Goal: Task Accomplishment & Management: Use online tool/utility

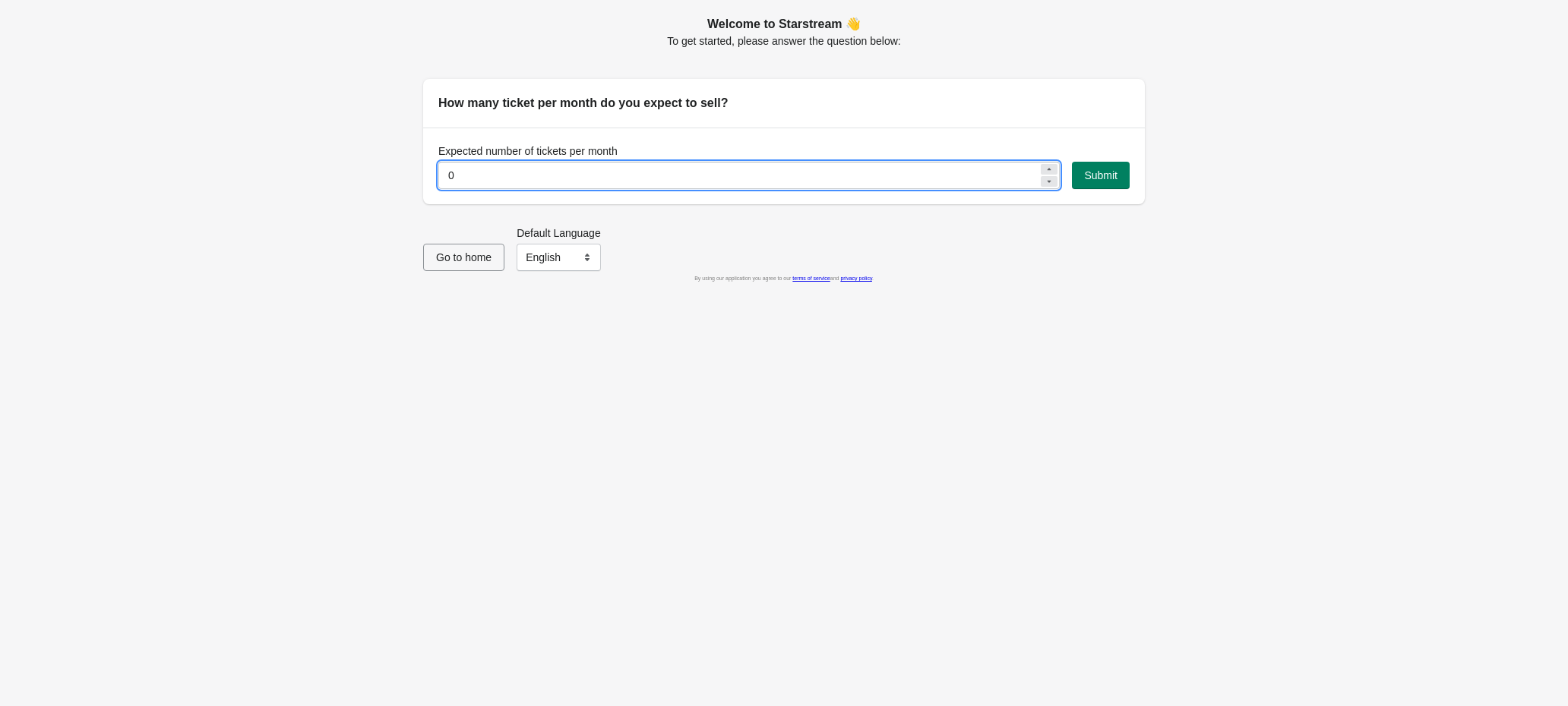
drag, startPoint x: 572, startPoint y: 171, endPoint x: 417, endPoint y: 163, distance: 155.2
click at [417, 163] on div "Welcome to Starstream 👋 To get started, please answer the question below: How m…" at bounding box center [776, 103] width 737 height 201
type input "400"
click at [534, 265] on select "English Français" at bounding box center [558, 257] width 84 height 27
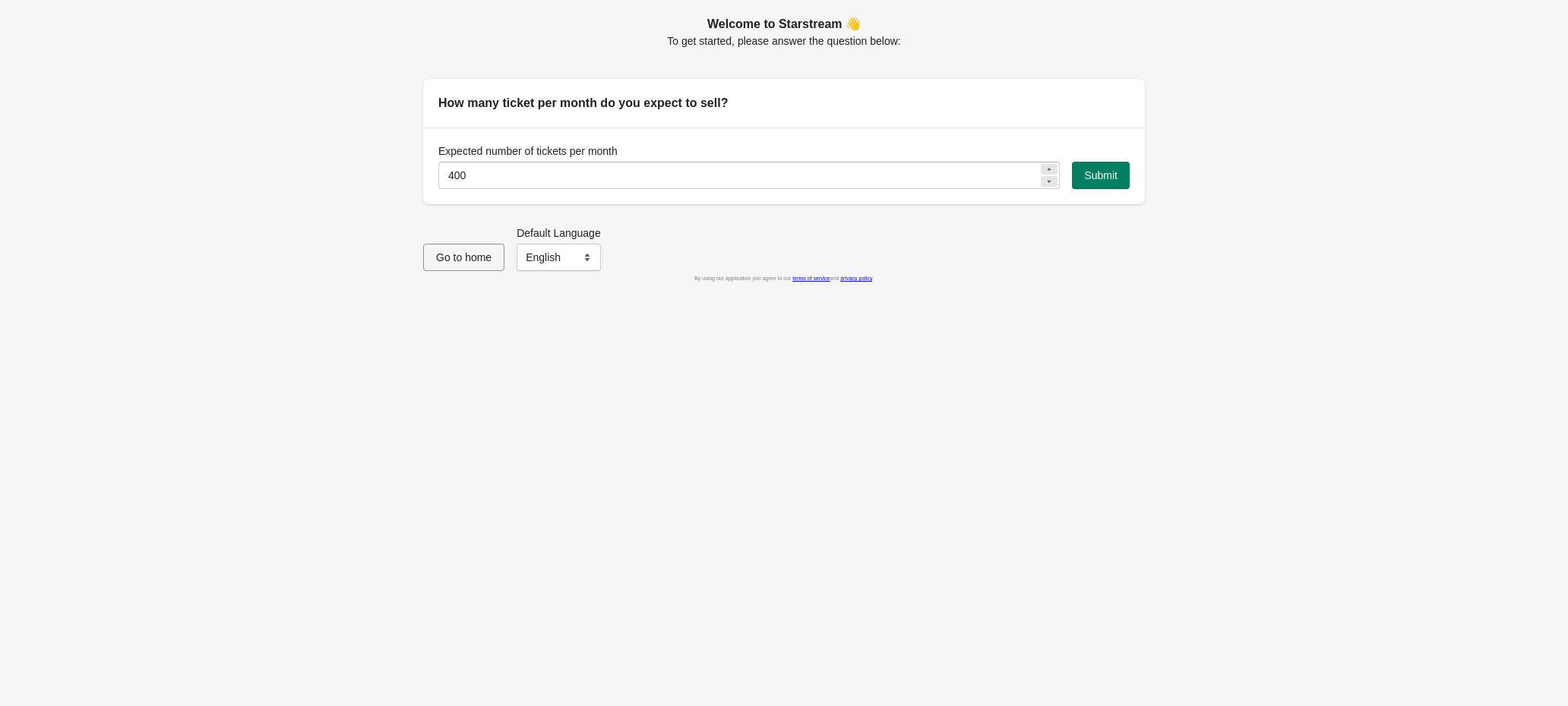
click at [591, 223] on div "Go to home Default Language English Français English" at bounding box center [778, 242] width 734 height 58
click at [1113, 177] on span "Submit" at bounding box center [1100, 176] width 33 height 12
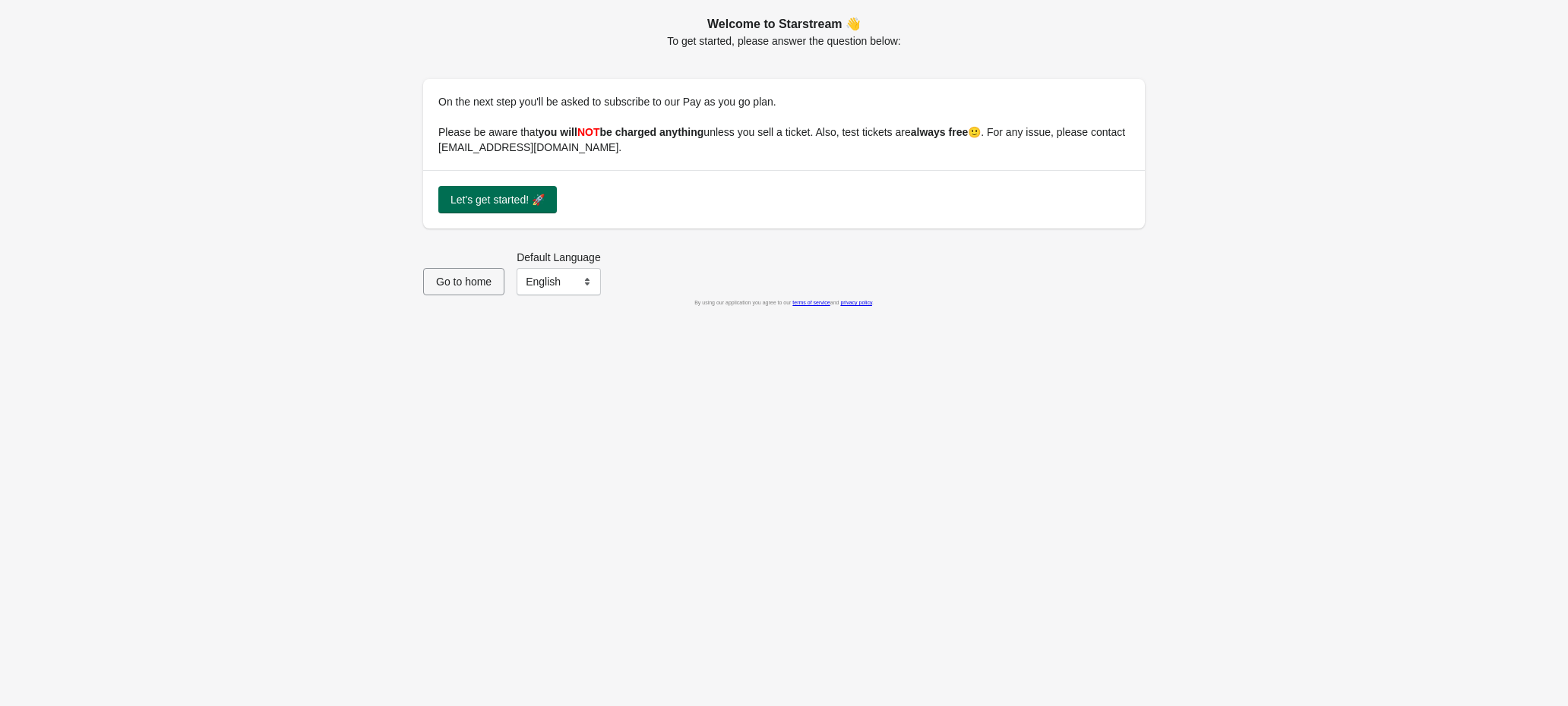
click at [510, 190] on button "Let's get started! 🚀" at bounding box center [498, 199] width 119 height 27
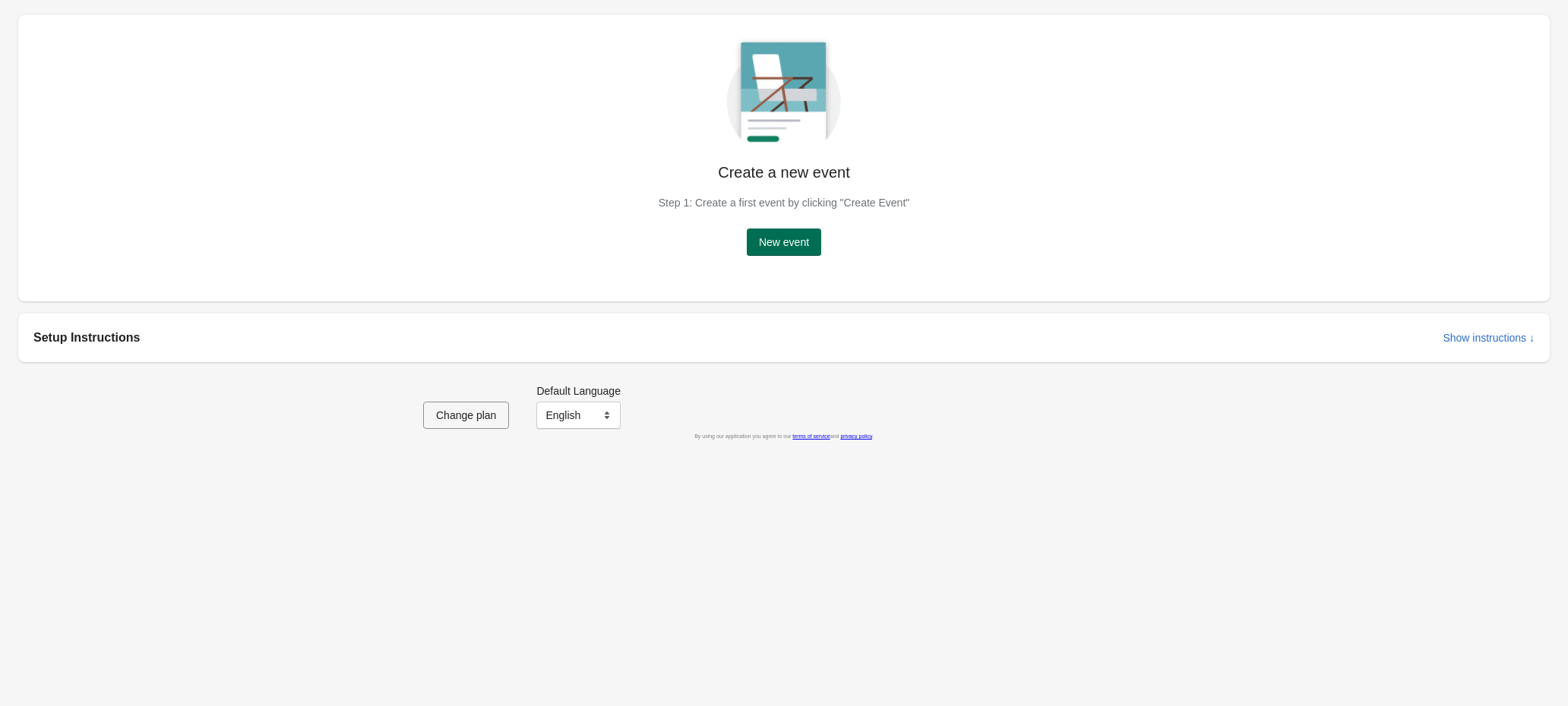
click at [786, 251] on button "New event" at bounding box center [784, 242] width 74 height 27
drag, startPoint x: 795, startPoint y: 235, endPoint x: 795, endPoint y: 245, distance: 10.0
click at [795, 245] on span "New event" at bounding box center [783, 242] width 50 height 12
click at [1469, 339] on span "Show instructions ↓" at bounding box center [1488, 338] width 92 height 12
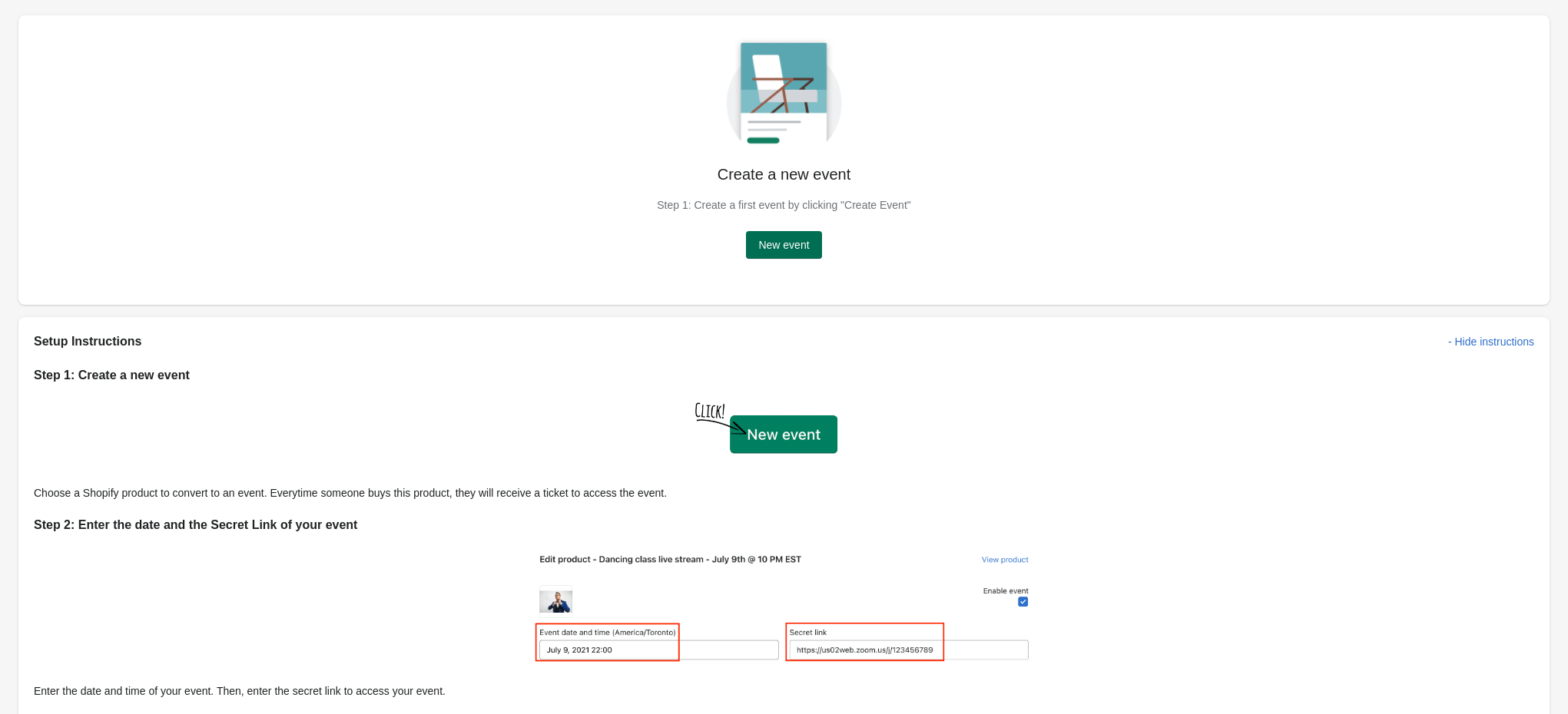
click at [805, 243] on span "New event" at bounding box center [784, 245] width 51 height 12
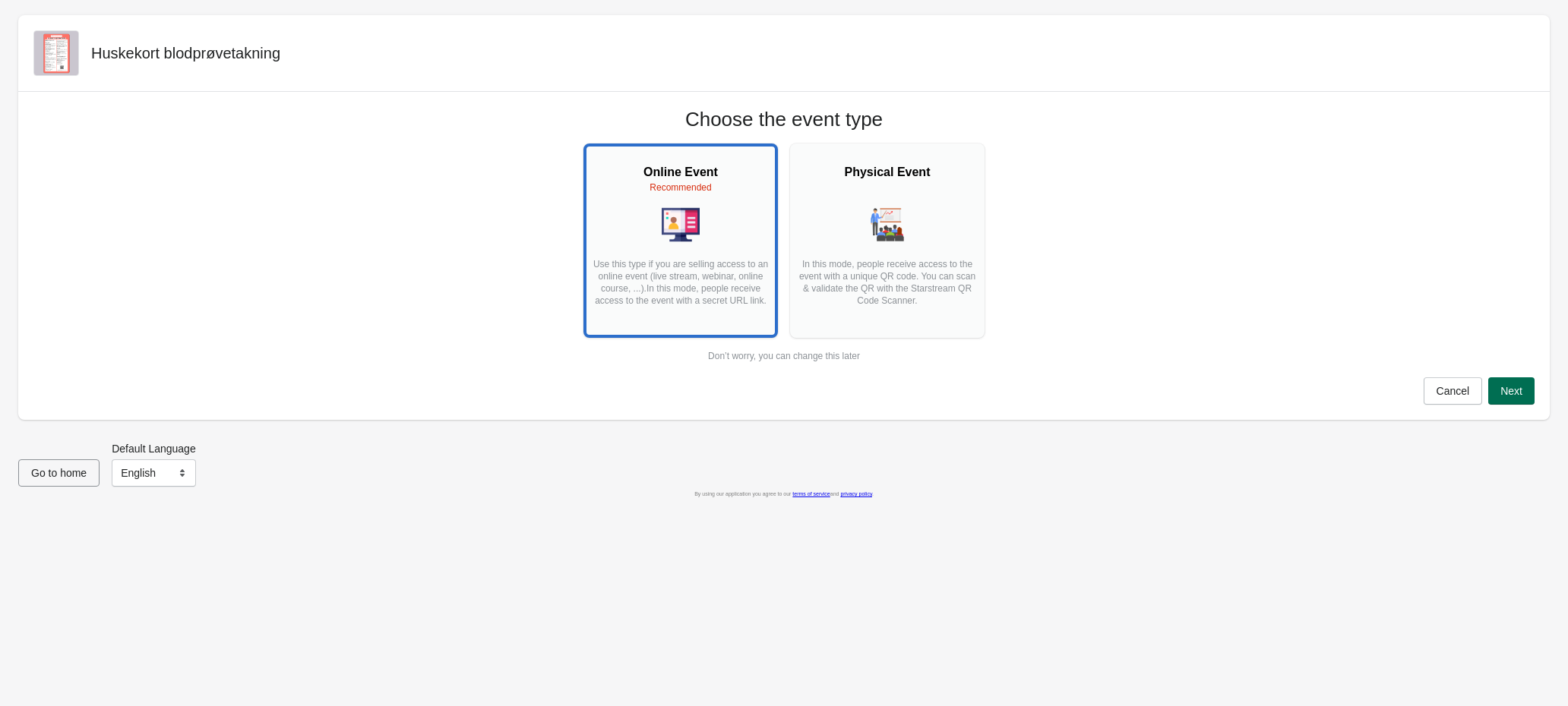
click at [1516, 400] on button "Next" at bounding box center [1511, 390] width 46 height 27
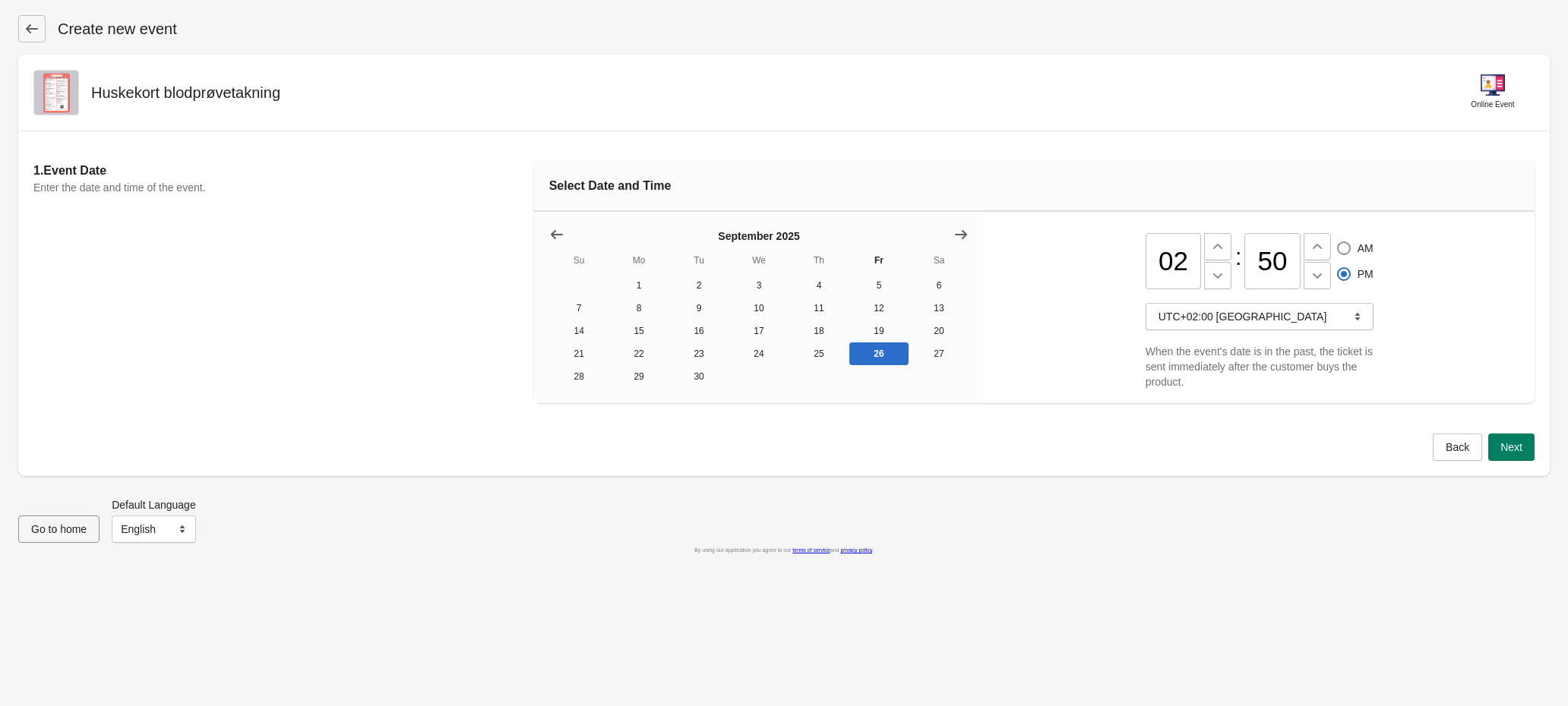
click at [32, 25] on icon at bounding box center [32, 29] width 15 height 15
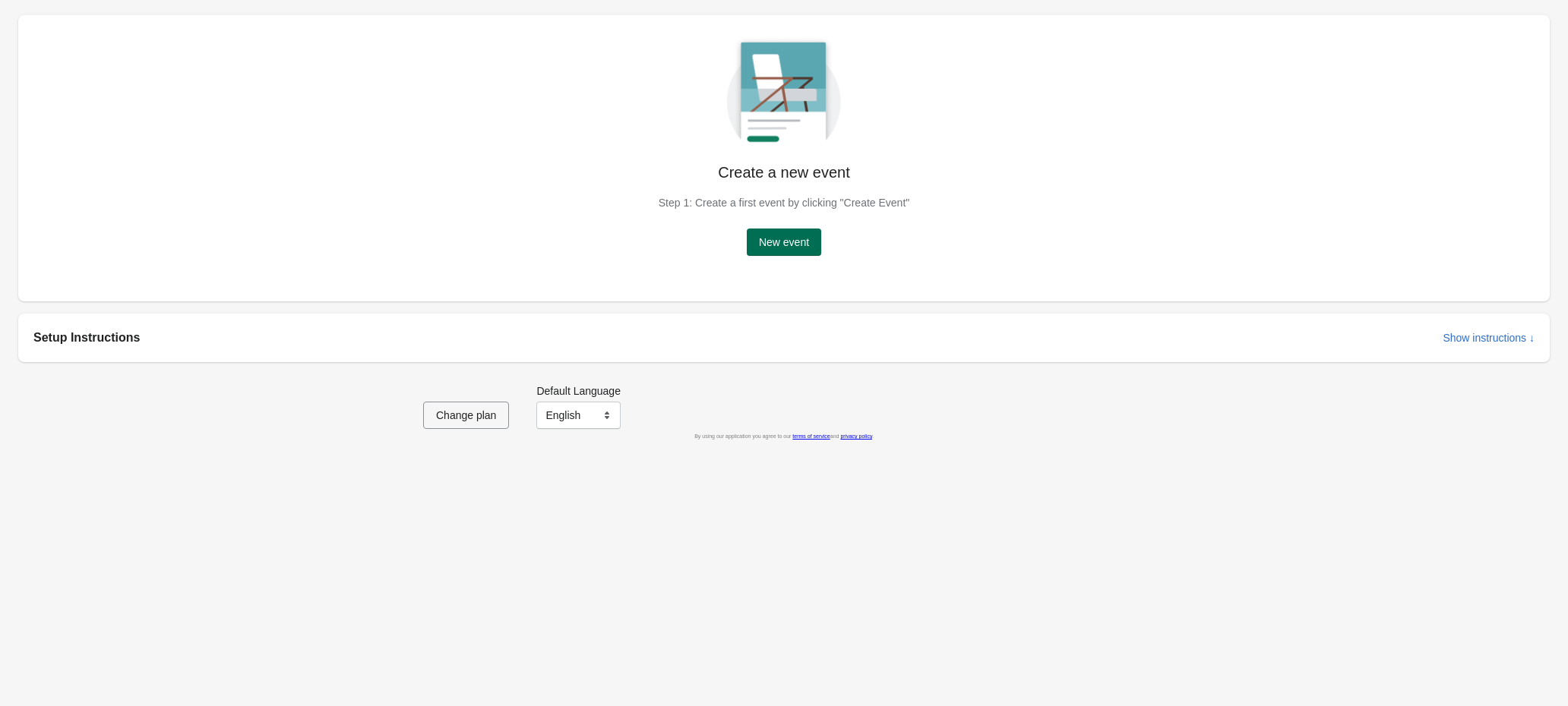
click at [773, 240] on span "New event" at bounding box center [783, 242] width 50 height 12
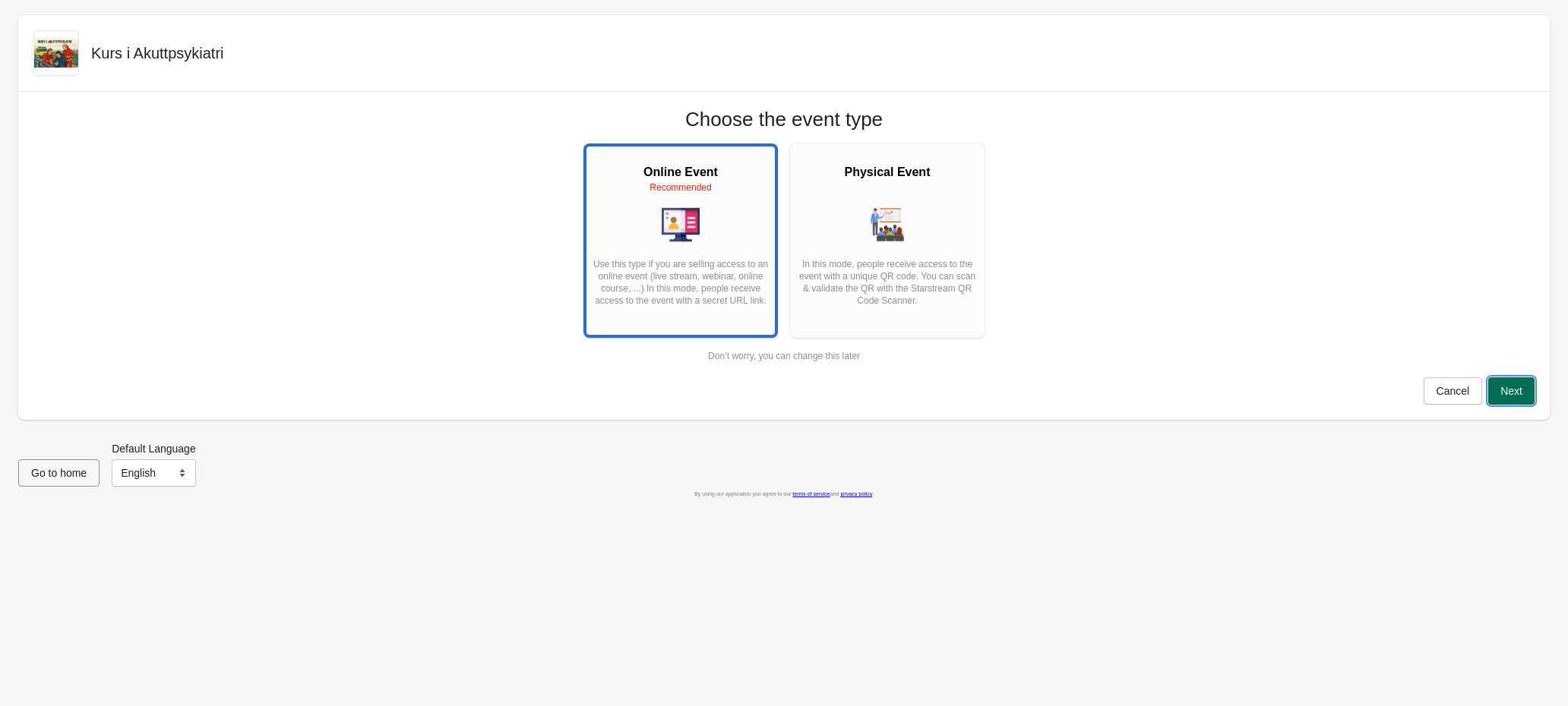
click at [1512, 385] on span "Next" at bounding box center [1511, 391] width 22 height 12
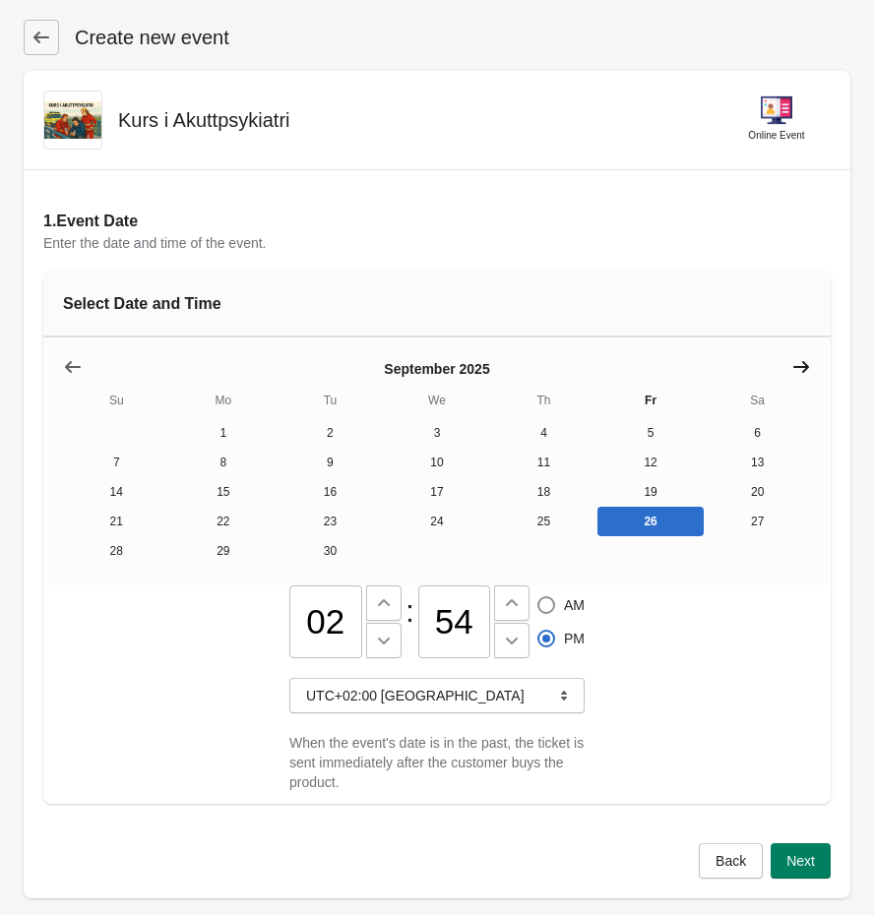
click at [802, 370] on icon "Show next month, October 2025" at bounding box center [801, 367] width 16 height 12
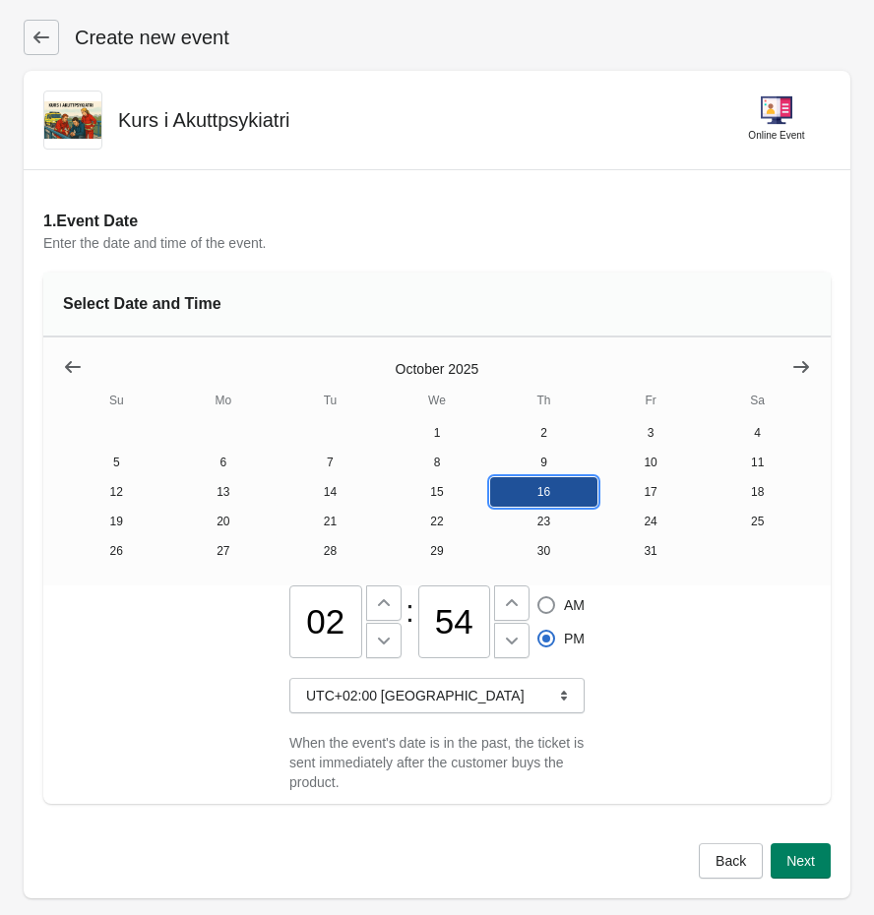
click at [539, 498] on button "16" at bounding box center [543, 492] width 107 height 30
click at [397, 615] on button at bounding box center [383, 603] width 35 height 35
click at [389, 612] on icon at bounding box center [384, 604] width 20 height 20
click at [388, 610] on icon at bounding box center [384, 604] width 20 height 20
click at [387, 610] on icon at bounding box center [384, 604] width 20 height 20
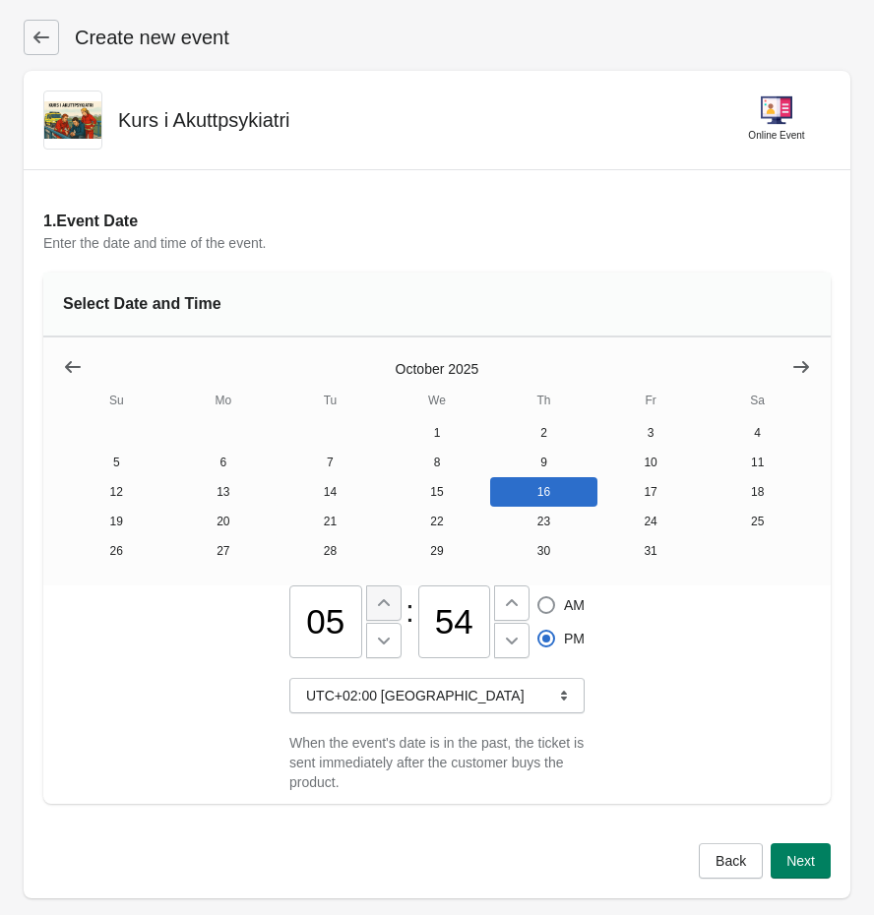
type input "06"
click at [506, 608] on icon at bounding box center [512, 604] width 20 height 20
click at [509, 613] on icon at bounding box center [512, 604] width 20 height 20
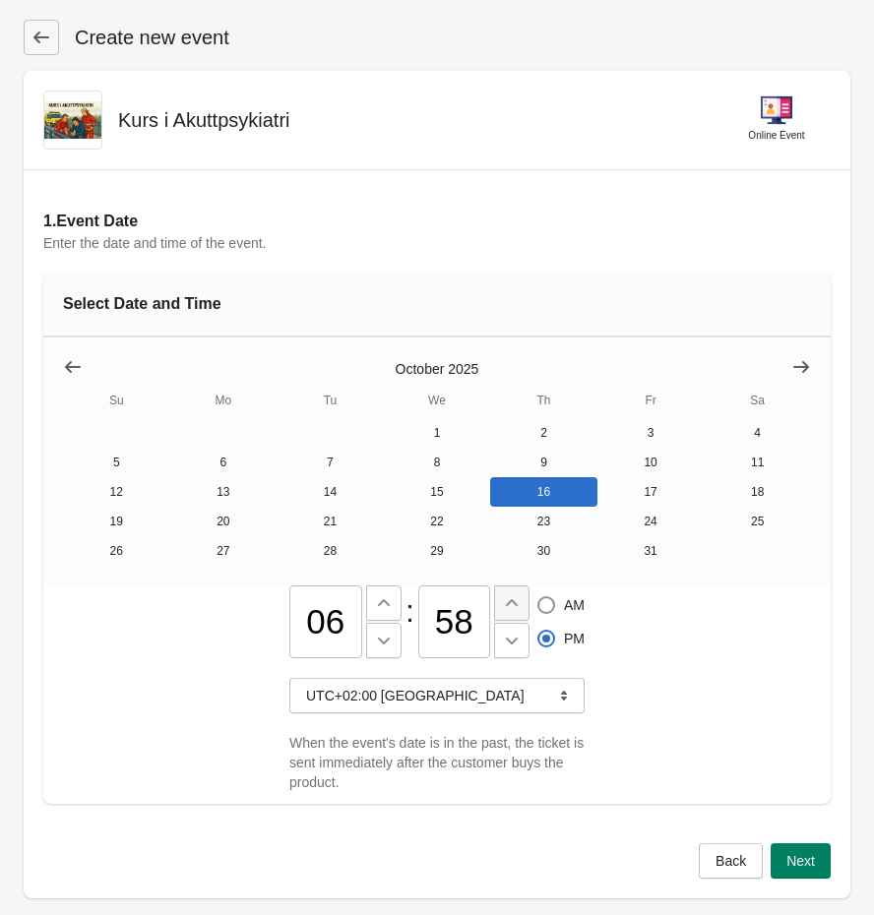
click at [509, 613] on icon at bounding box center [512, 604] width 20 height 20
type input "59"
click at [509, 606] on icon at bounding box center [512, 602] width 12 height 7
type input "07"
type input "00"
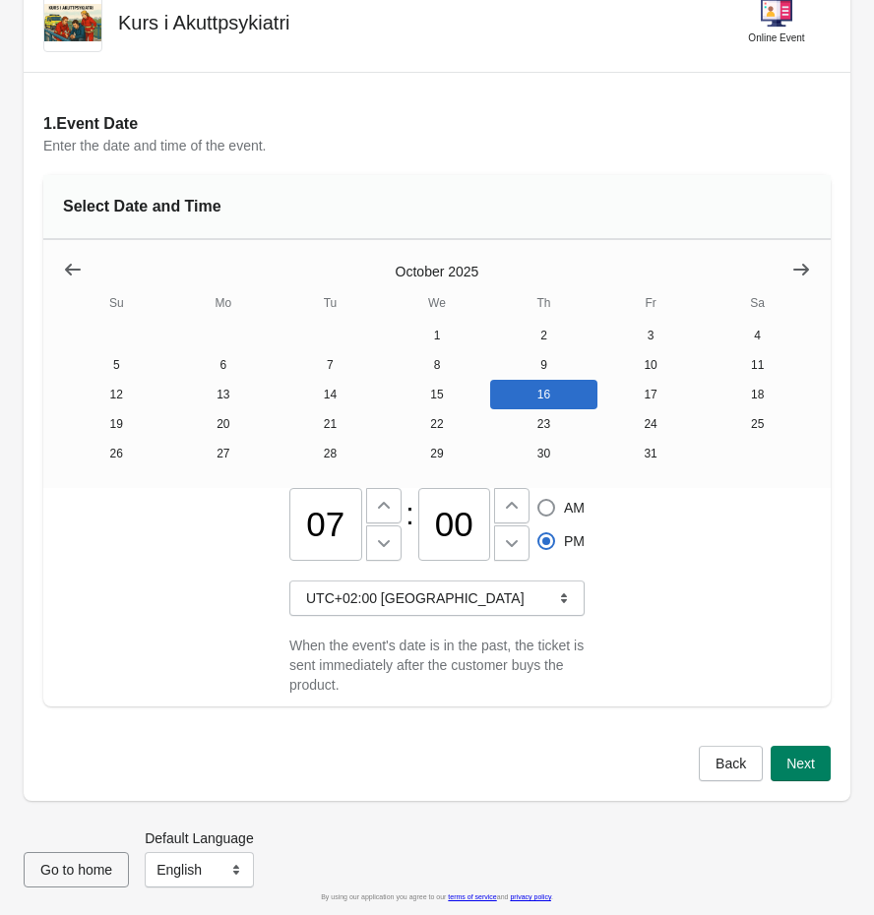
scroll to position [110, 0]
click at [794, 764] on span "Next" at bounding box center [801, 764] width 29 height 16
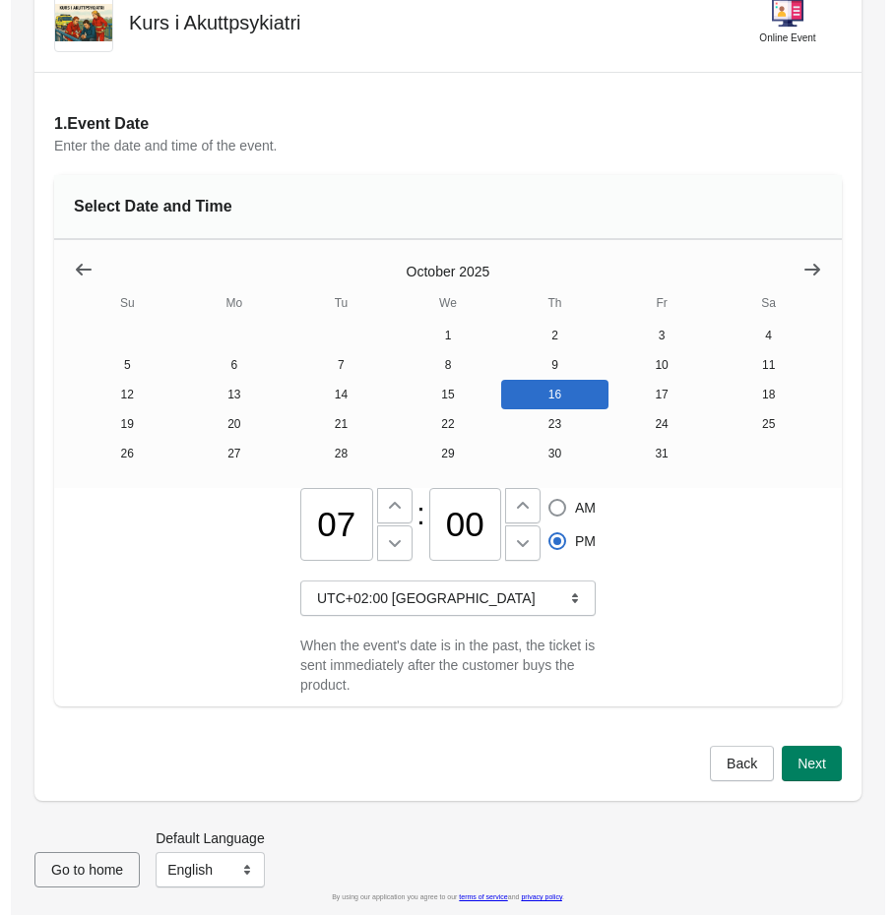
scroll to position [0, 0]
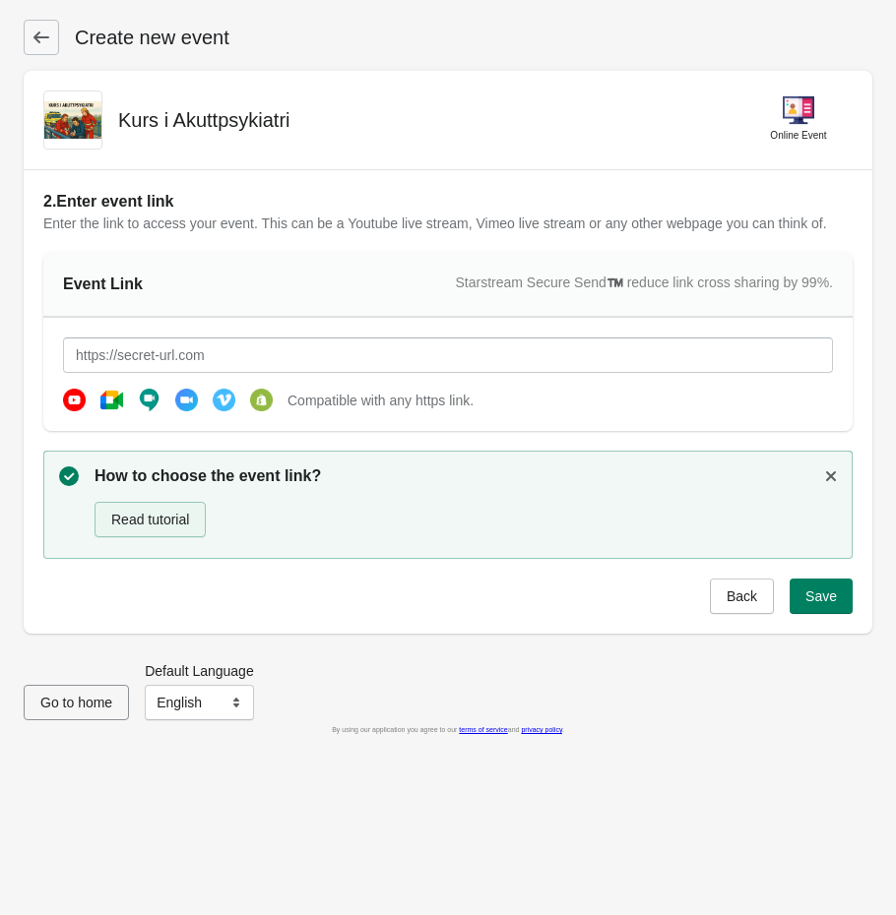
click at [196, 521] on button "Read tutorial" at bounding box center [150, 519] width 111 height 35
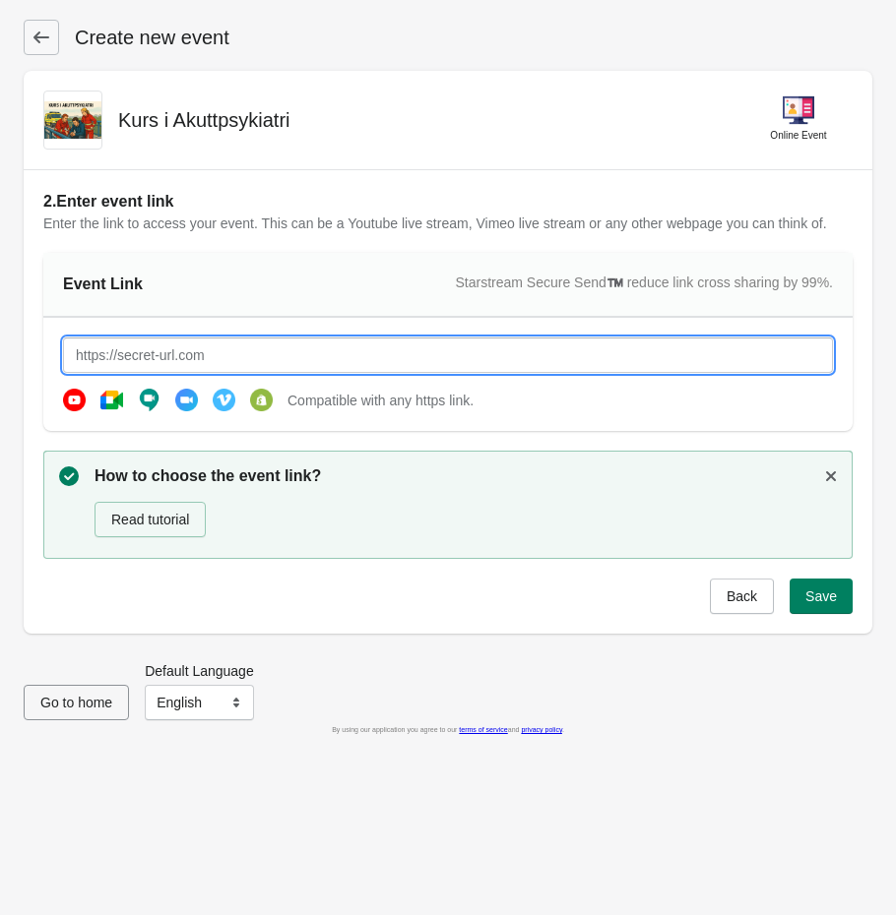
click at [209, 349] on input "text" at bounding box center [448, 355] width 770 height 35
paste input "Fredrik Hoff Nordum is inviting you to a scheduled Zoom meeting. Topic: Akuttps…"
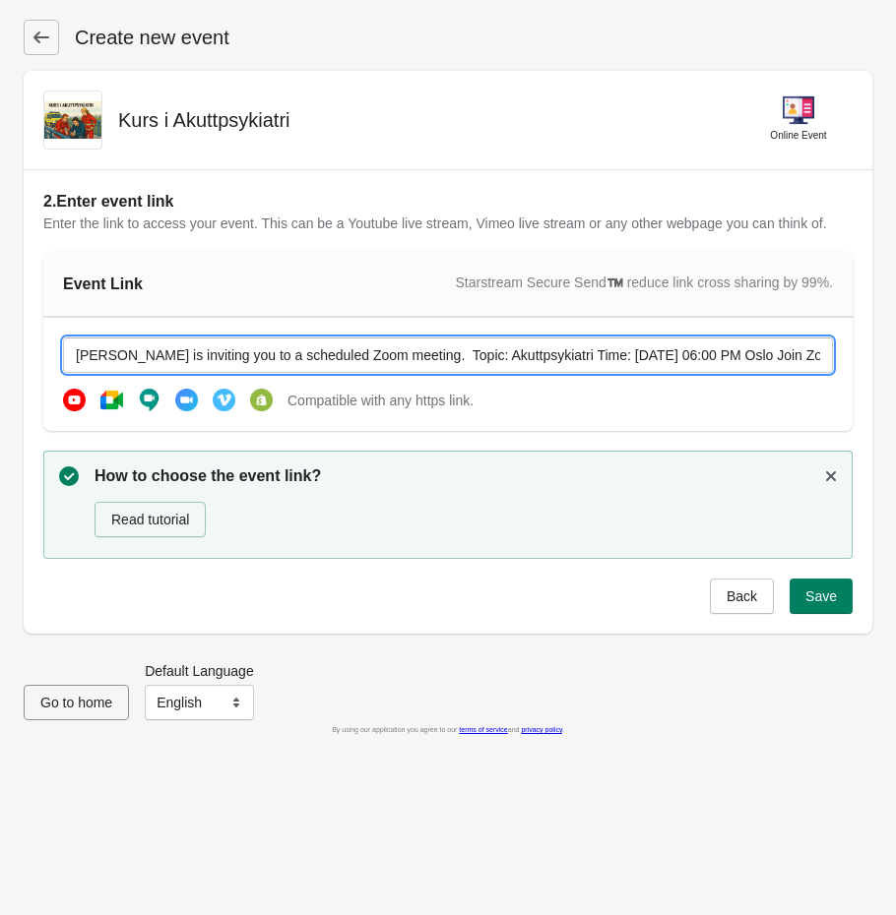
drag, startPoint x: 288, startPoint y: 360, endPoint x: -315, endPoint y: 335, distance: 604.0
click at [0, 335] on html "Skip to content Create new event Kurs i Akuttpsykiatri Online Event 2. Enter ev…" at bounding box center [448, 457] width 896 height 915
drag, startPoint x: 323, startPoint y: 356, endPoint x: 895, endPoint y: 341, distance: 572.1
click at [895, 341] on div "Create new event Kurs i Akuttpsykiatri Online Event 2. Enter event link Enter t…" at bounding box center [448, 321] width 896 height 642
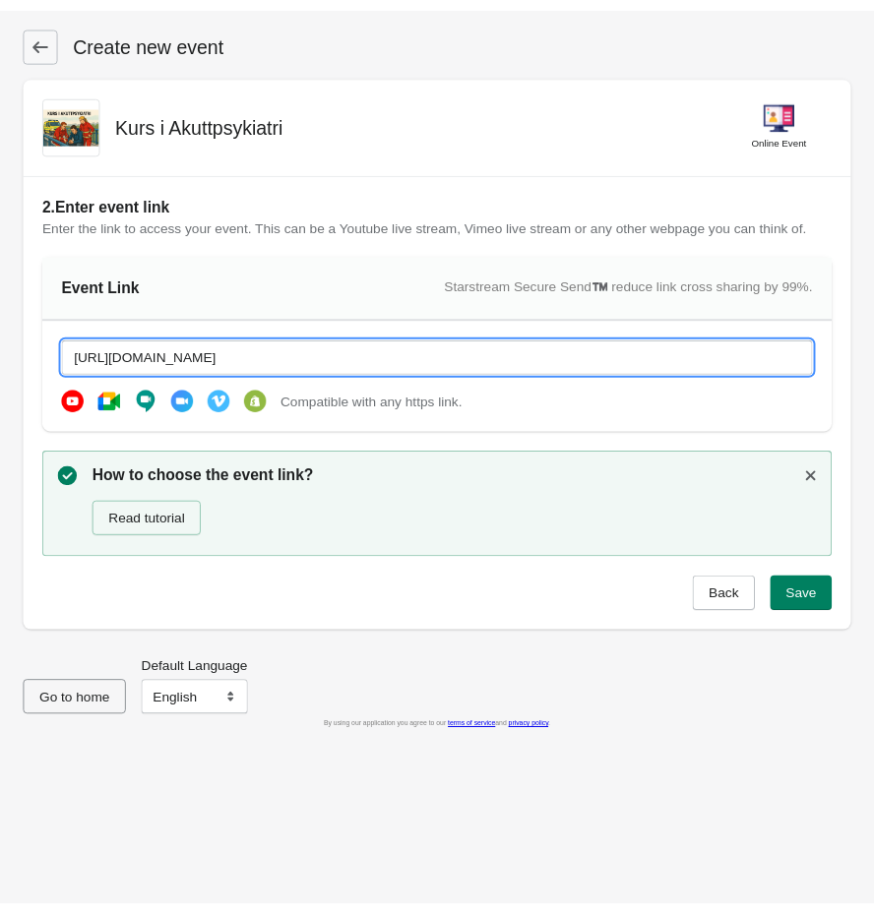
scroll to position [0, 0]
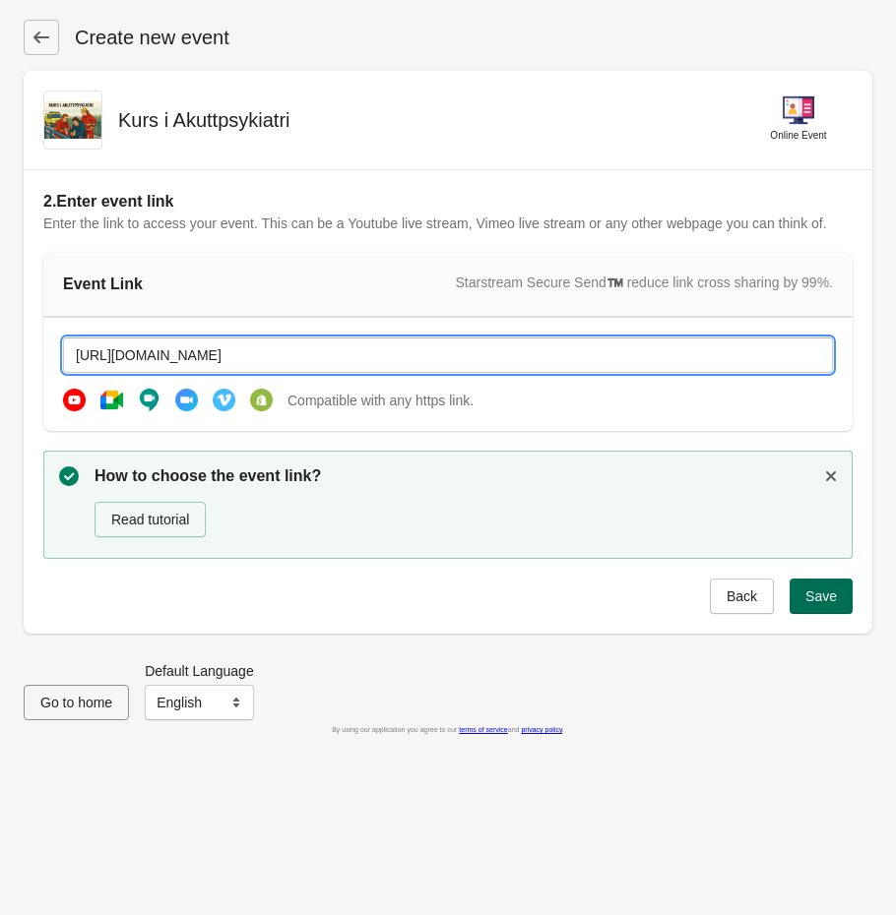
type input "[URL][DOMAIN_NAME]"
click at [812, 584] on button "Save" at bounding box center [820, 596] width 63 height 35
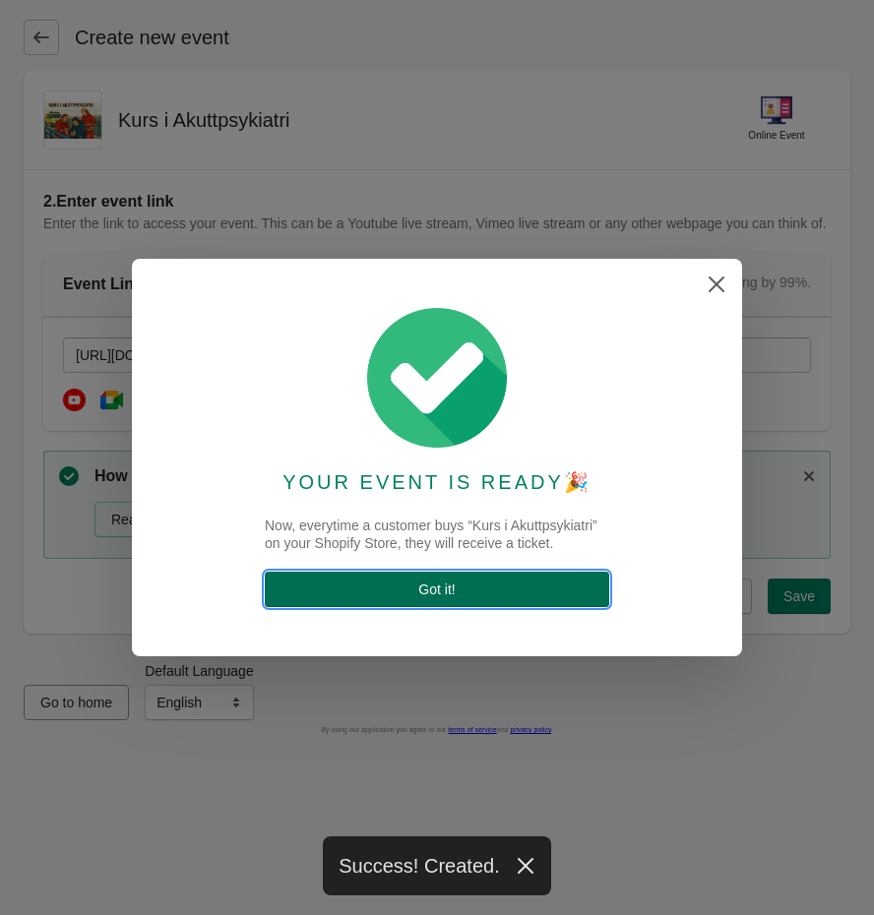
click at [482, 583] on span "Got it !" at bounding box center [437, 590] width 313 height 16
select select "US"
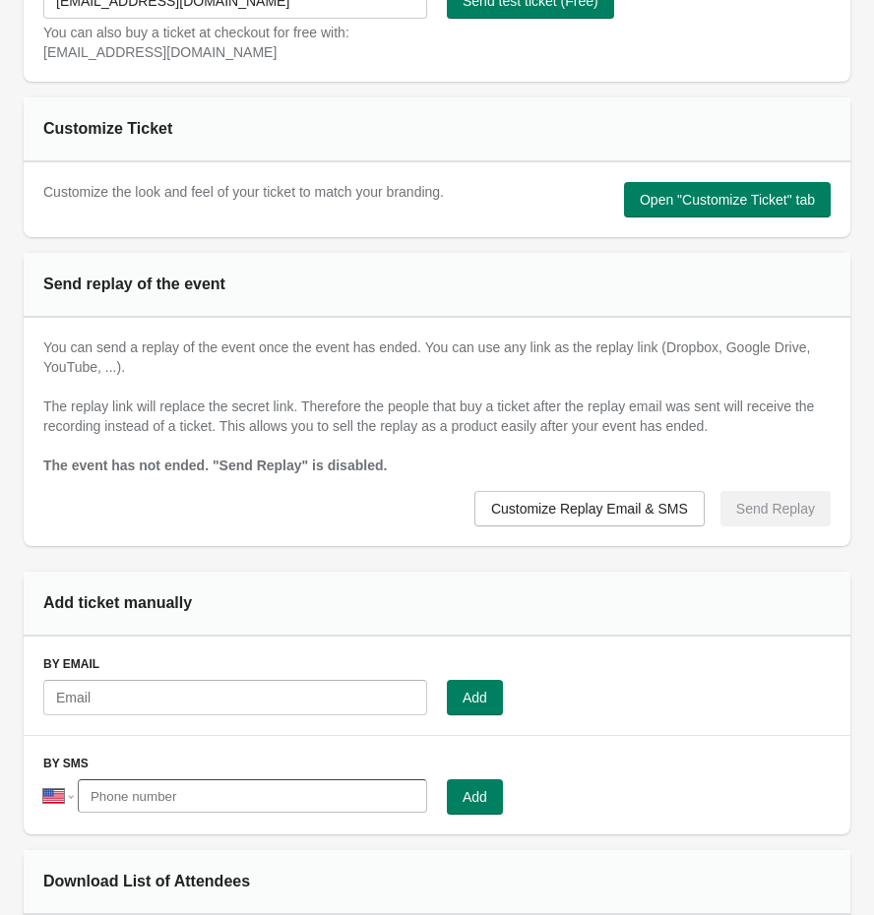
scroll to position [955, 0]
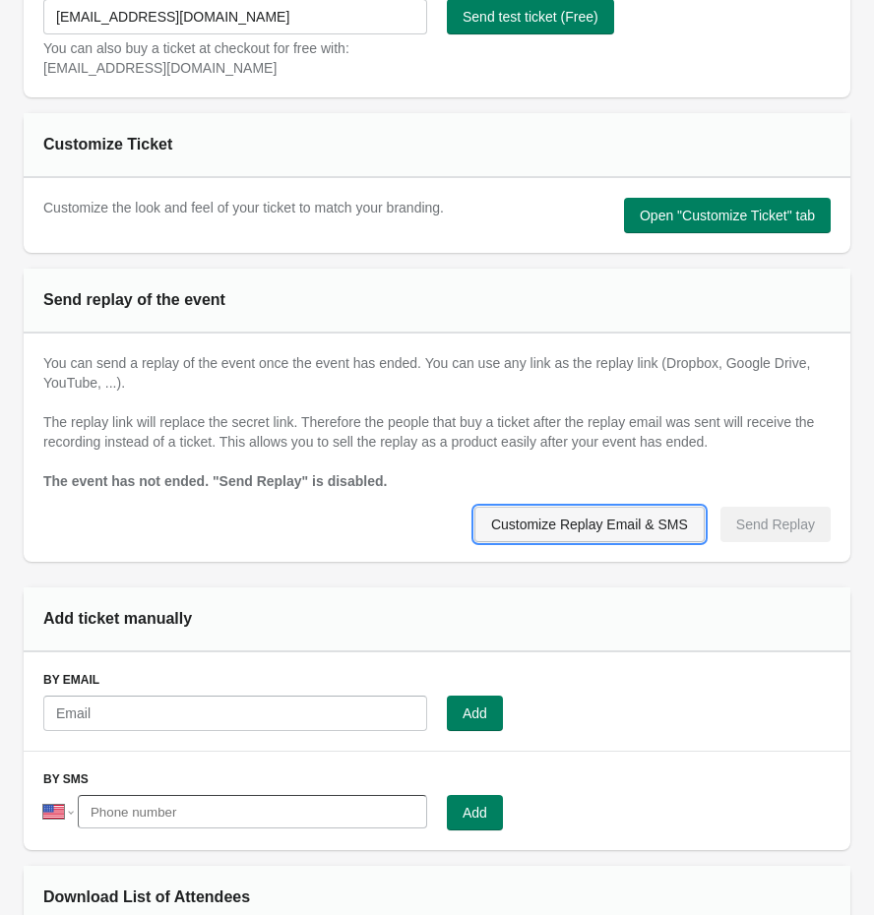
click at [634, 527] on span "Customize Replay Email & SMS" at bounding box center [589, 525] width 197 height 16
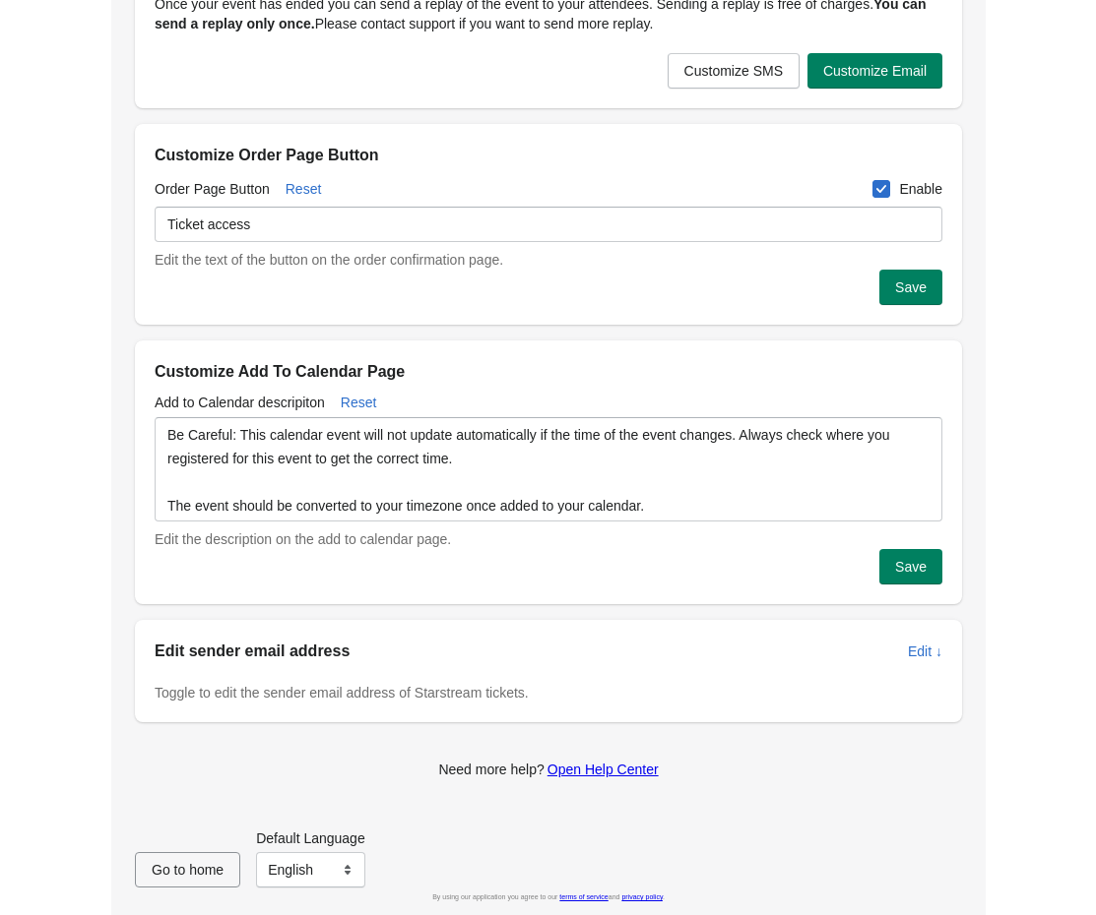
scroll to position [0, 0]
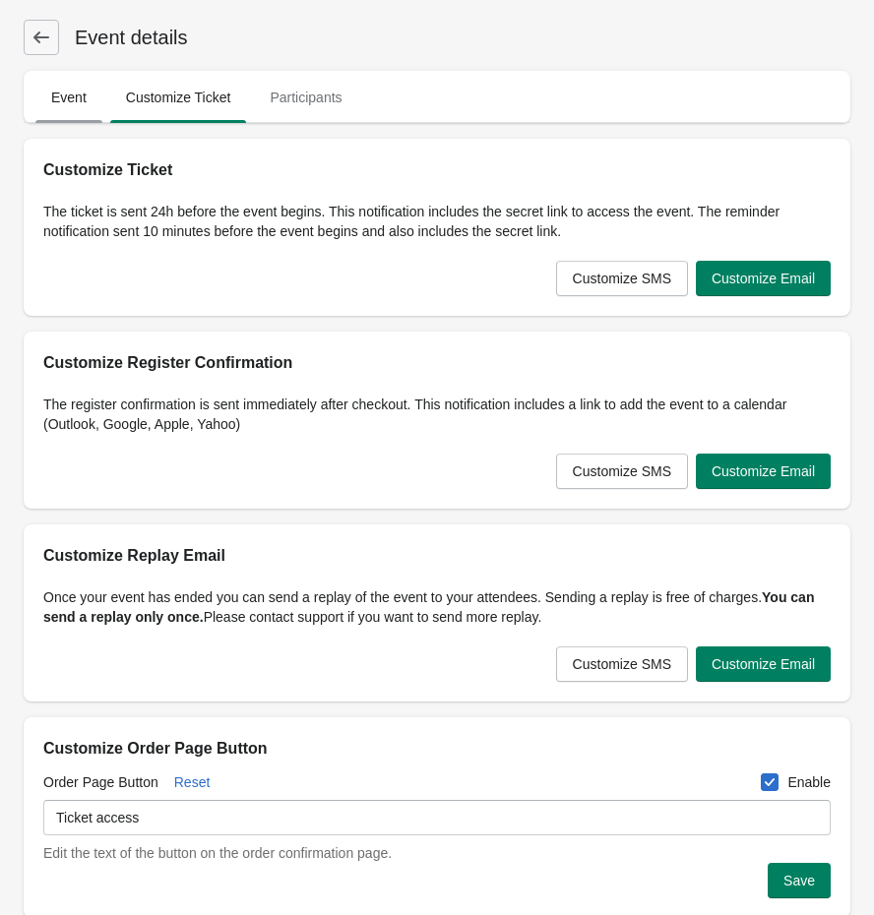
click at [69, 89] on span "Event" at bounding box center [68, 97] width 67 height 35
select select "US"
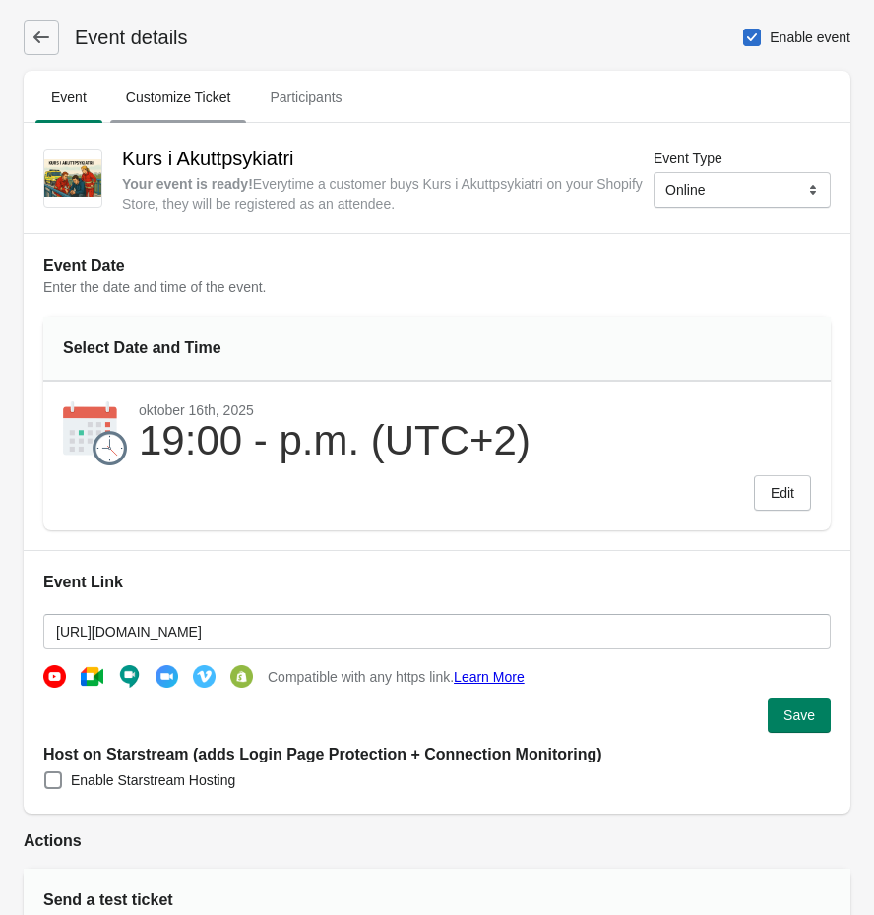
click at [163, 82] on span "Customize Ticket" at bounding box center [178, 97] width 137 height 35
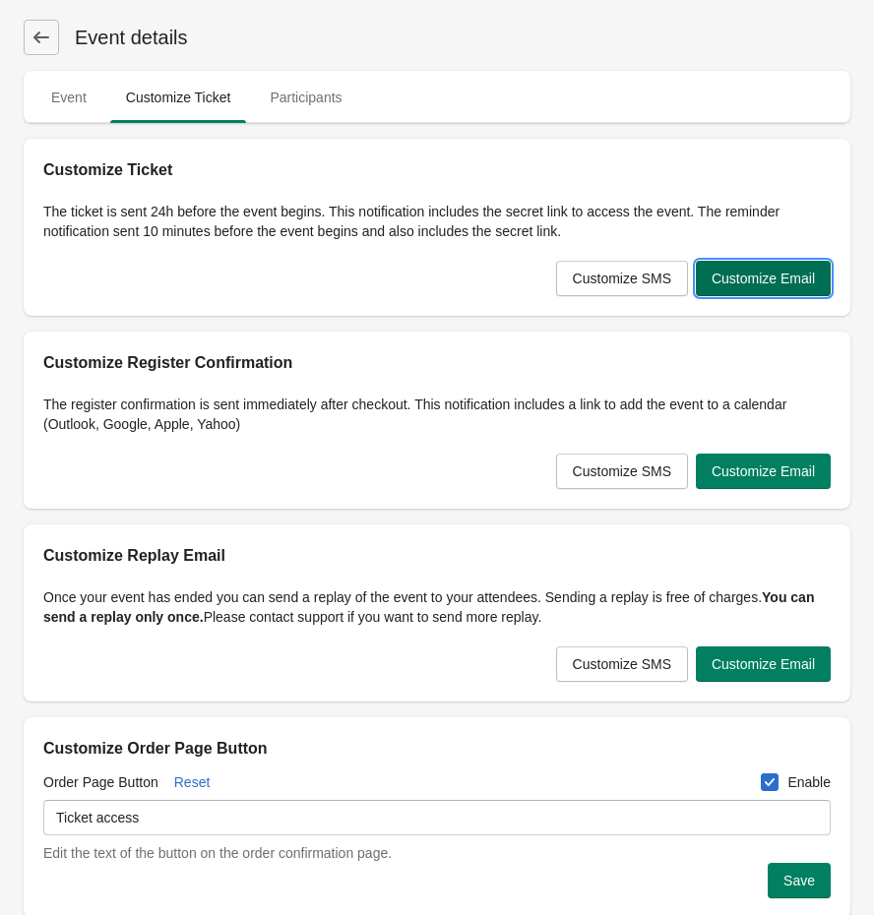
click at [770, 283] on span "Customize Email" at bounding box center [763, 279] width 103 height 16
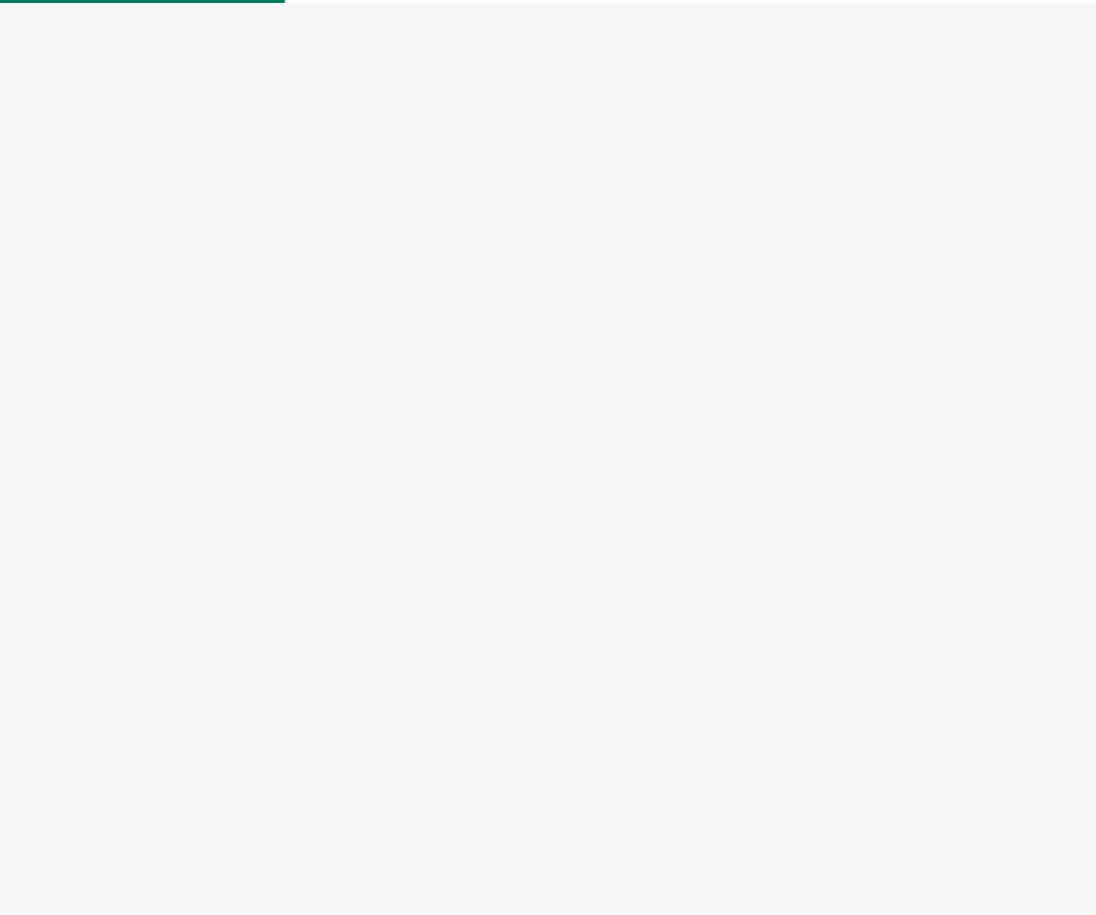
select select "US"
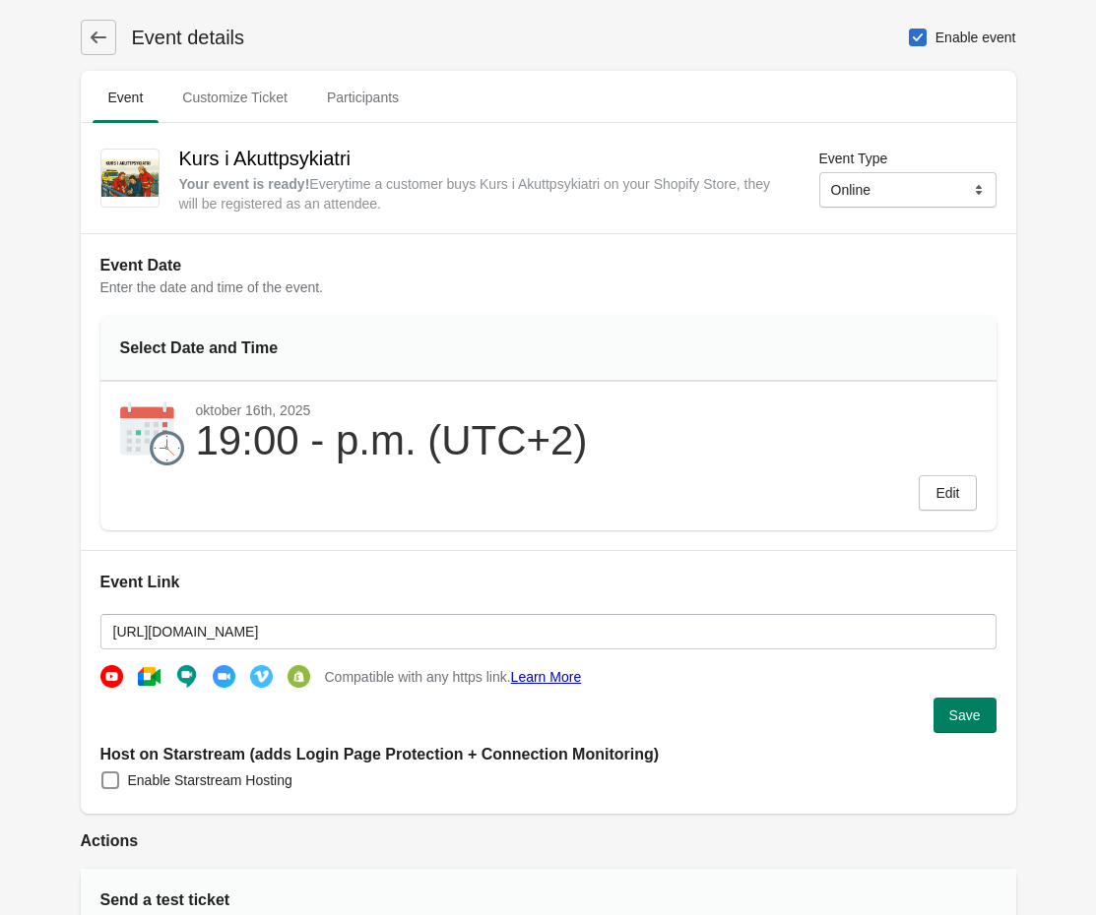
click at [81, 34] on button at bounding box center [98, 37] width 35 height 35
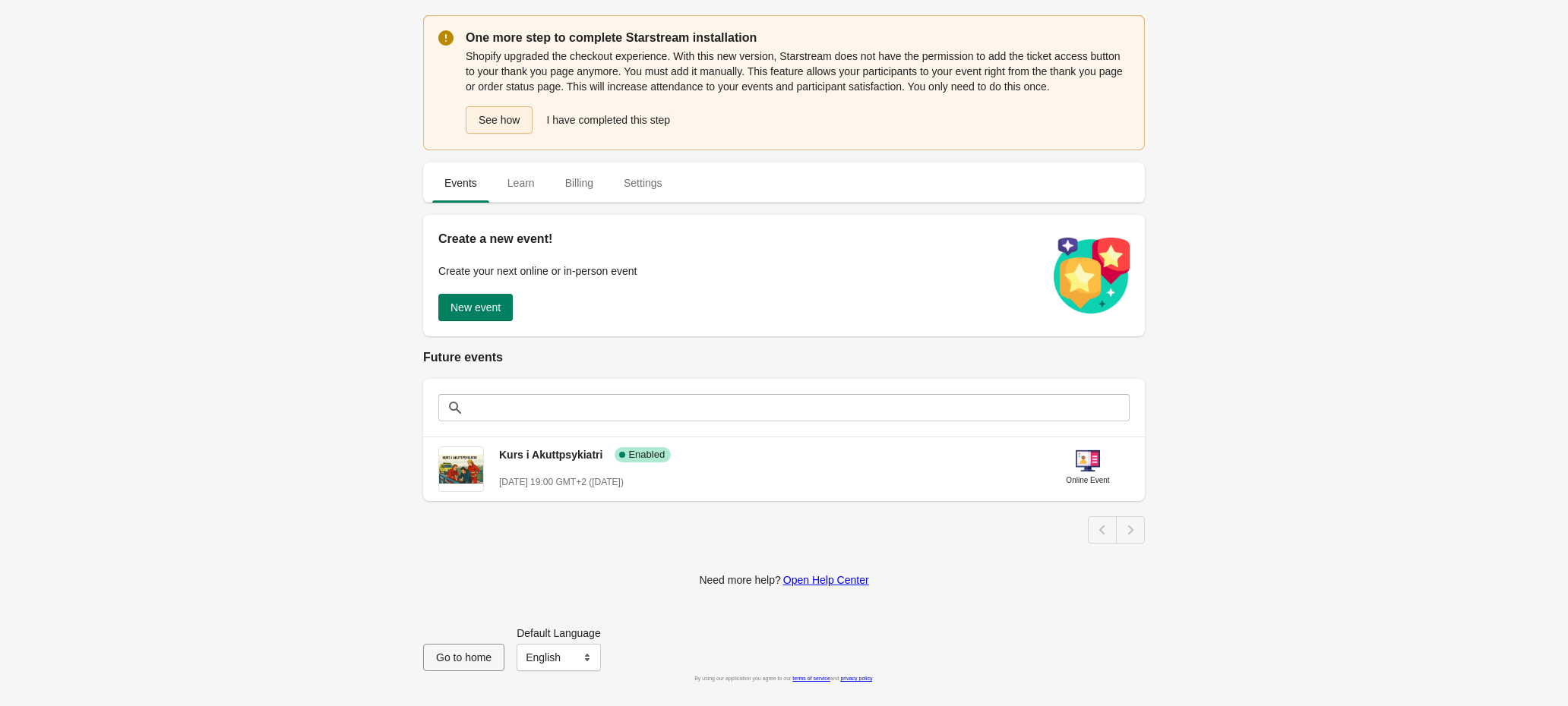
click at [492, 120] on button "See how" at bounding box center [498, 120] width 67 height 27
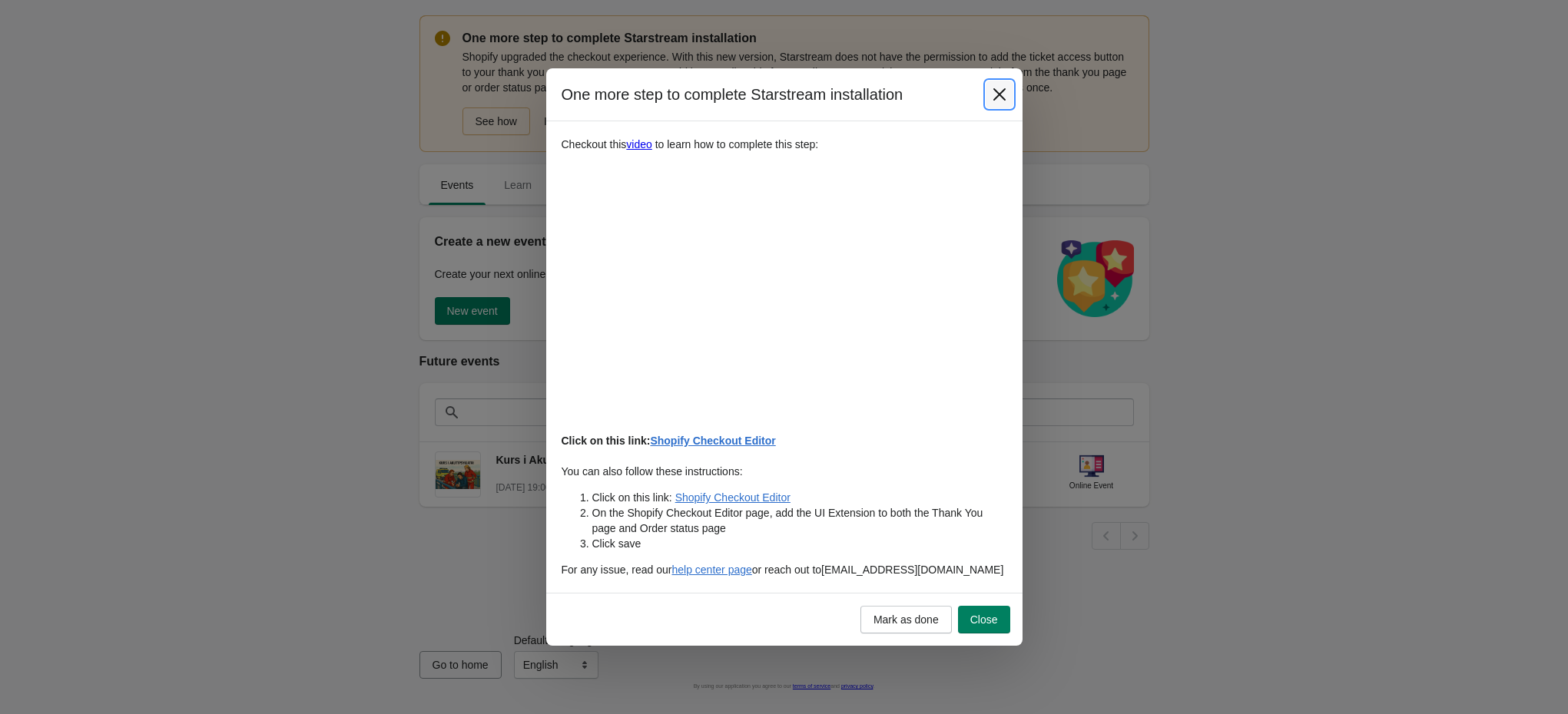
click at [1004, 91] on icon "Close" at bounding box center [1000, 94] width 16 height 16
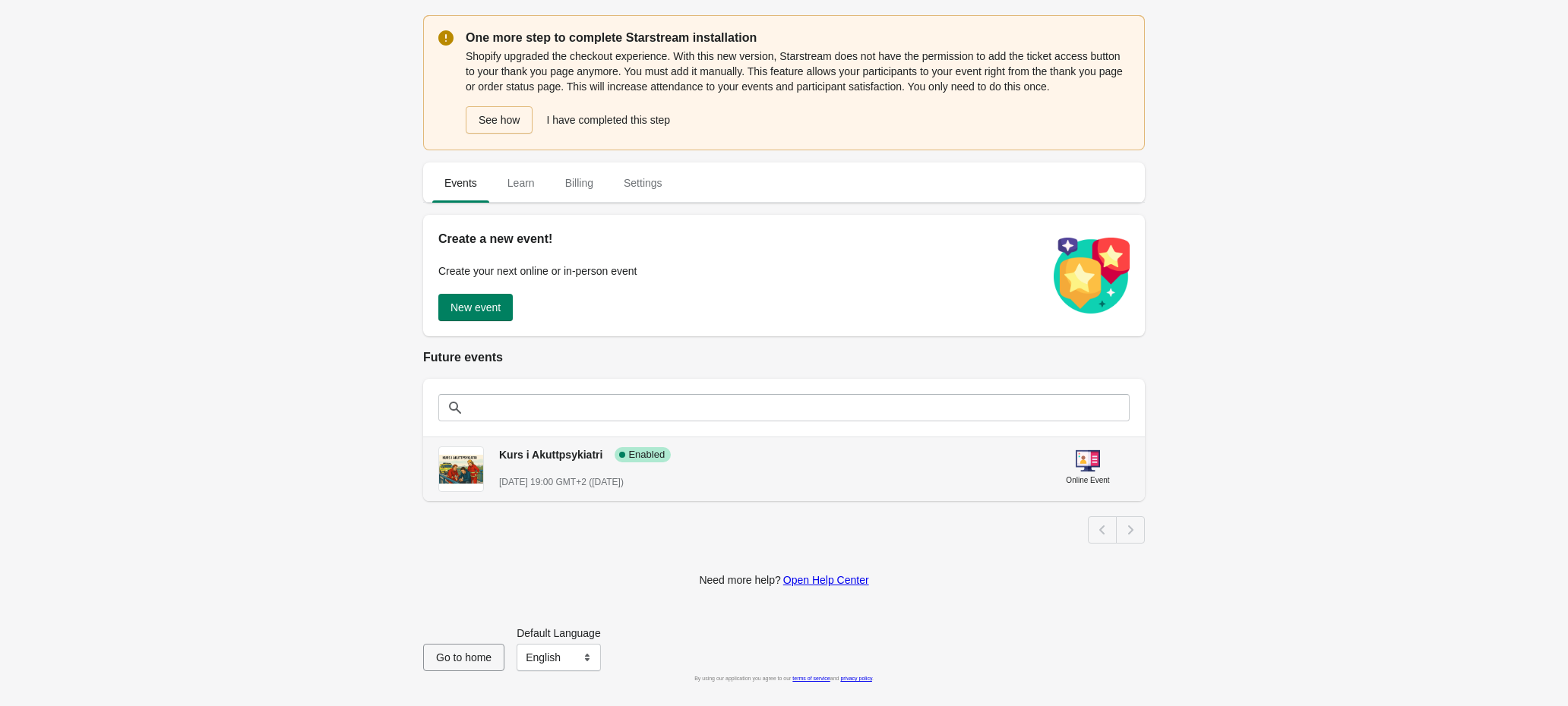
click at [530, 458] on span "Kurs i Akuttpsykiatri" at bounding box center [551, 455] width 103 height 12
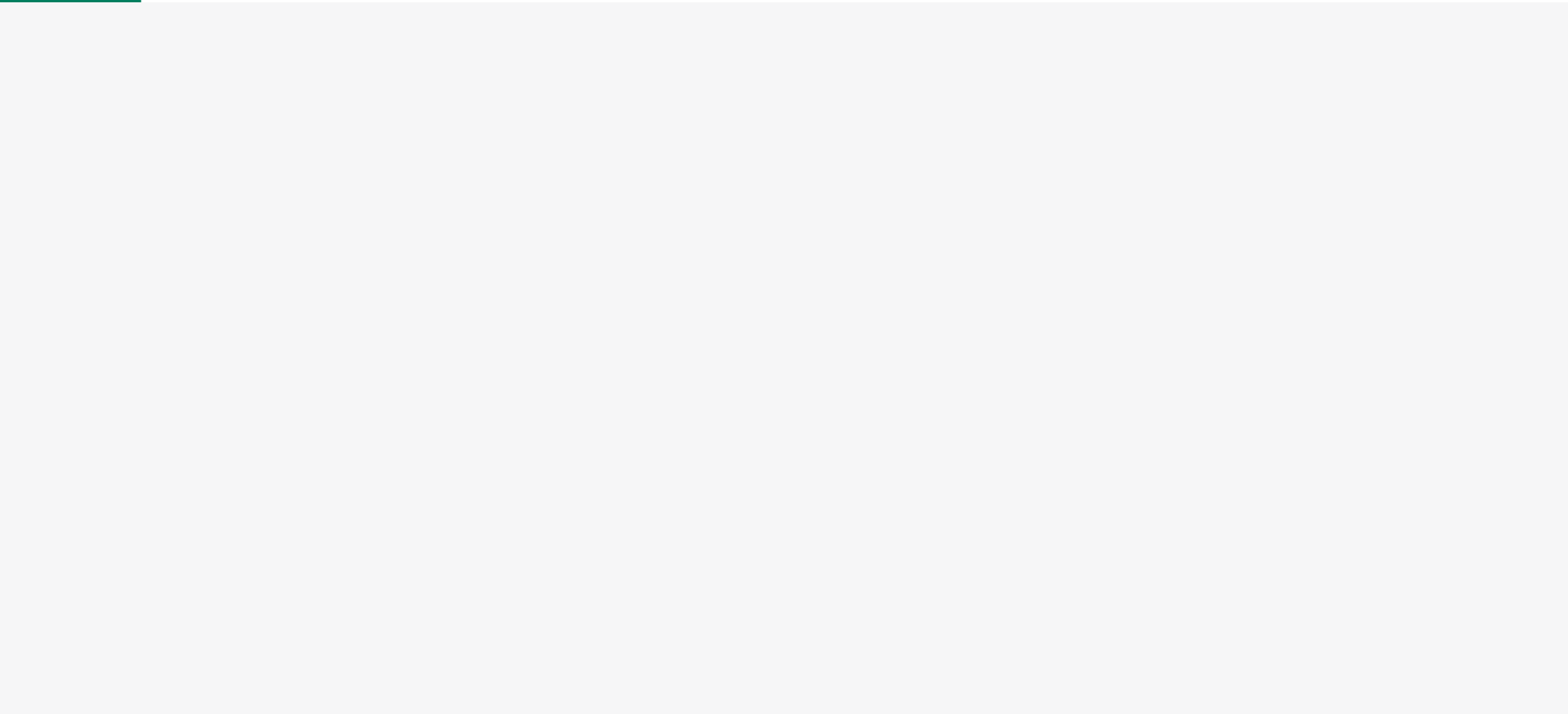
select select "US"
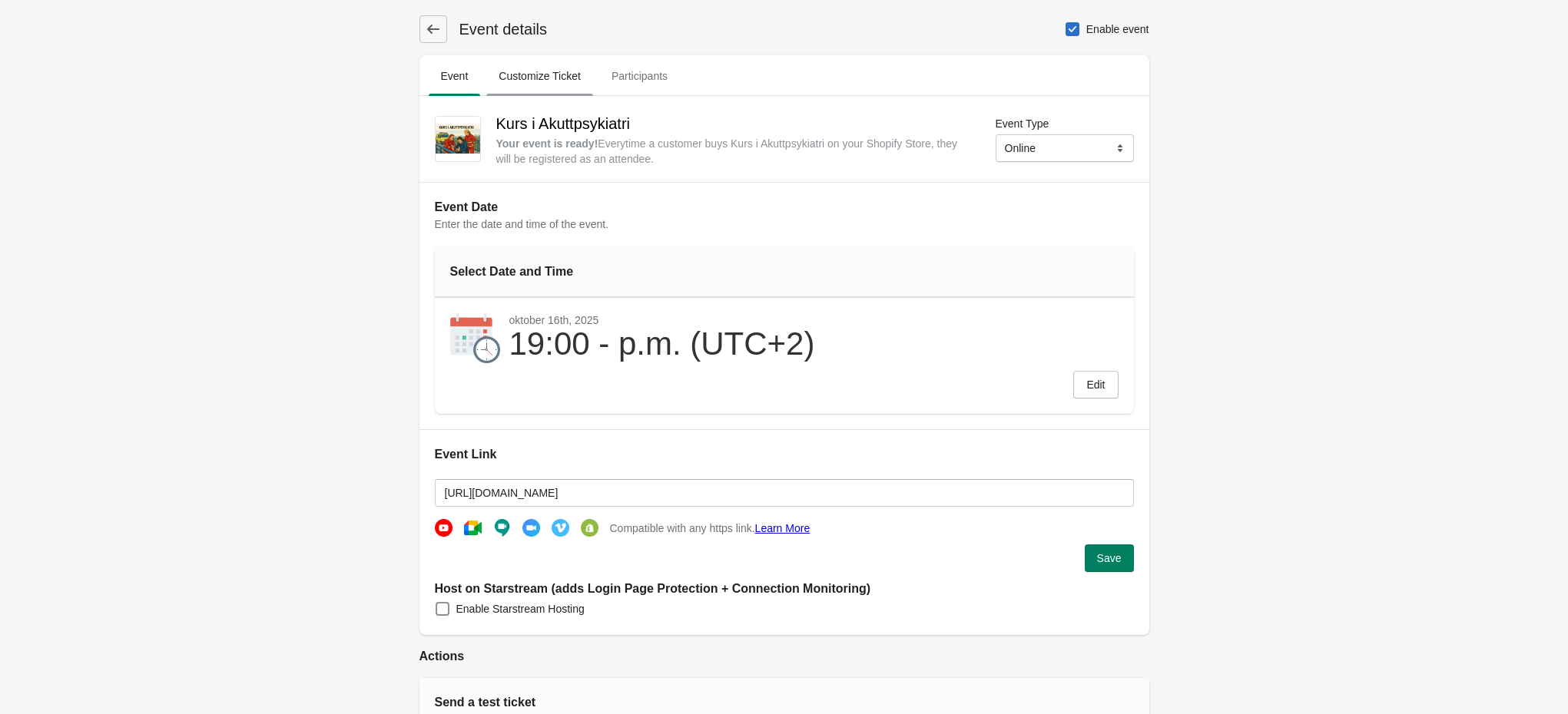
click at [556, 87] on span "Customize Ticket" at bounding box center [539, 76] width 107 height 27
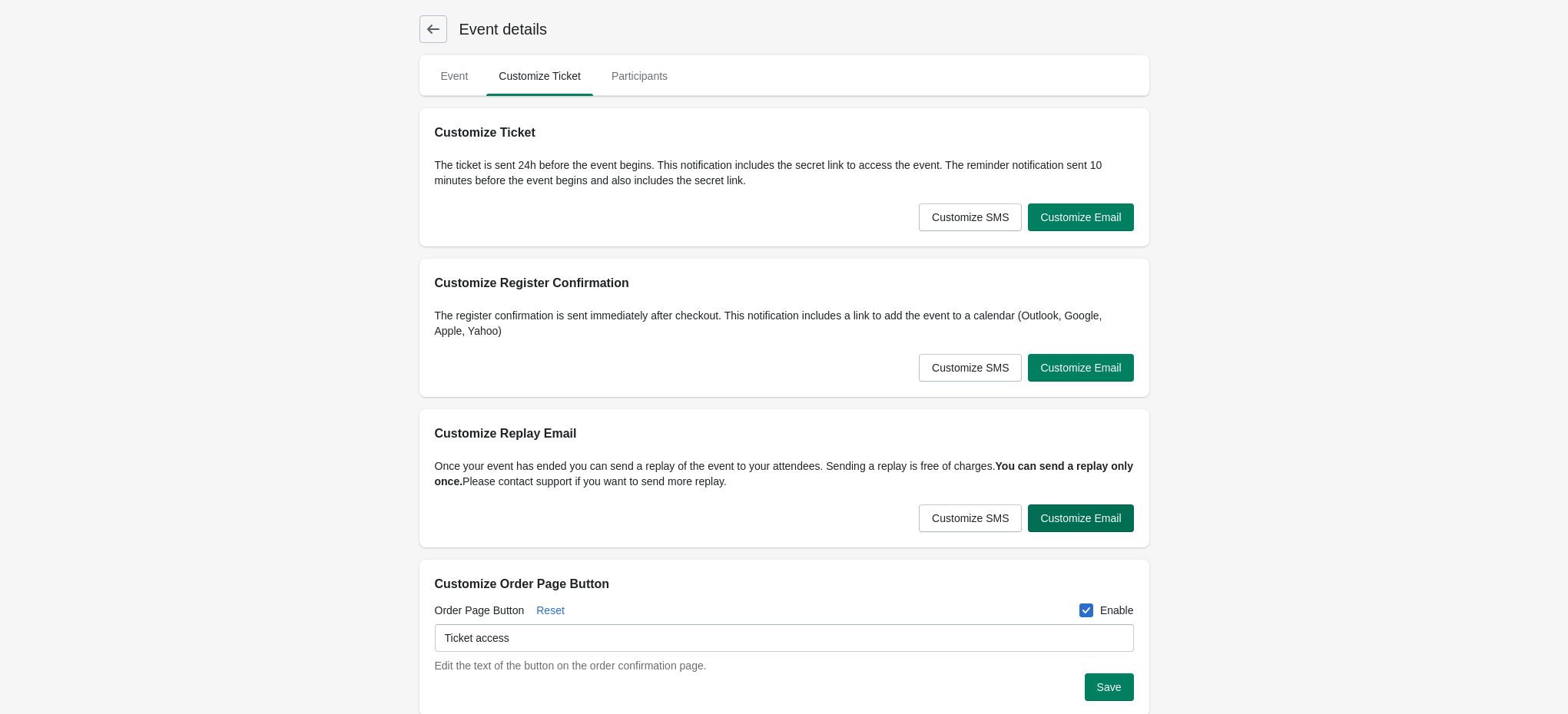
click at [1053, 513] on span "Customize Email" at bounding box center [1080, 519] width 80 height 12
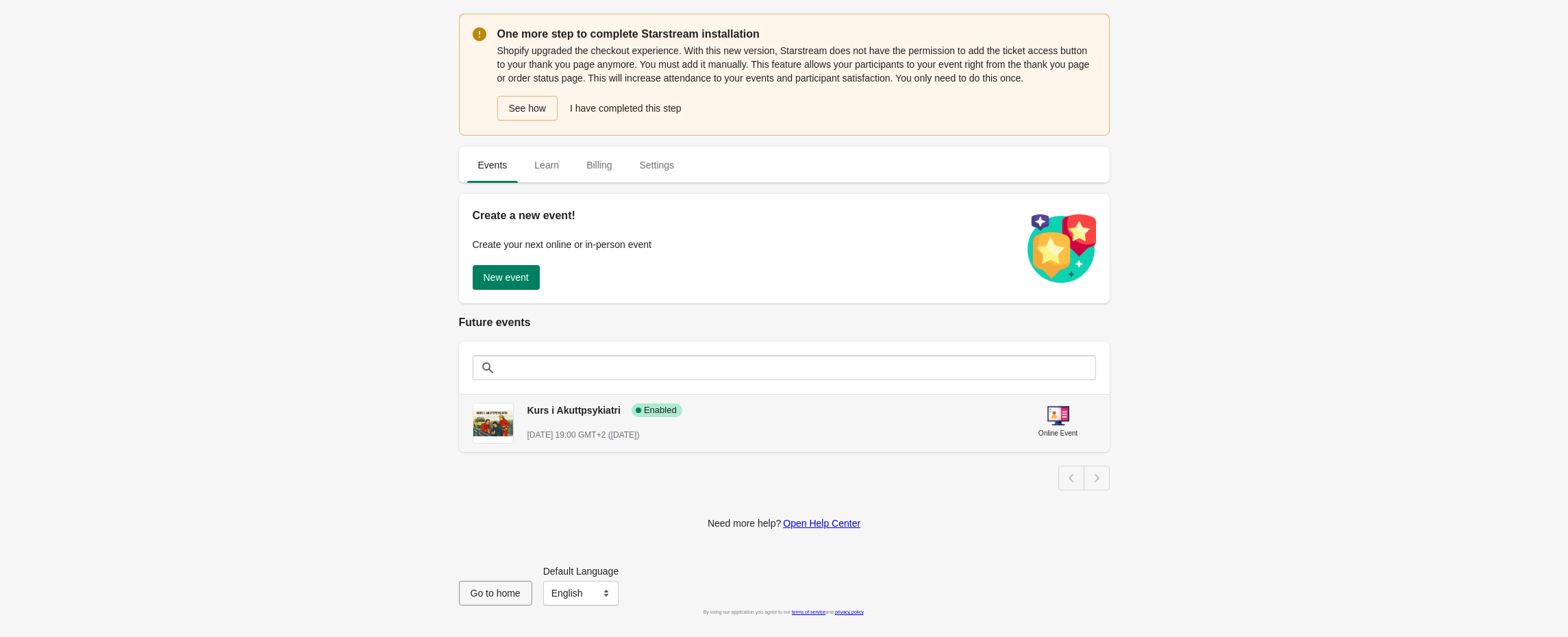
click at [592, 408] on span "Kurs i Akuttpsykiatri" at bounding box center [574, 411] width 93 height 11
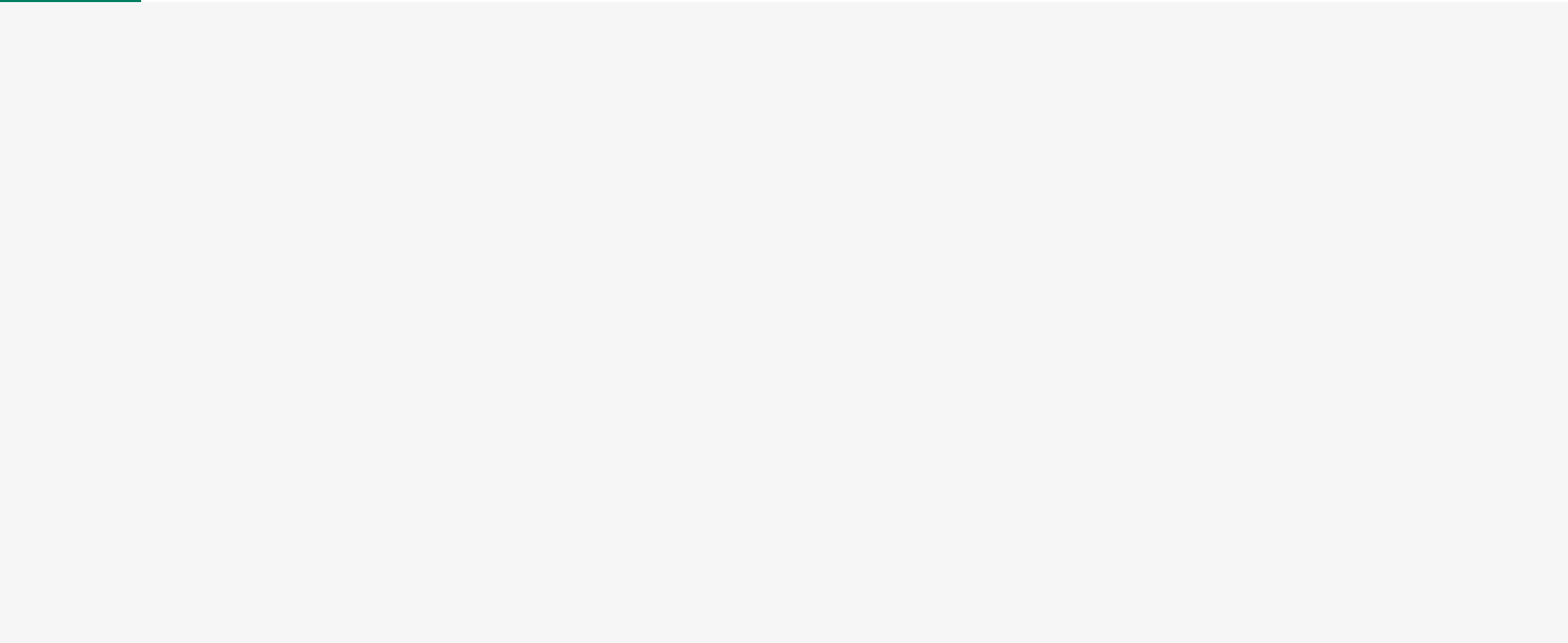
select select "US"
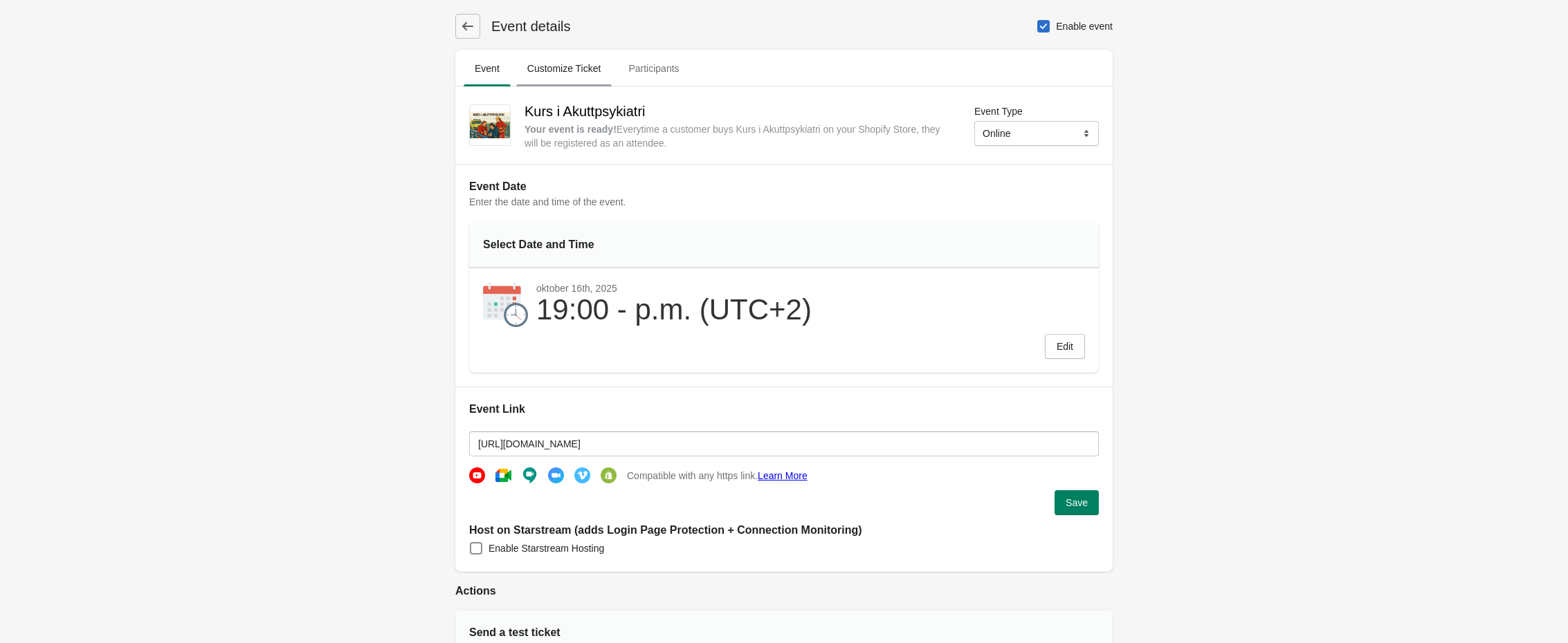
click at [560, 60] on span "Customize Ticket" at bounding box center [564, 68] width 96 height 25
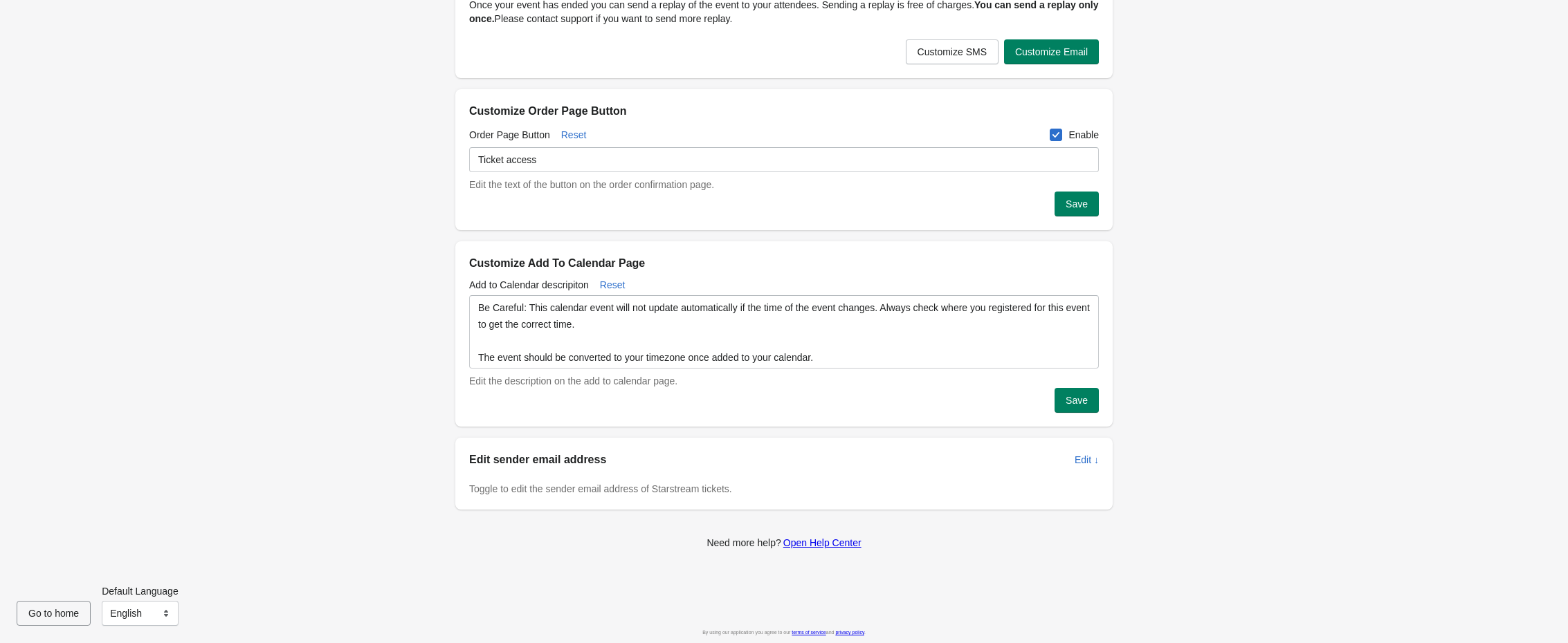
scroll to position [1, 0]
click at [1075, 455] on span "Edit ↓" at bounding box center [1087, 460] width 24 height 11
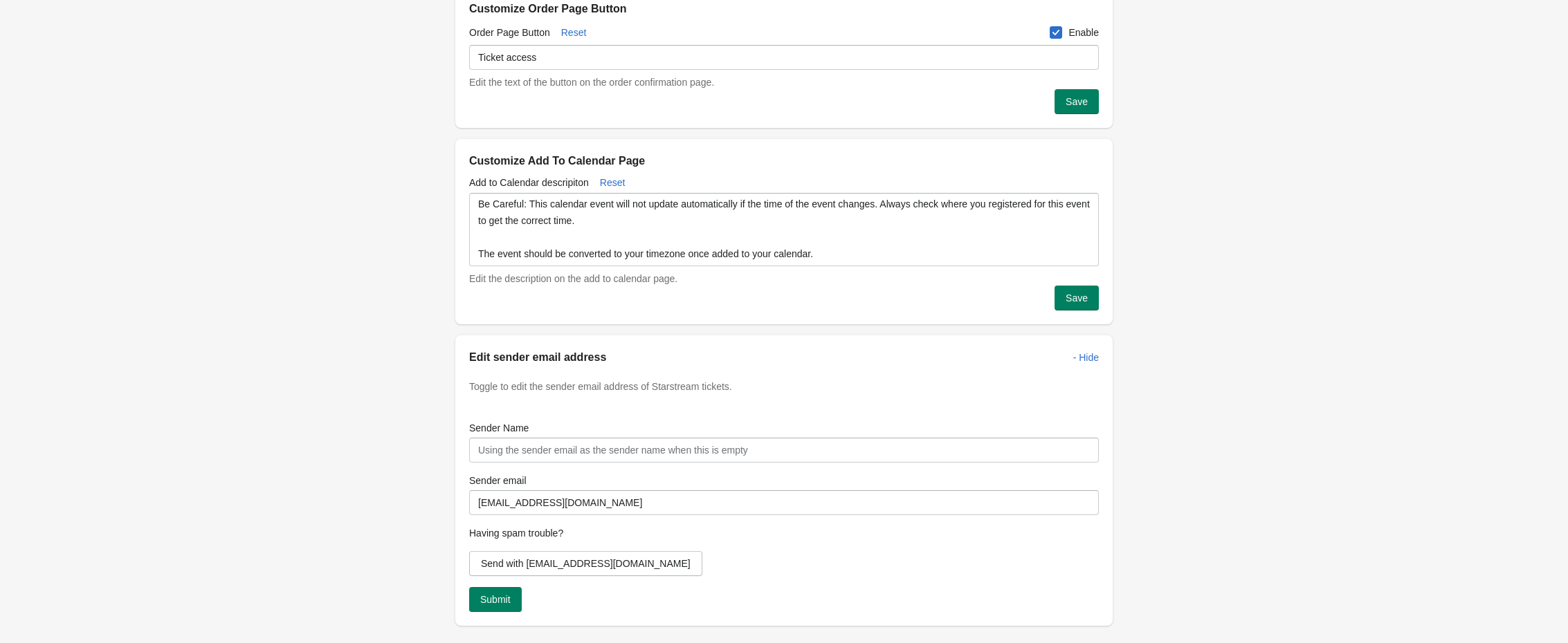
scroll to position [518, 0]
click at [617, 557] on span "Send with tickets@starstream.app" at bounding box center [585, 563] width 209 height 11
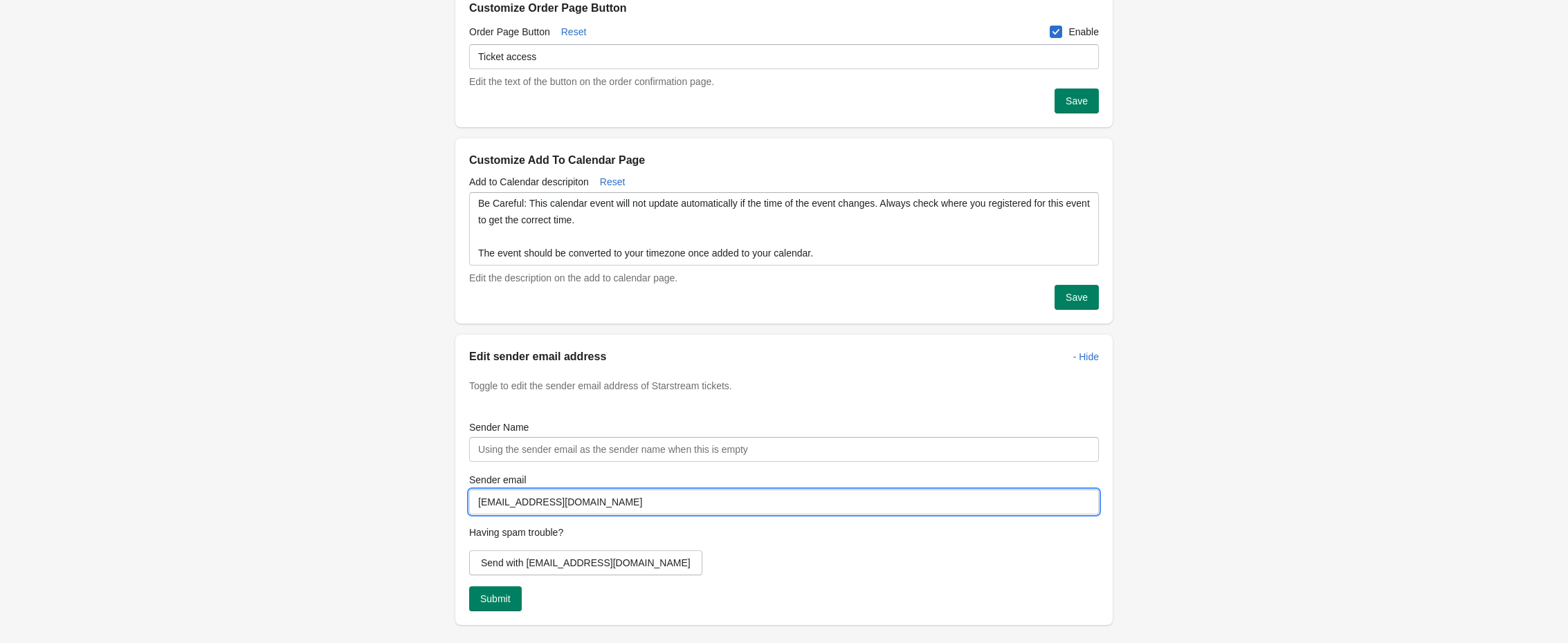
click at [654, 504] on input "tickets@starstream.app" at bounding box center [784, 502] width 630 height 25
drag, startPoint x: 675, startPoint y: 503, endPoint x: 285, endPoint y: 482, distance: 390.6
click at [252, 471] on div "Event details Event Customize Ticket Participants Event Customize Ticket Partic…" at bounding box center [784, 122] width 1568 height 1279
type input "[EMAIL_ADDRESS][DOMAIN_NAME]"
click at [500, 594] on span "Submit" at bounding box center [495, 599] width 30 height 11
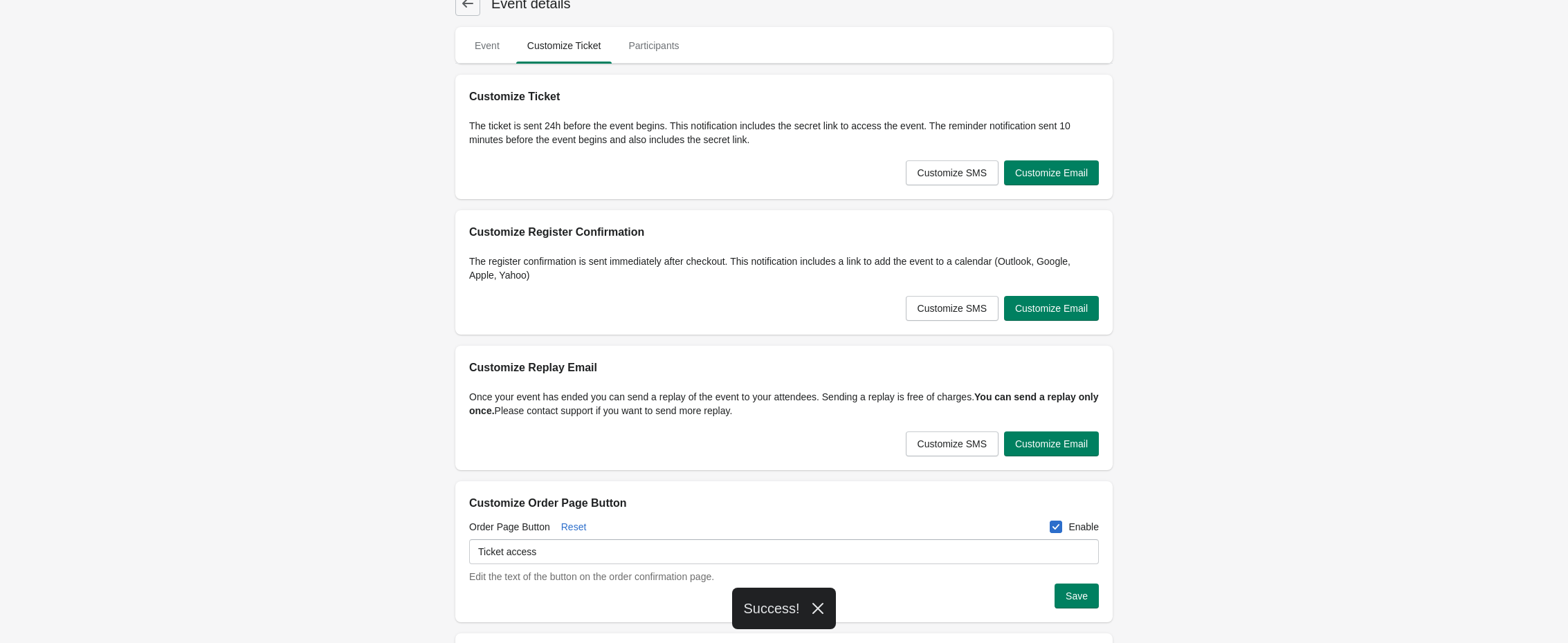
scroll to position [0, 0]
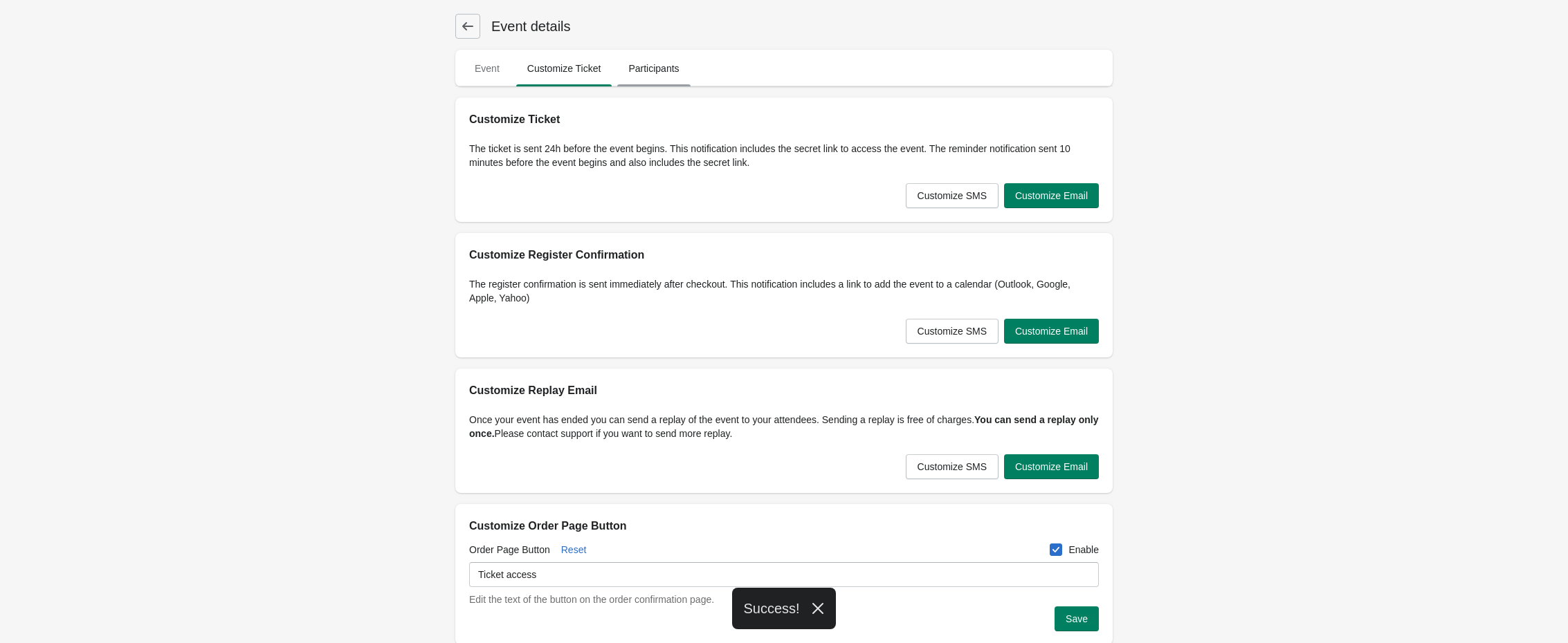
click at [635, 54] on button "Participants" at bounding box center [653, 68] width 78 height 36
select select "US"
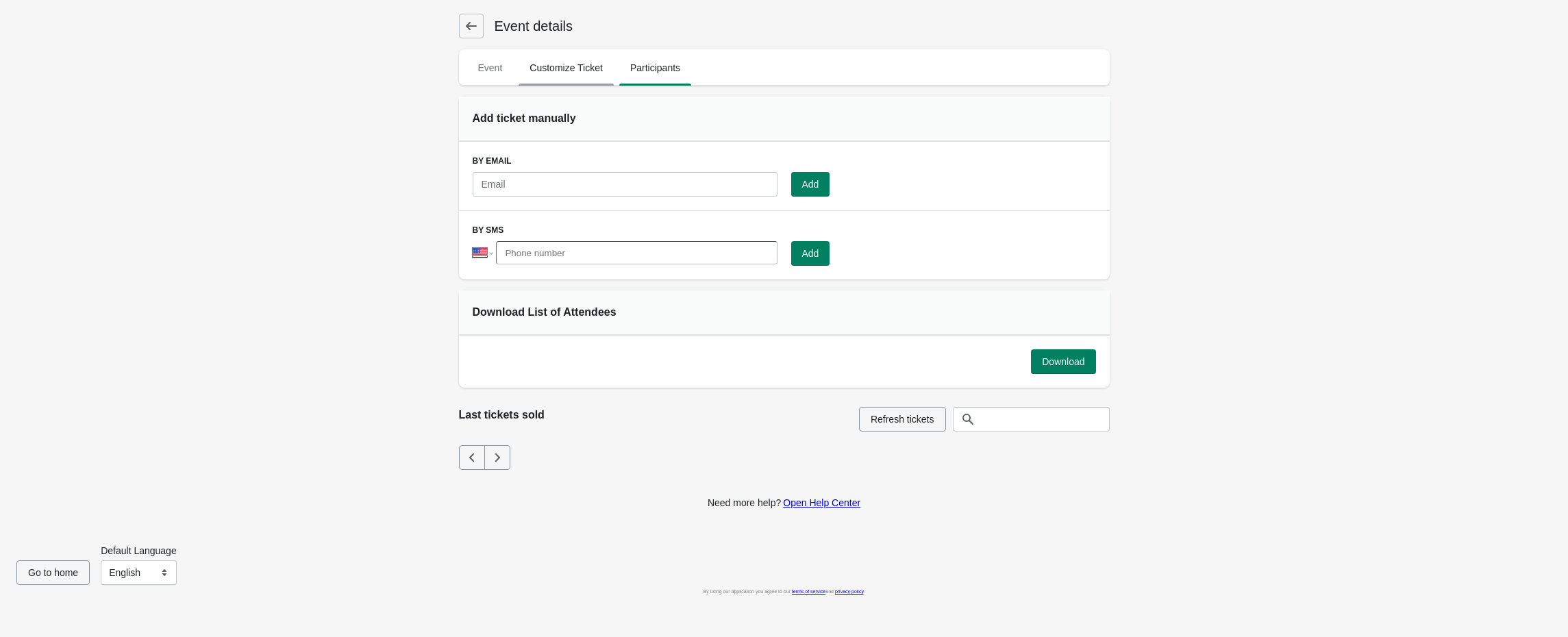
click at [587, 66] on span "Customize Ticket" at bounding box center [566, 68] width 95 height 24
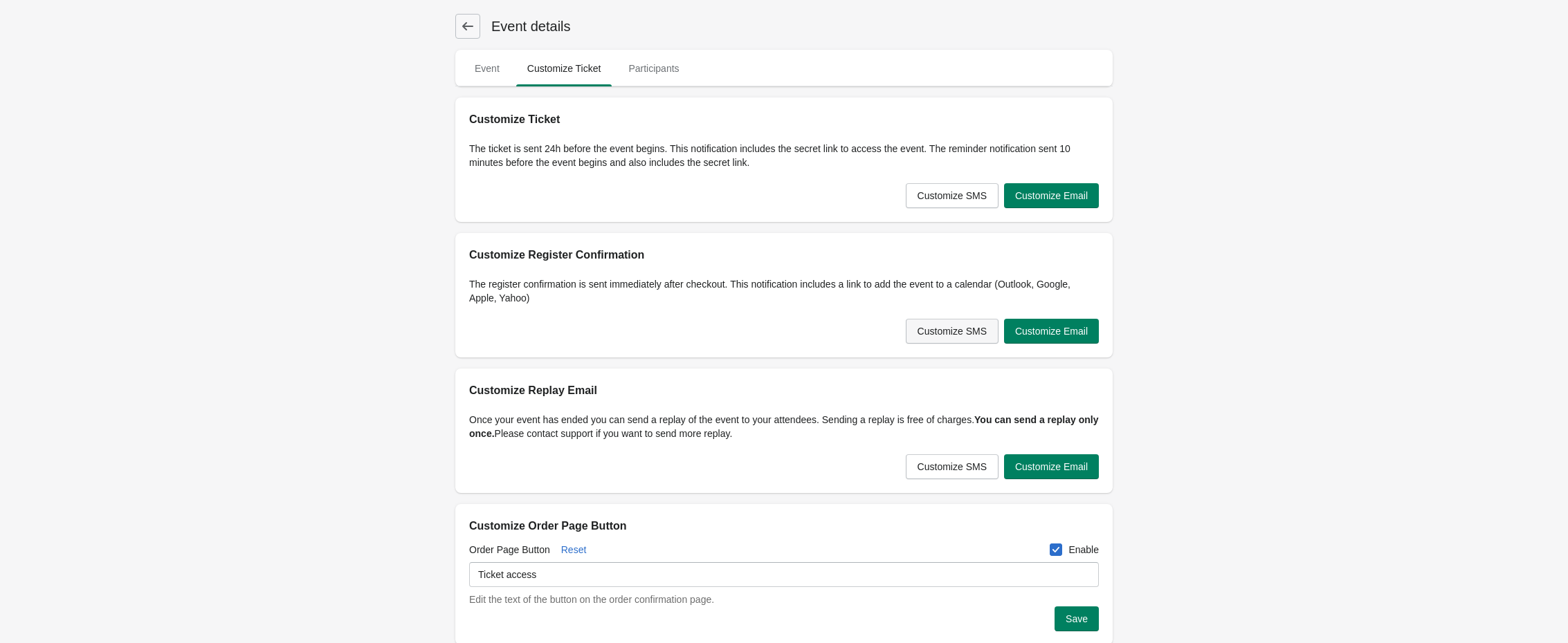
click at [970, 330] on span "Customize SMS" at bounding box center [952, 332] width 69 height 11
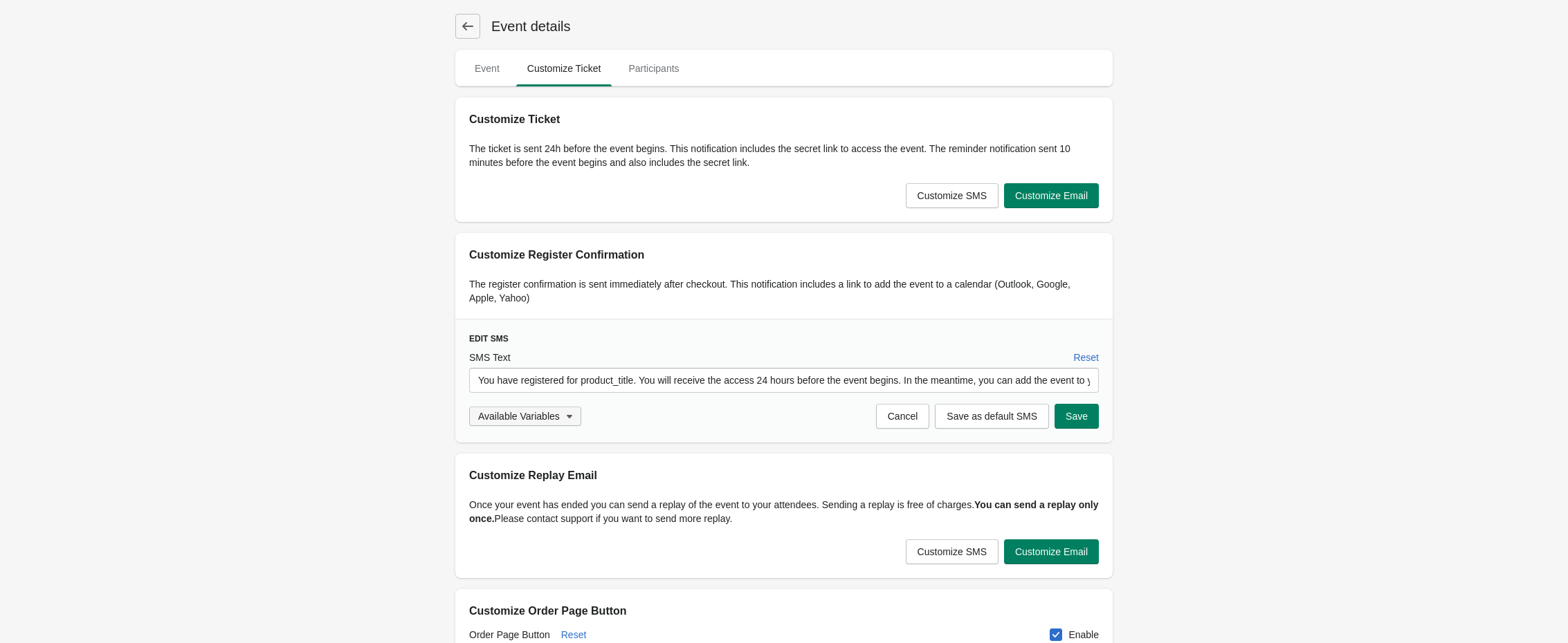
click at [566, 422] on icon "button" at bounding box center [569, 417] width 14 height 14
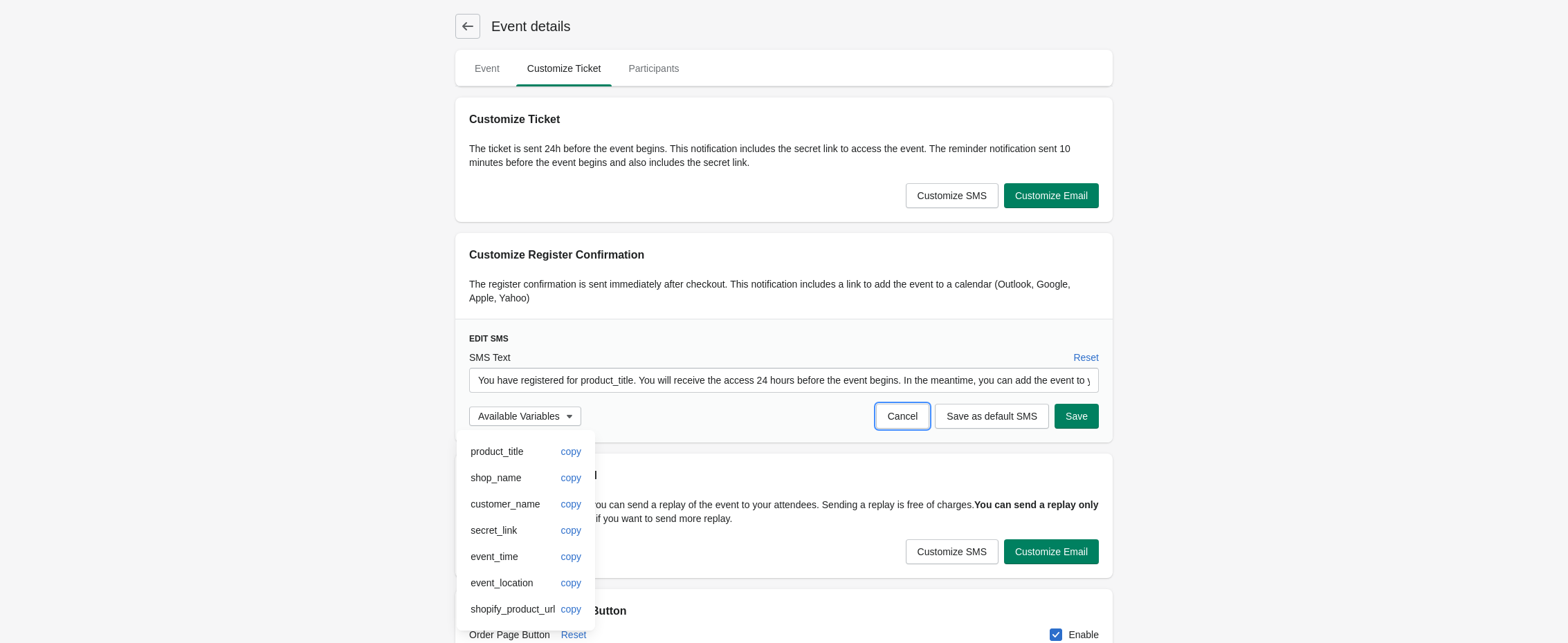
drag, startPoint x: 924, startPoint y: 424, endPoint x: 923, endPoint y: 416, distance: 8.1
click at [924, 413] on button "Cancel" at bounding box center [902, 416] width 54 height 25
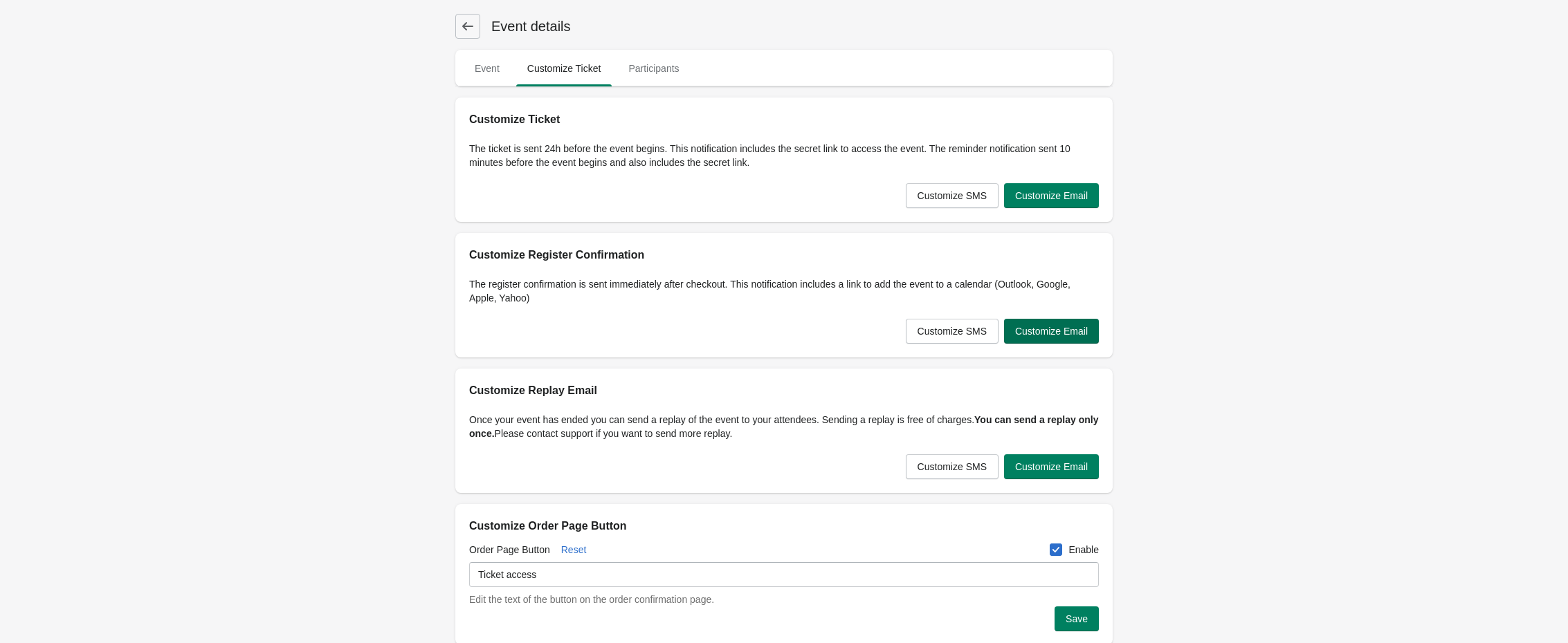
click at [1041, 327] on span "Customize Email" at bounding box center [1051, 332] width 72 height 11
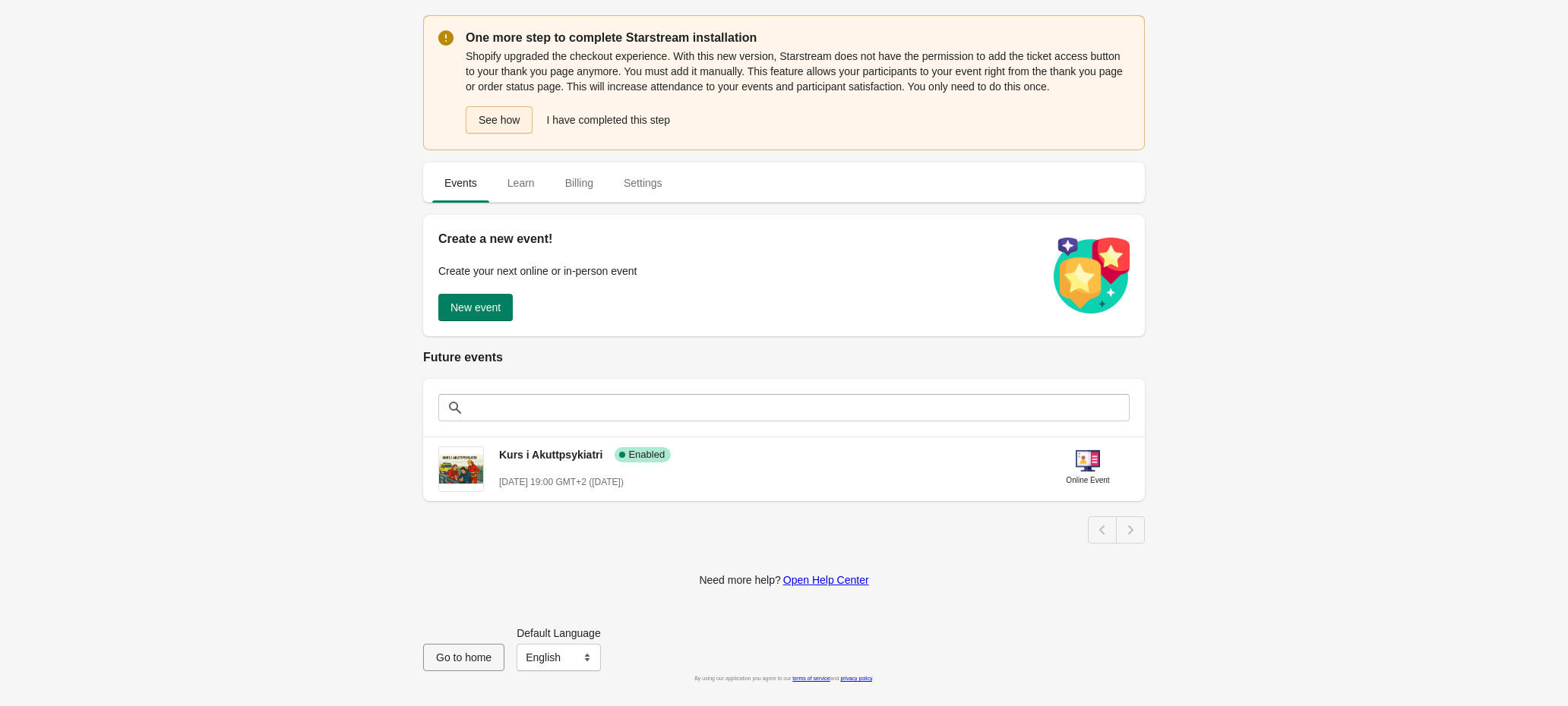
click at [493, 123] on button "See how" at bounding box center [498, 120] width 67 height 27
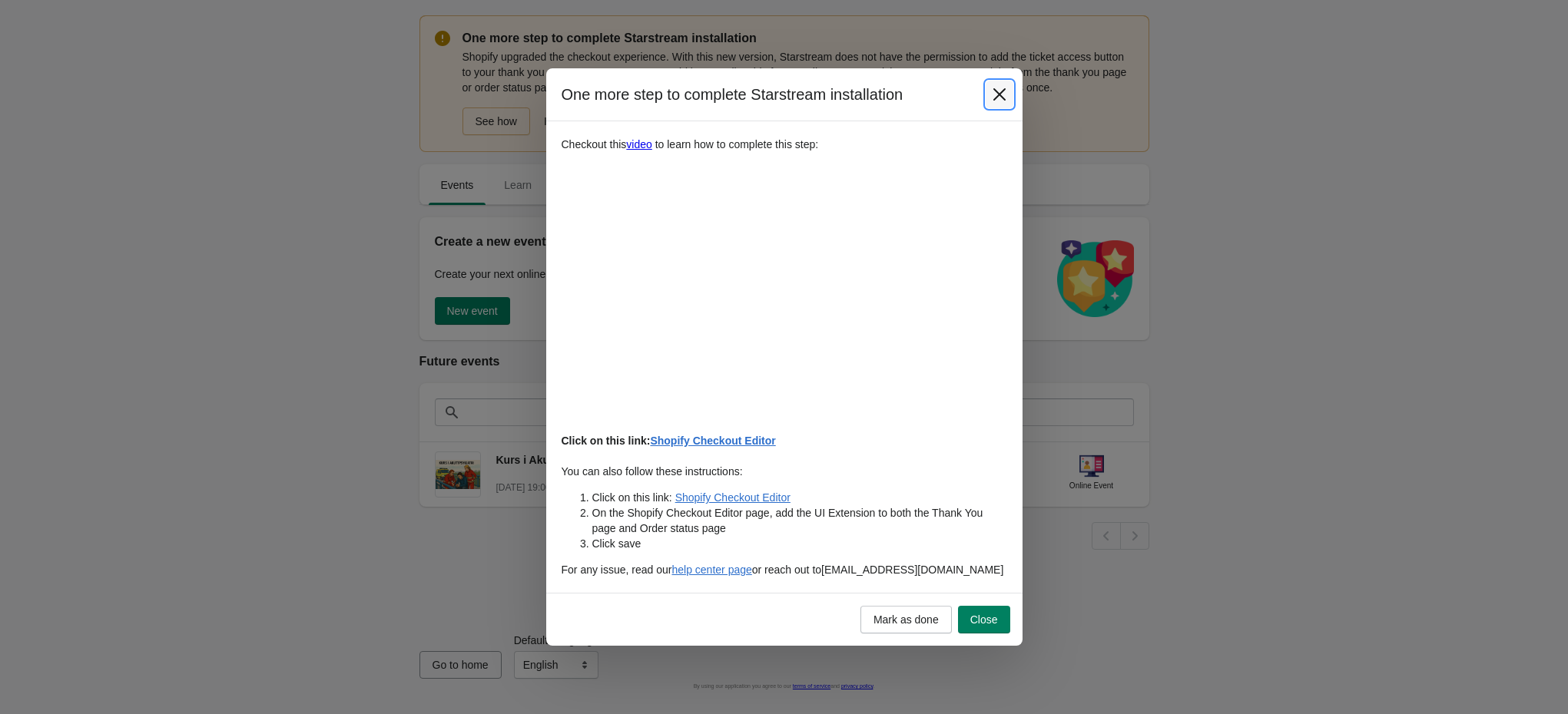
click at [989, 89] on button "Close" at bounding box center [999, 94] width 27 height 27
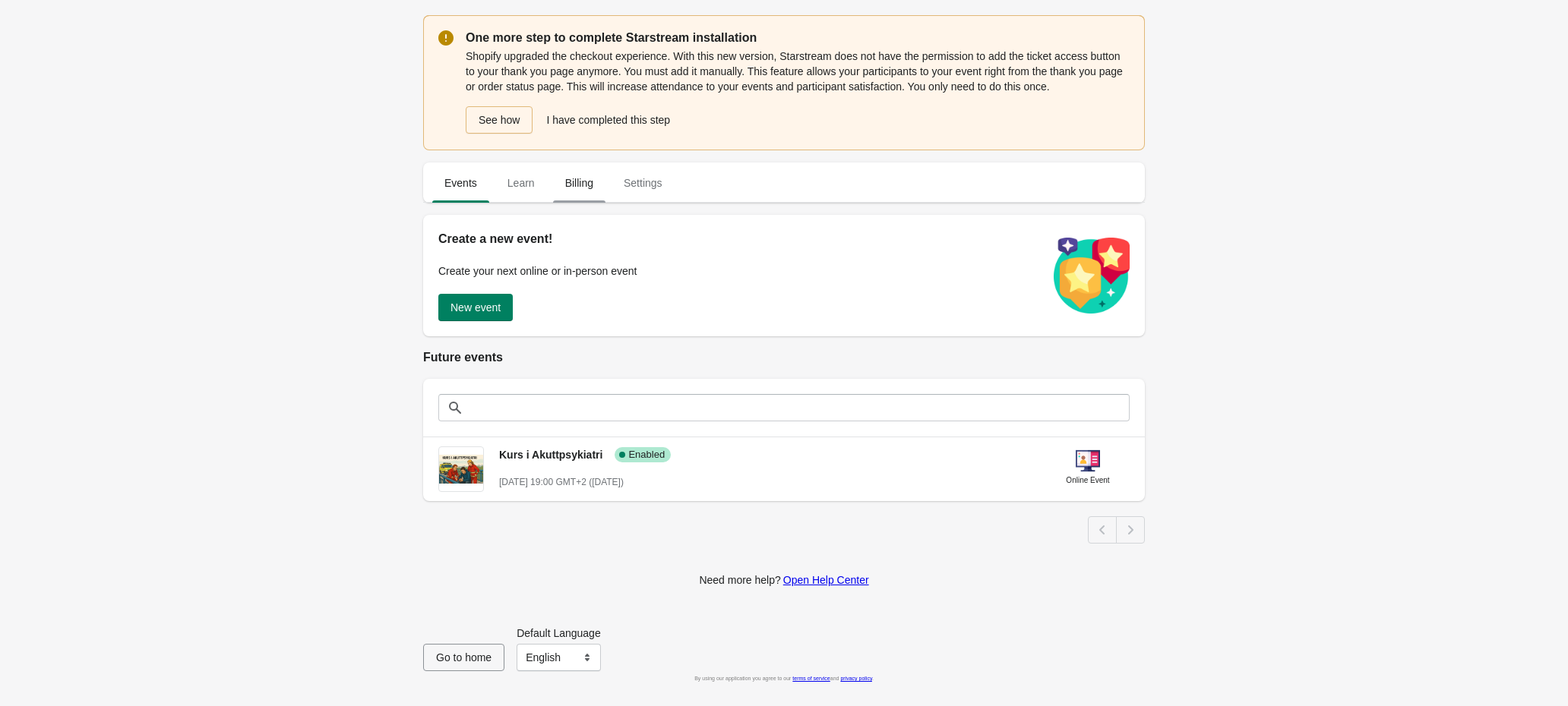
click at [586, 177] on span "Billing" at bounding box center [580, 183] width 52 height 27
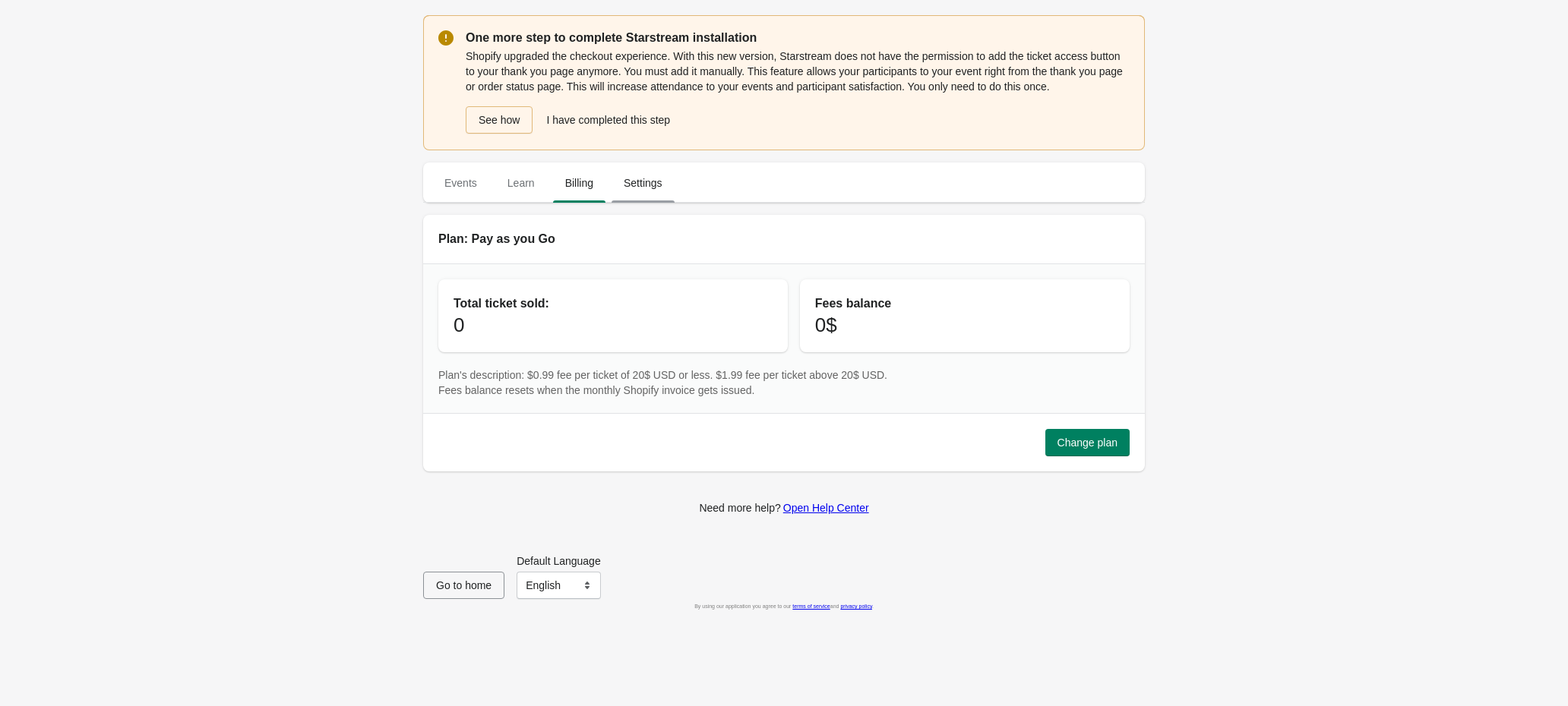
click at [631, 183] on span "Settings" at bounding box center [643, 183] width 63 height 27
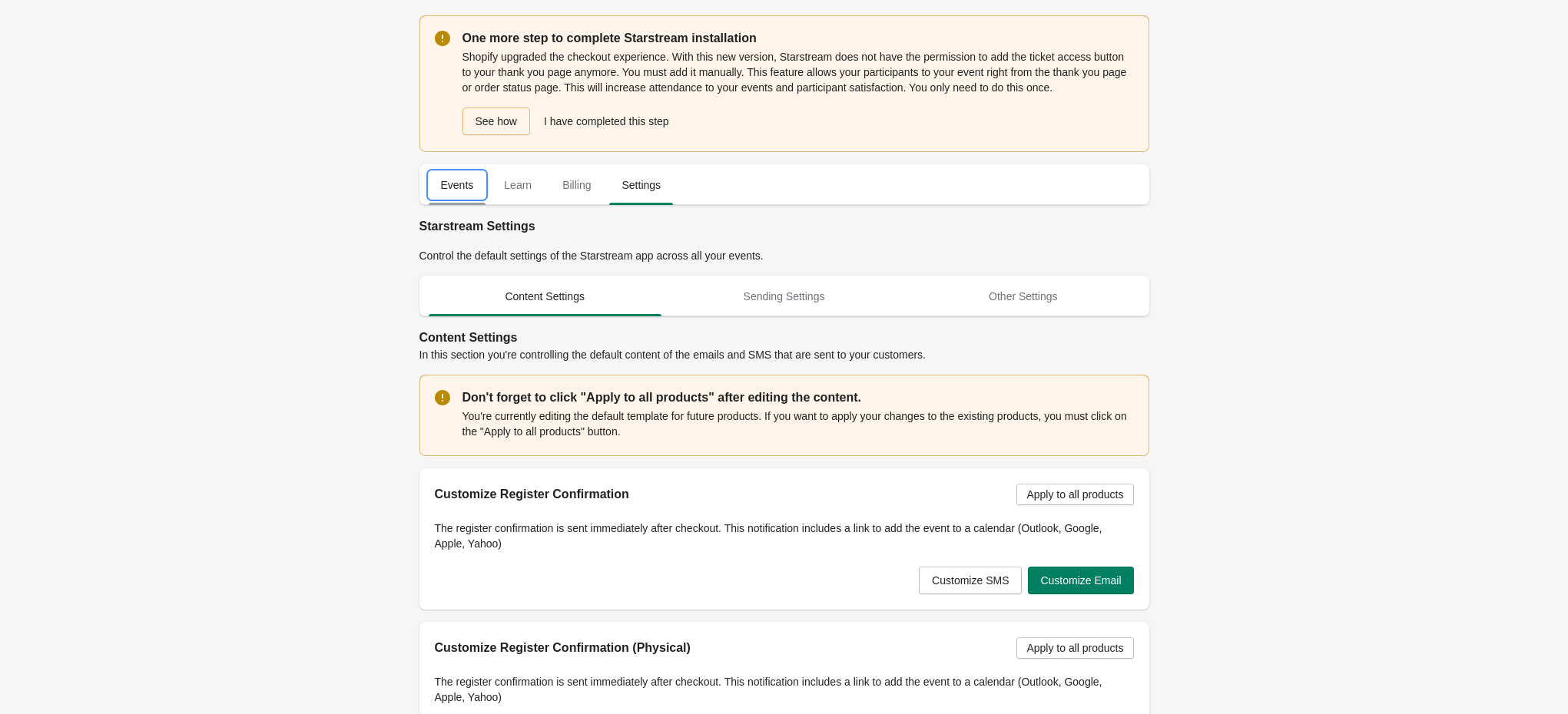
click at [456, 197] on span "Events" at bounding box center [457, 185] width 58 height 27
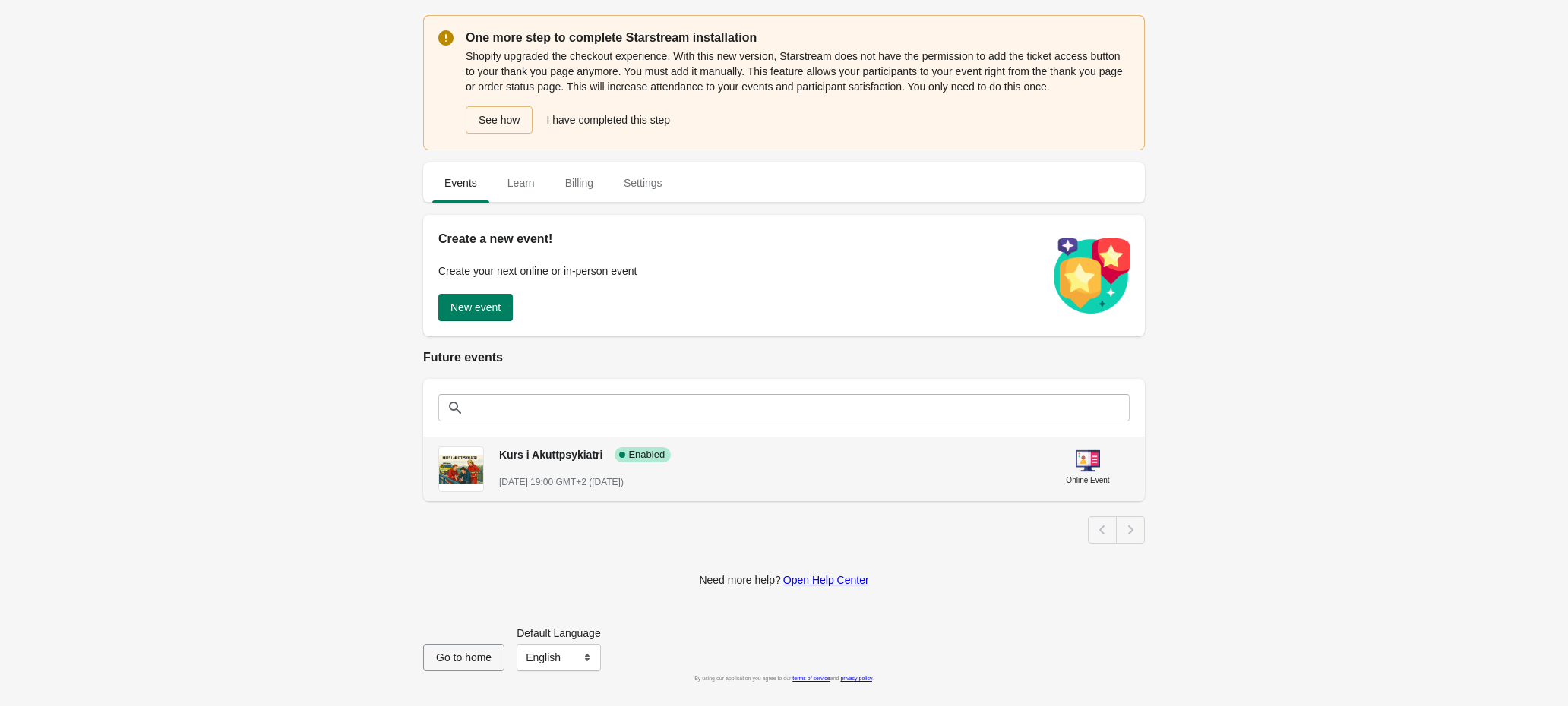
click at [561, 461] on span "Kurs i Akuttpsykiatri" at bounding box center [551, 455] width 103 height 12
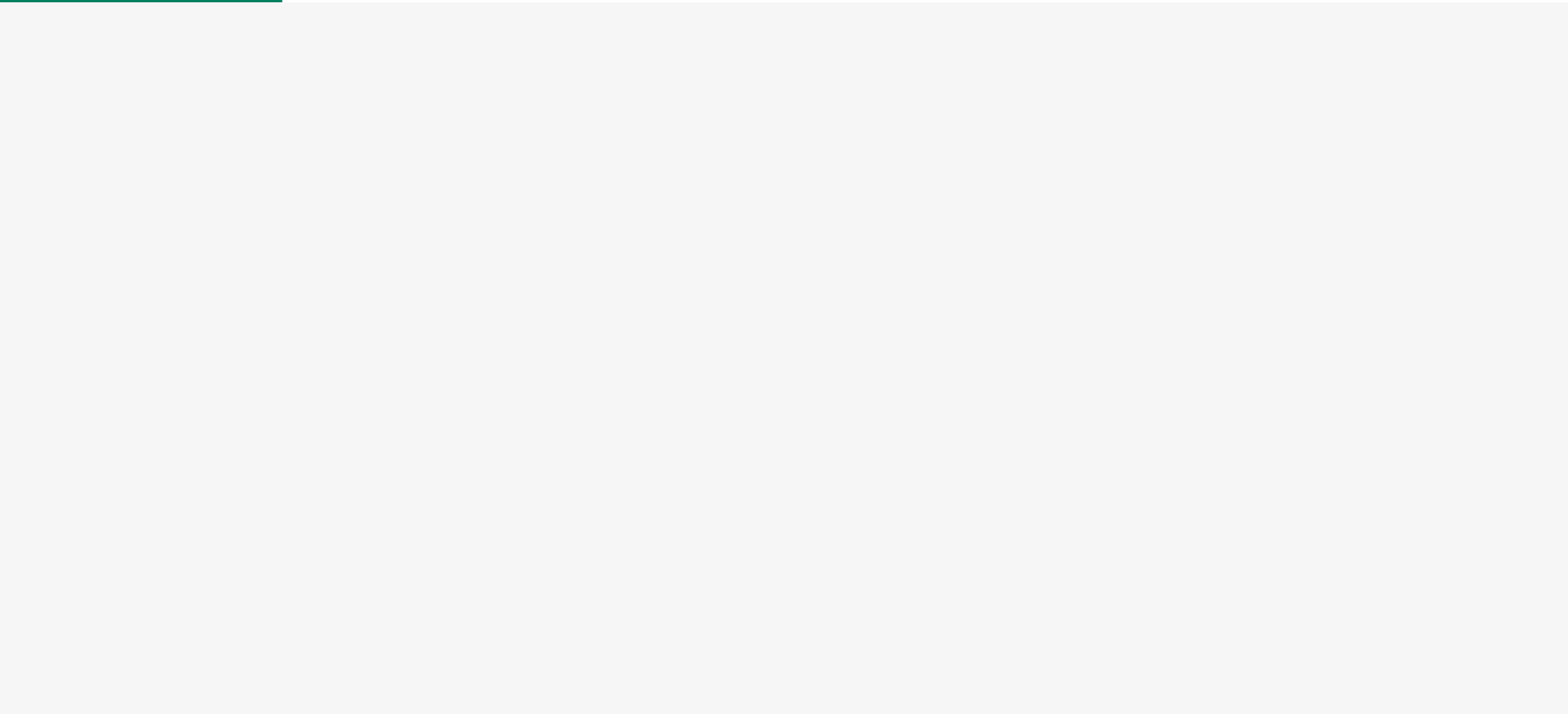
select select "US"
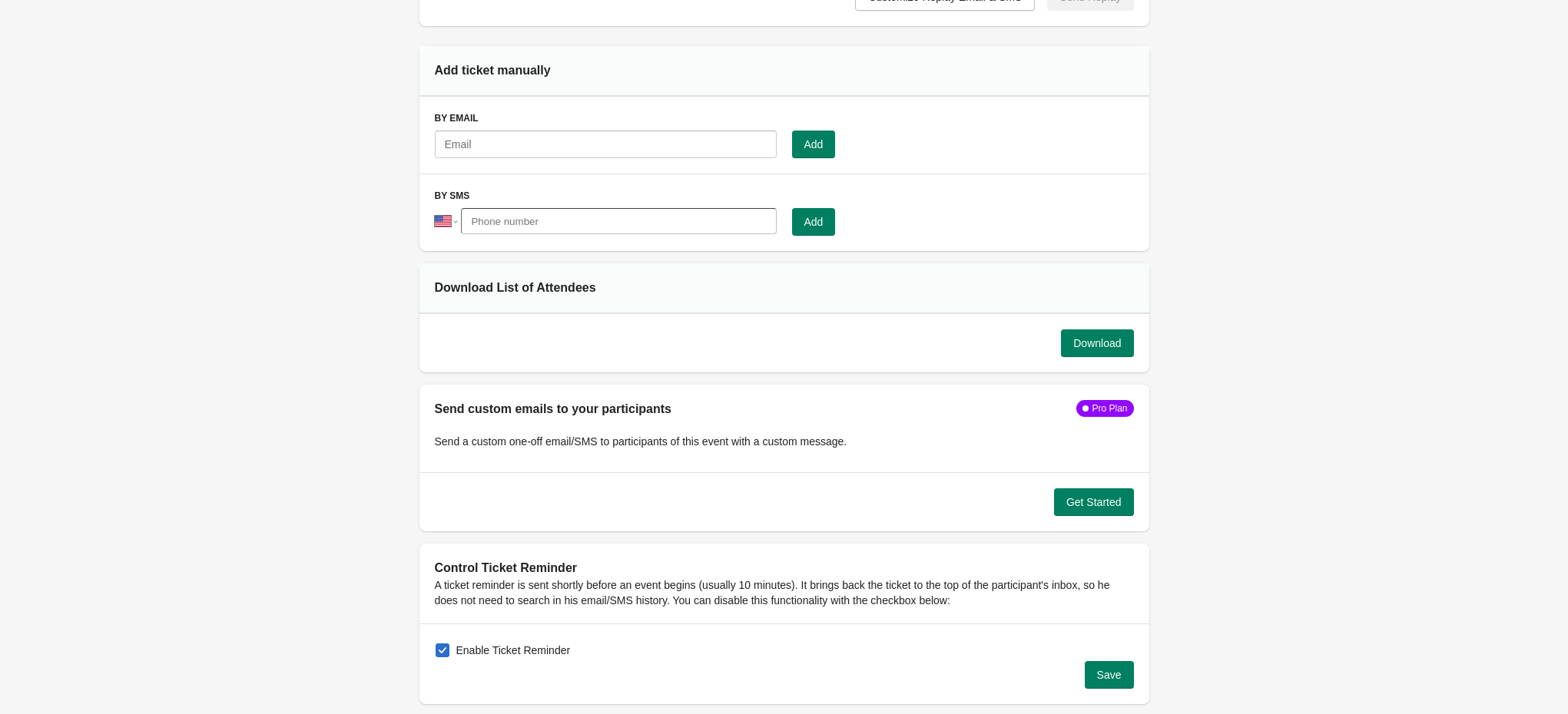
scroll to position [1152, 0]
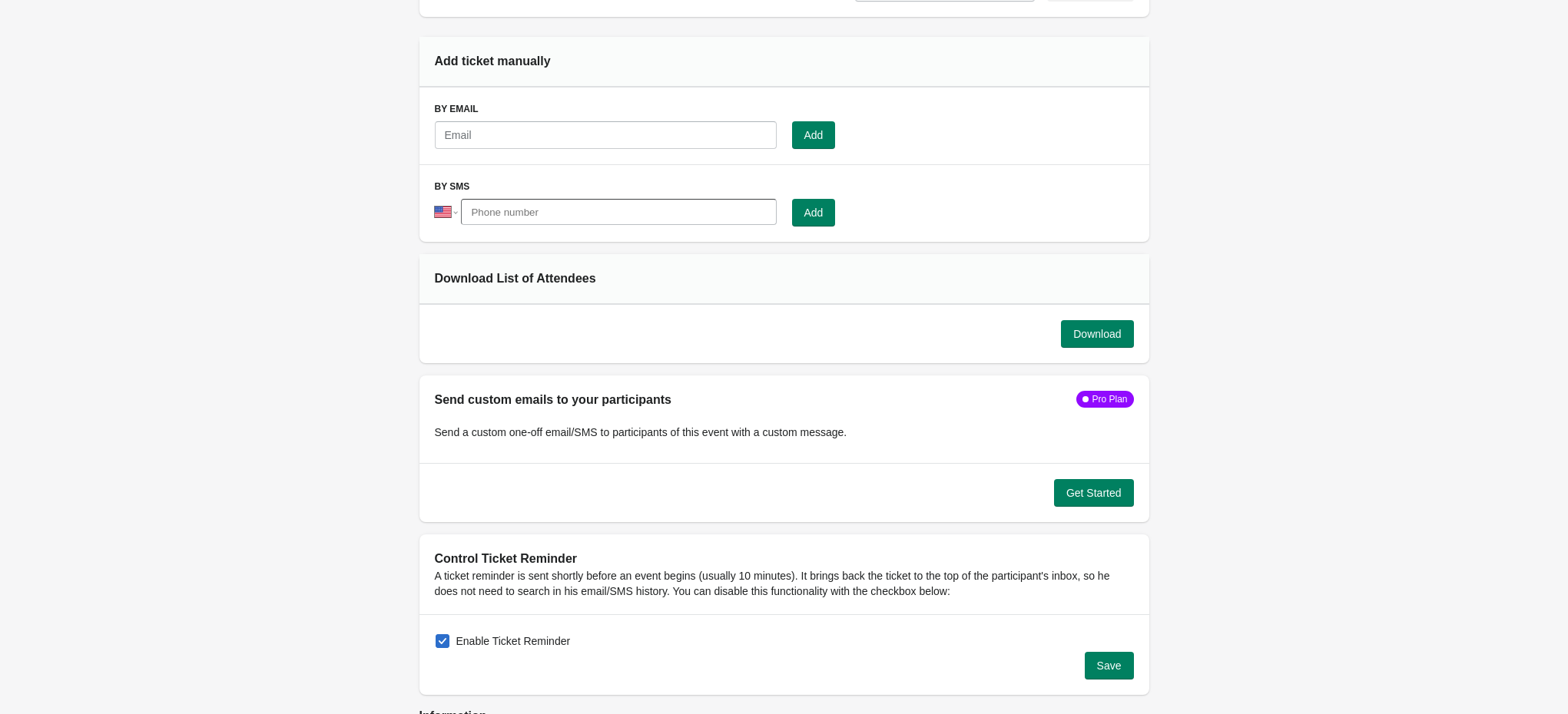
click at [1103, 393] on div "Pro Plan" at bounding box center [1108, 400] width 38 height 12
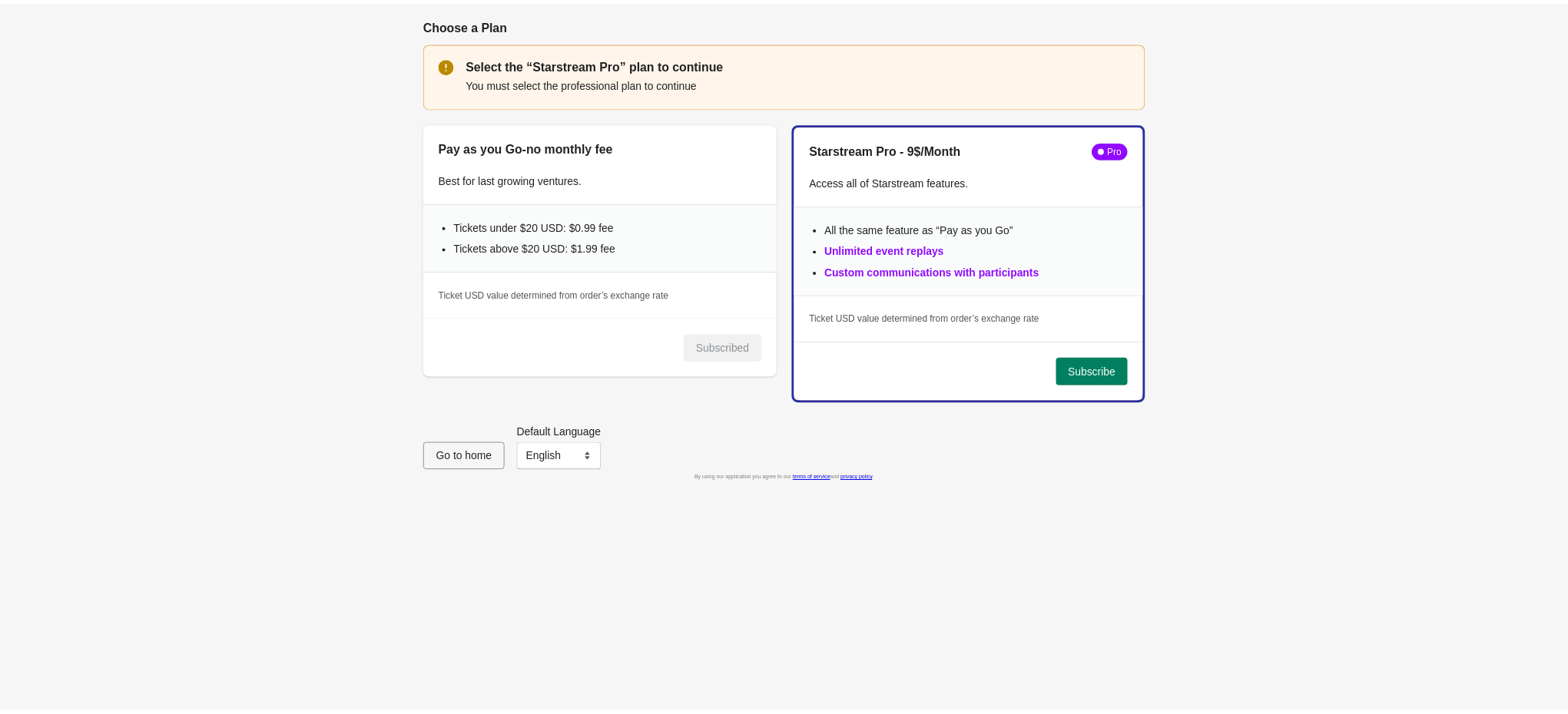
scroll to position [82, 0]
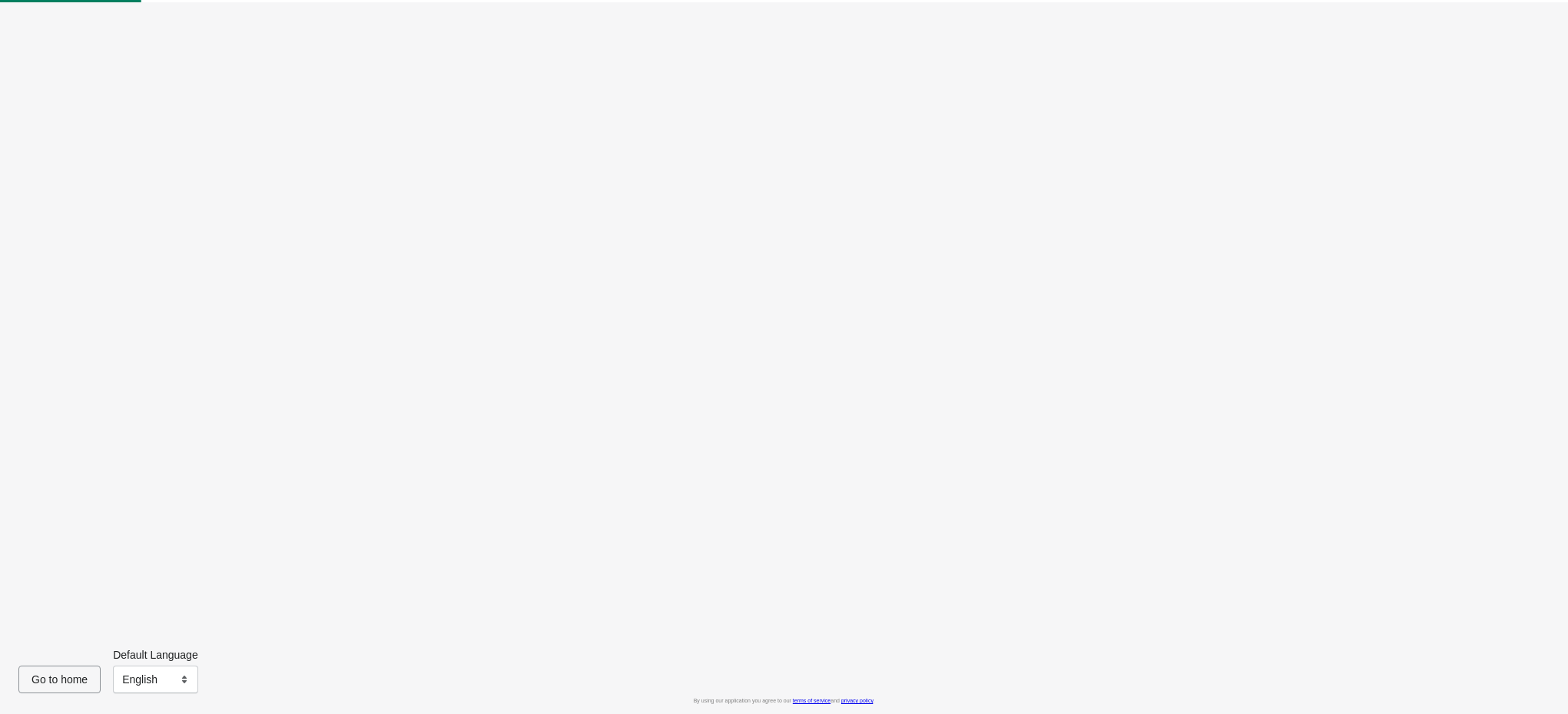
select select "US"
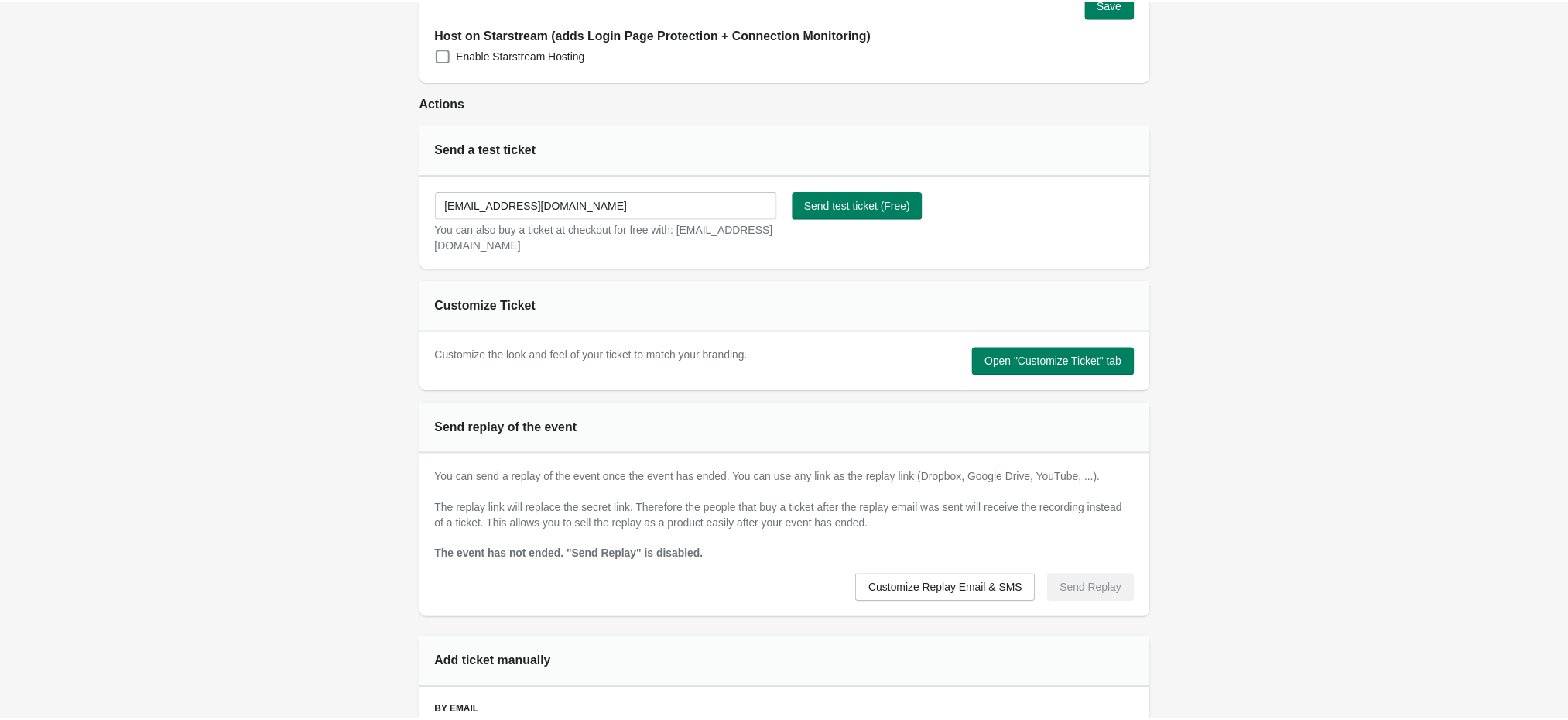
scroll to position [0, 0]
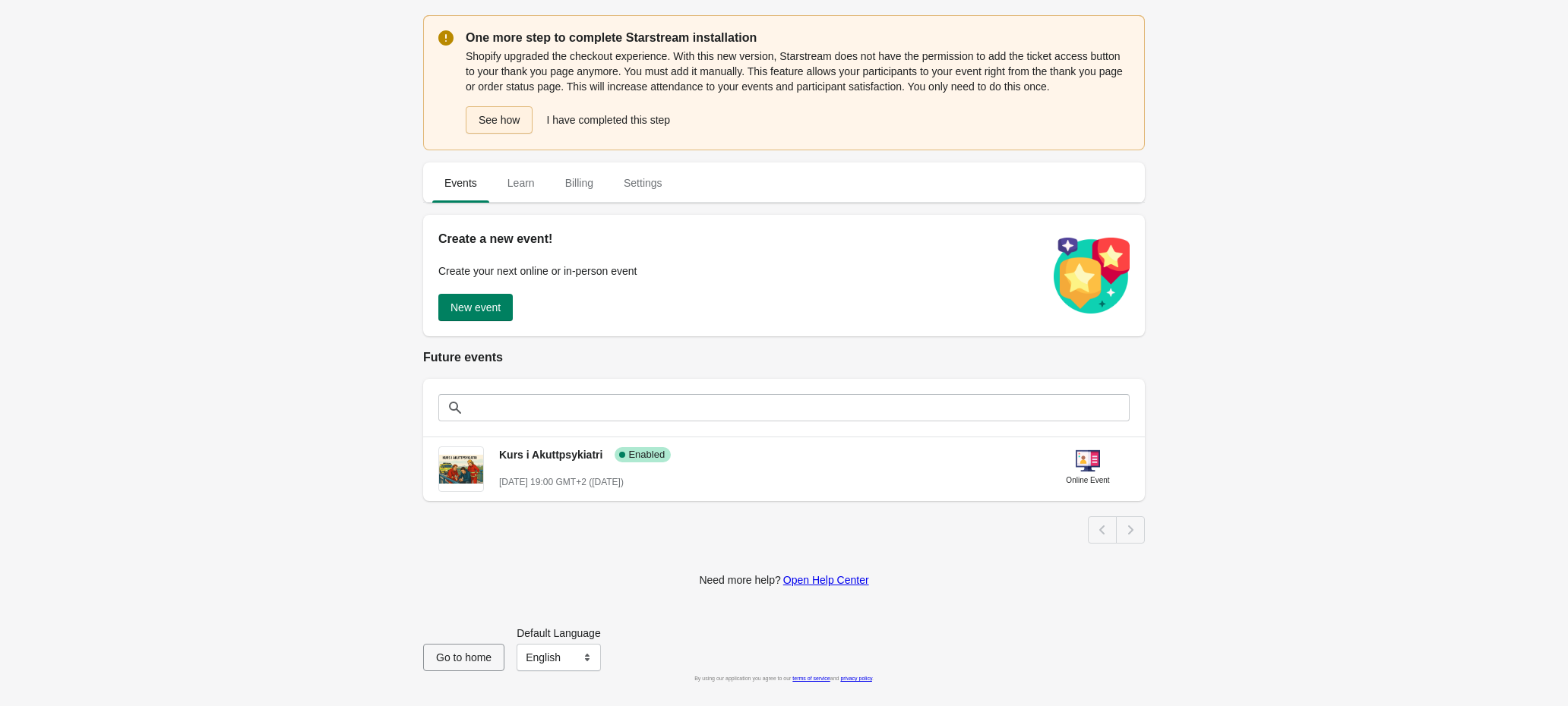
click at [512, 122] on button "See how" at bounding box center [498, 120] width 67 height 27
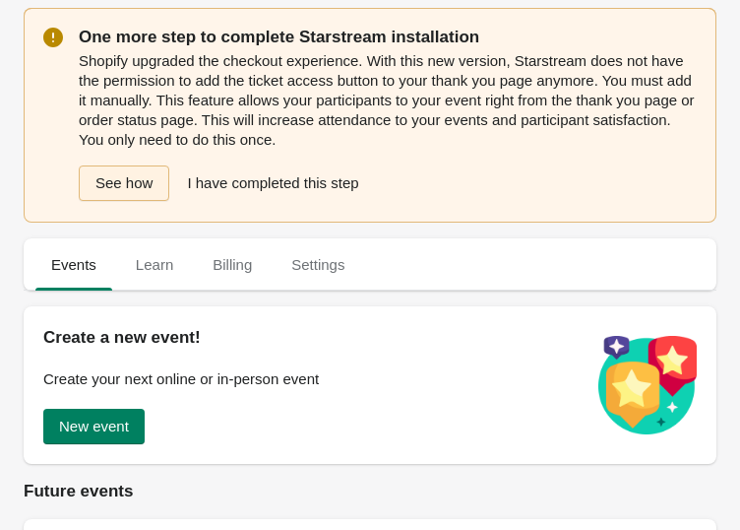
click at [148, 189] on button "See how" at bounding box center [124, 182] width 91 height 35
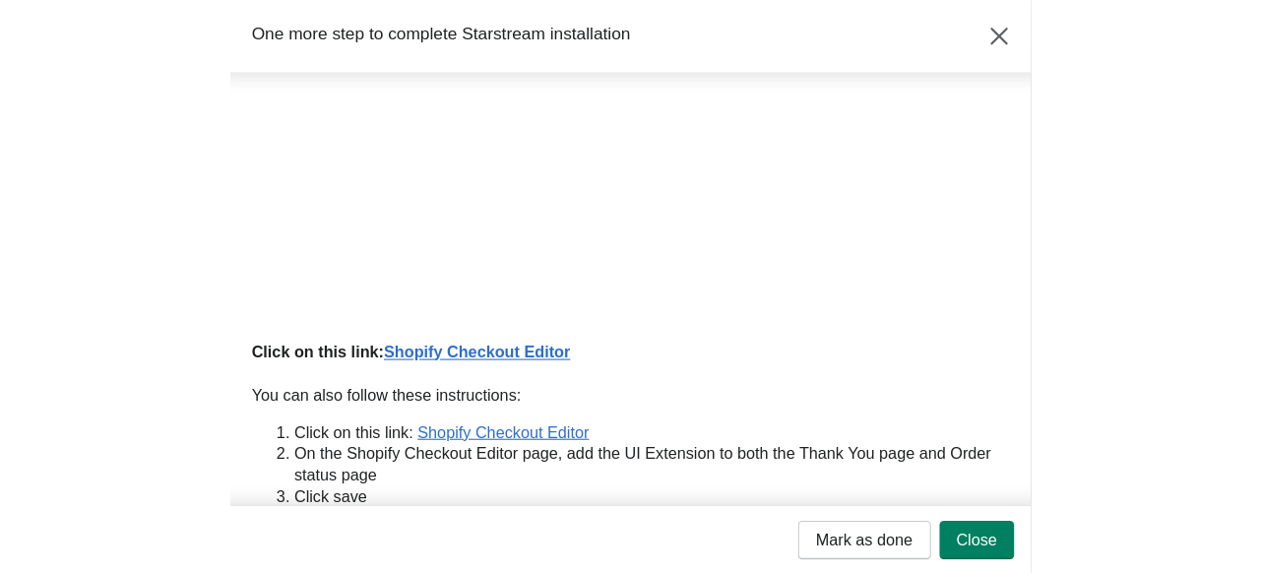
scroll to position [272, 0]
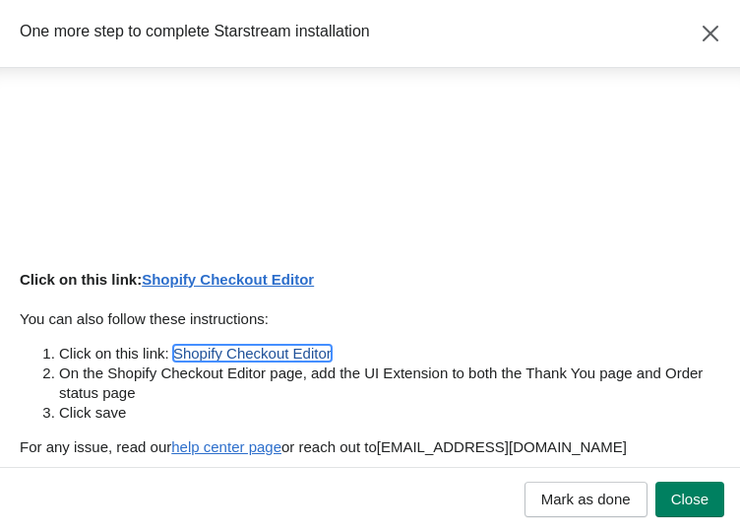
click at [284, 347] on link "Shopify Checkout Editor" at bounding box center [252, 353] width 158 height 17
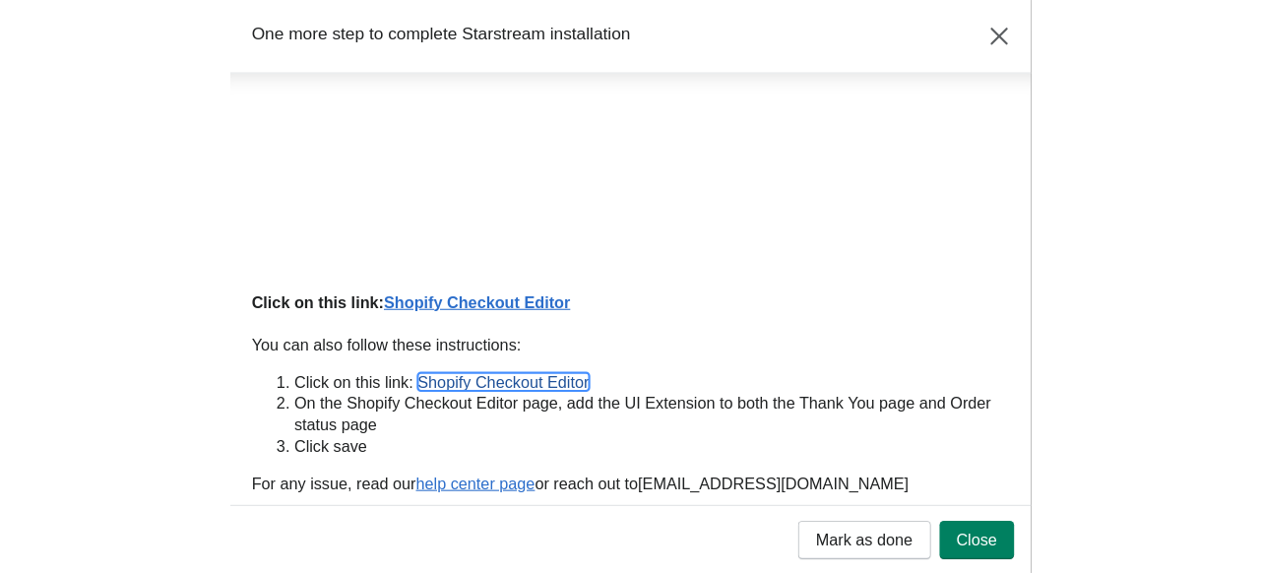
scroll to position [213, 0]
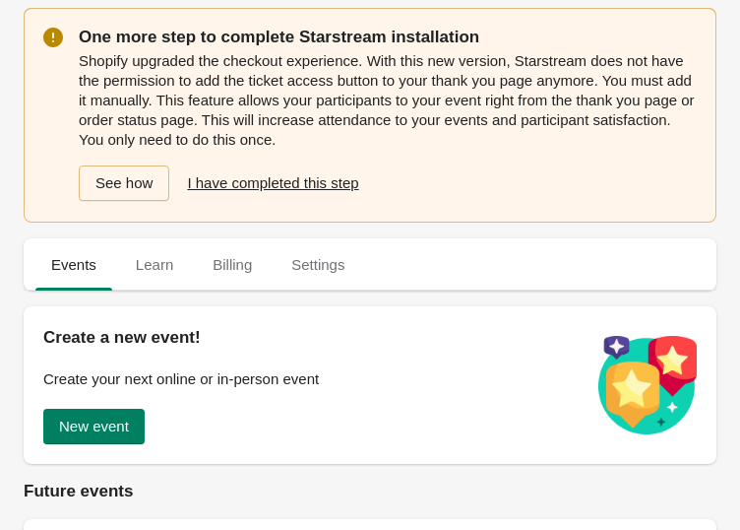
click at [219, 198] on button "I have completed this step" at bounding box center [274, 182] width 191 height 35
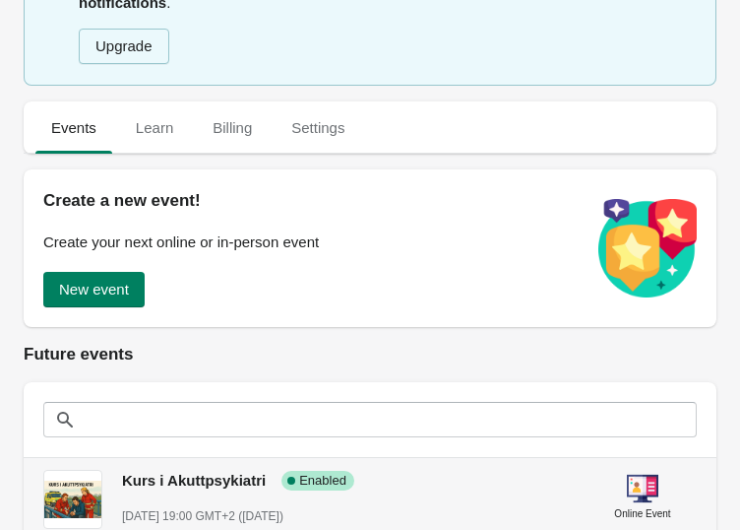
scroll to position [324, 0]
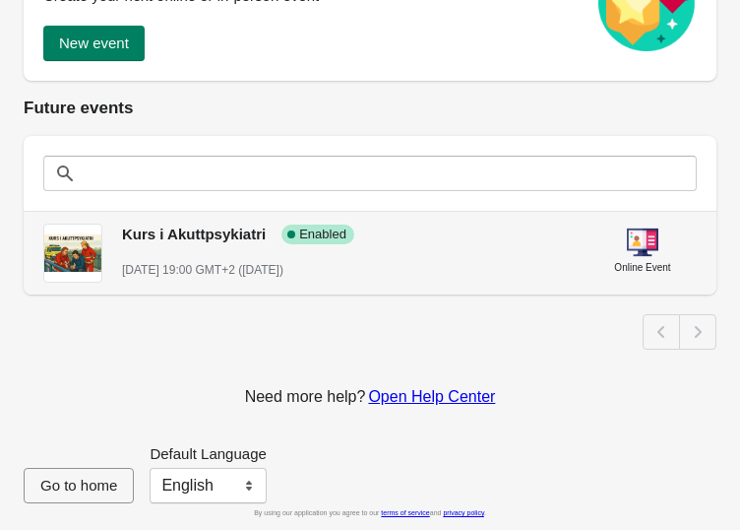
click at [211, 225] on span "Kurs i Akuttpsykiatri" at bounding box center [194, 233] width 144 height 17
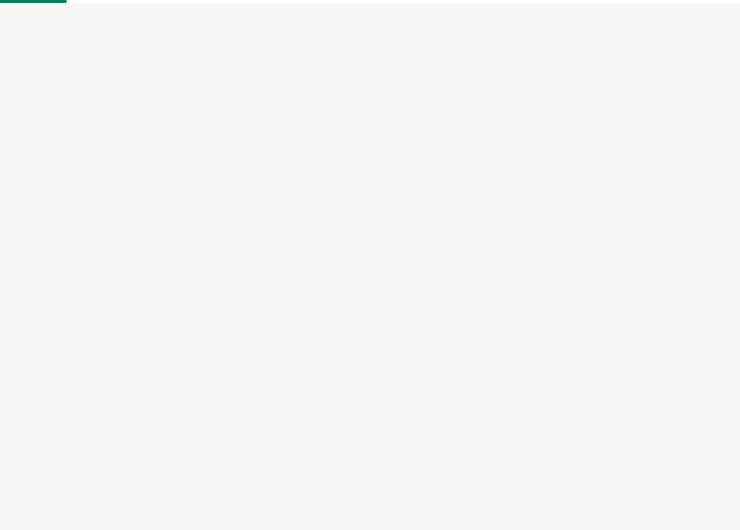
select select "US"
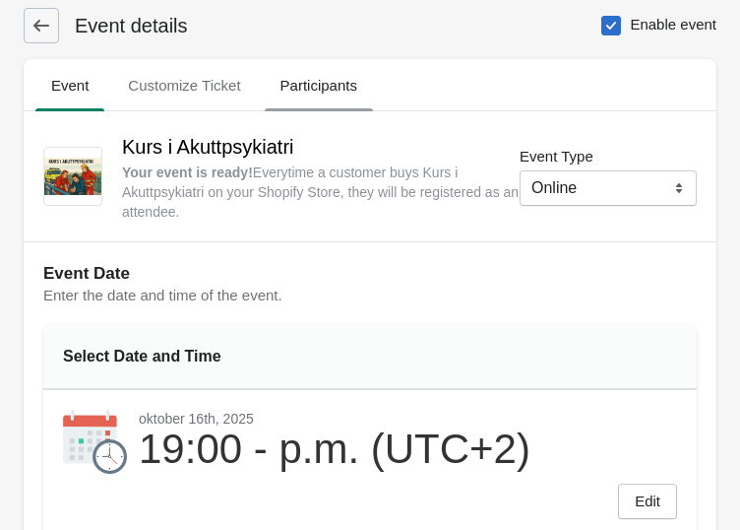
click at [314, 96] on span "Participants" at bounding box center [319, 85] width 108 height 35
select select "US"
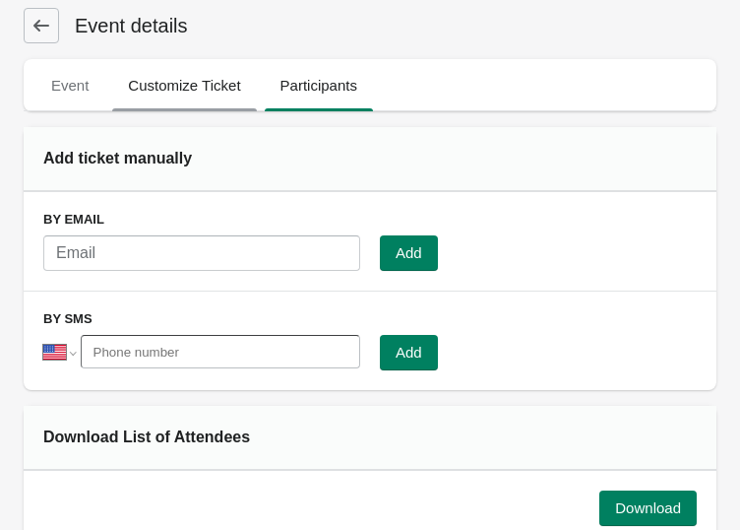
click at [189, 94] on span "Customize Ticket" at bounding box center [184, 85] width 144 height 35
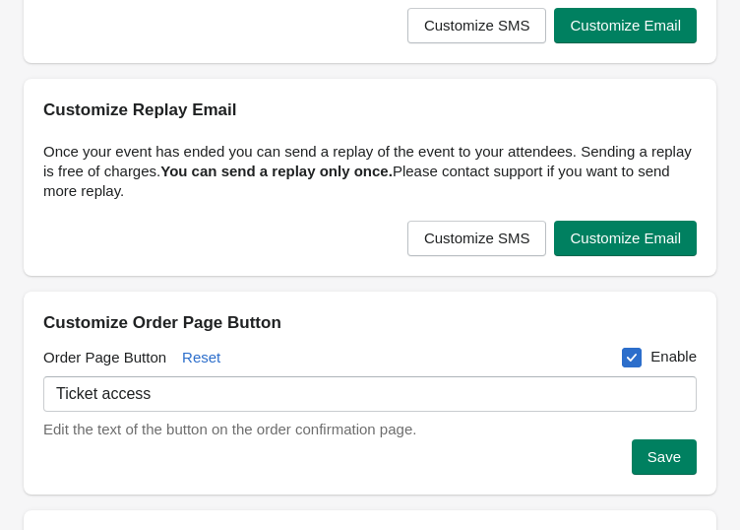
scroll to position [492, 0]
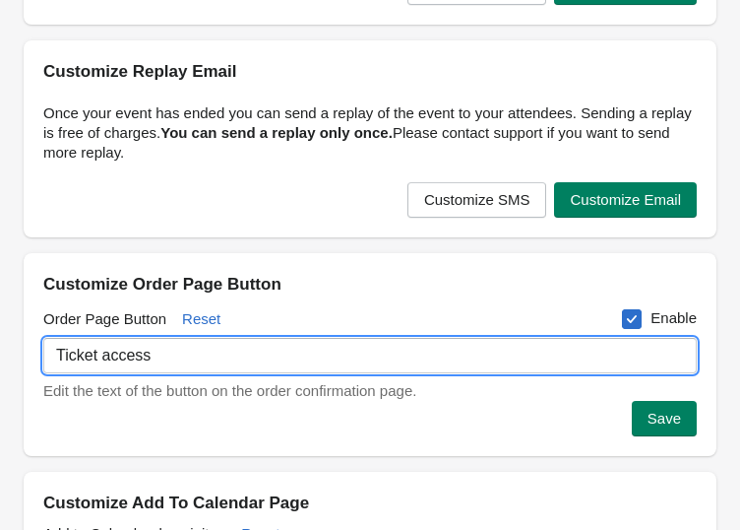
click at [170, 348] on input "Ticket access" at bounding box center [370, 355] width 654 height 35
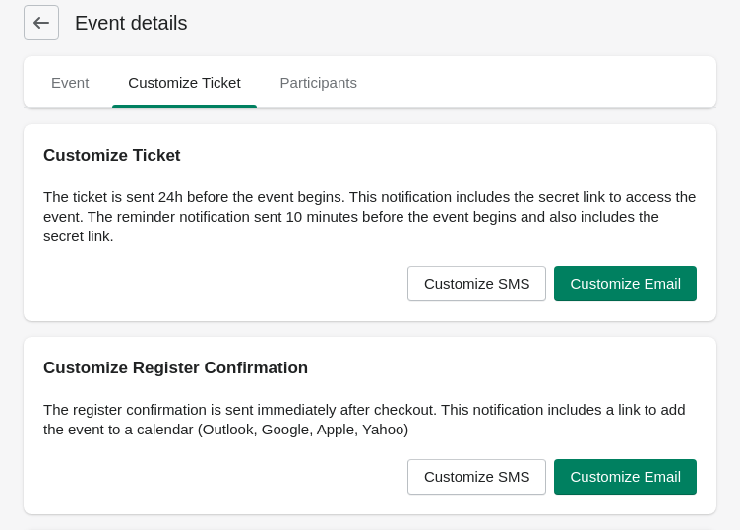
scroll to position [0, 0]
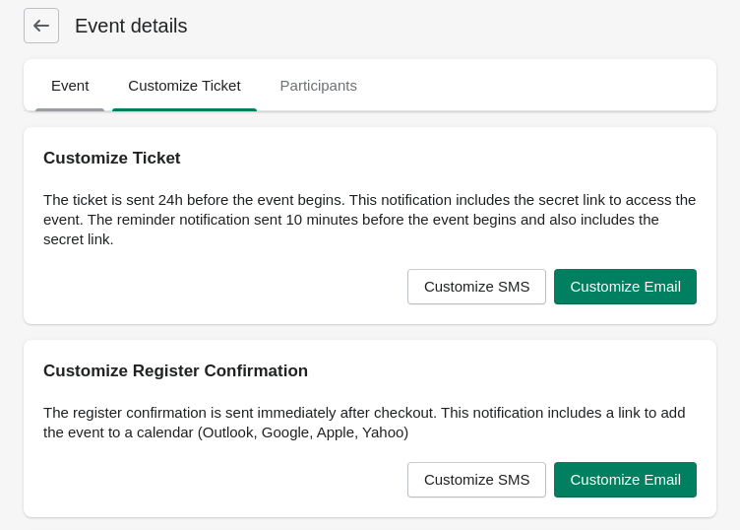
click at [87, 102] on span "Event" at bounding box center [69, 85] width 69 height 35
select select "US"
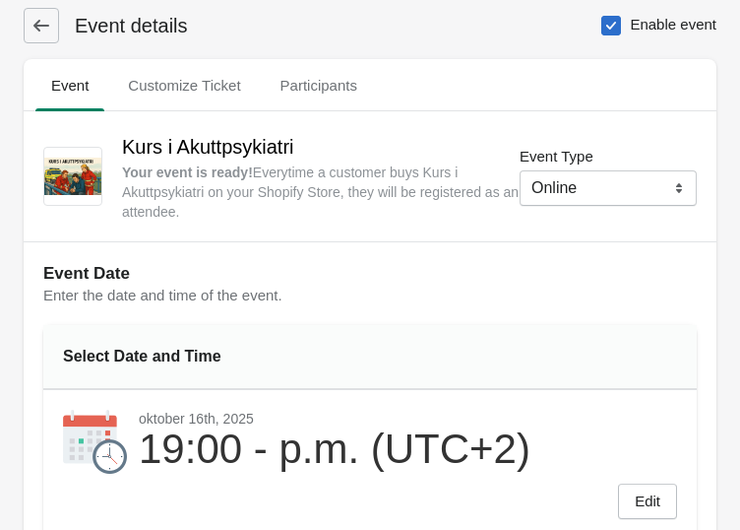
click at [50, 19] on icon at bounding box center [42, 26] width 20 height 20
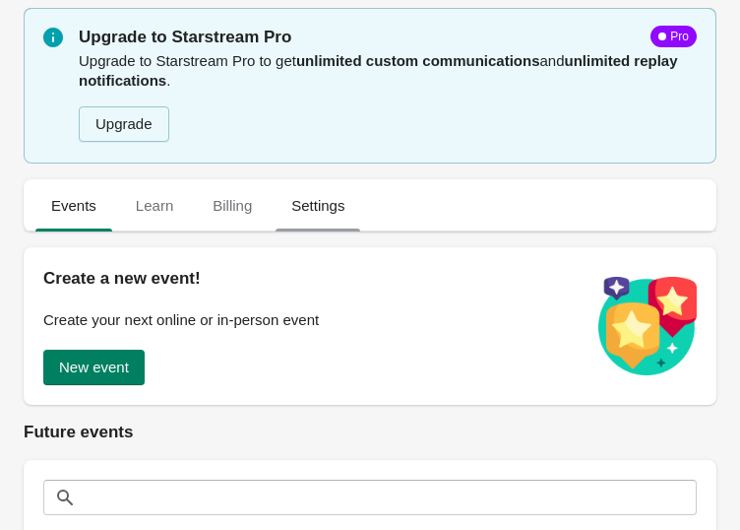
click at [303, 215] on span "Settings" at bounding box center [318, 205] width 85 height 35
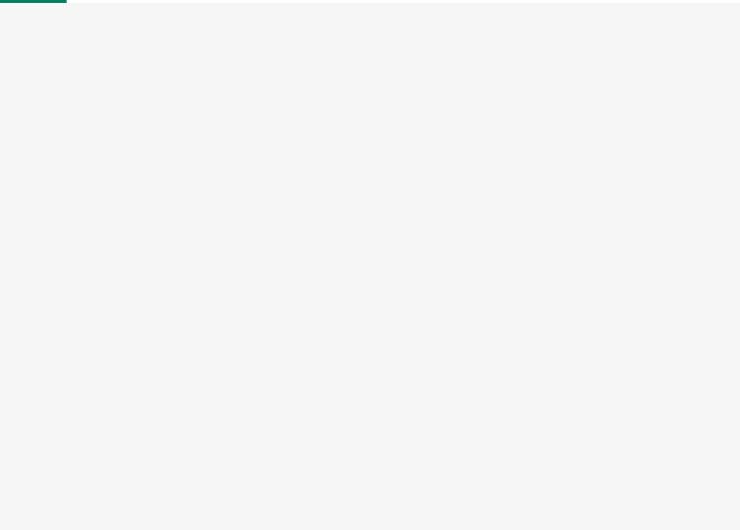
select select "US"
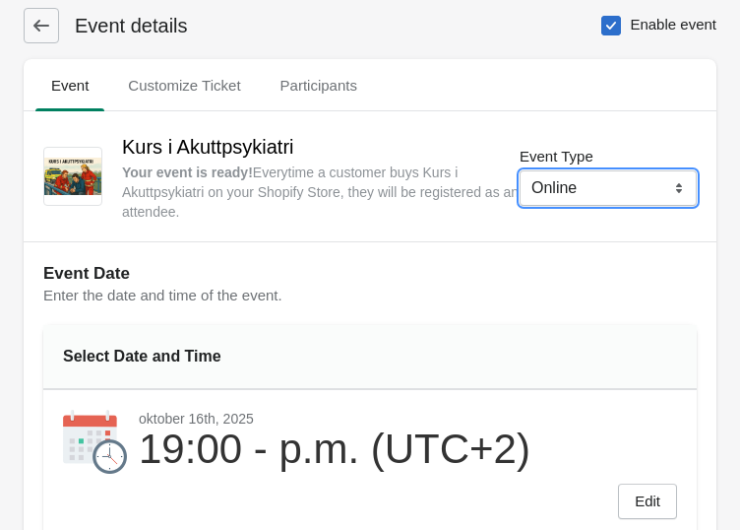
click at [562, 196] on select "Online Physical" at bounding box center [608, 187] width 177 height 35
click at [570, 189] on select "Online Physical" at bounding box center [608, 187] width 177 height 35
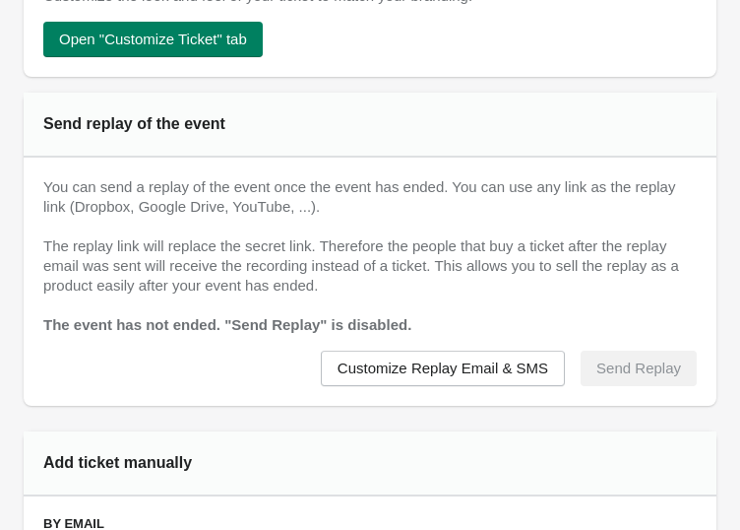
scroll to position [1181, 0]
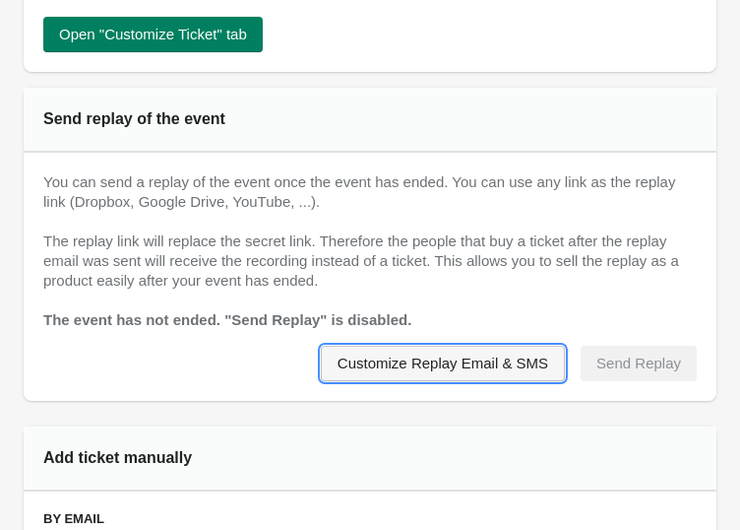
click at [406, 369] on span "Customize Replay Email & SMS" at bounding box center [443, 363] width 211 height 16
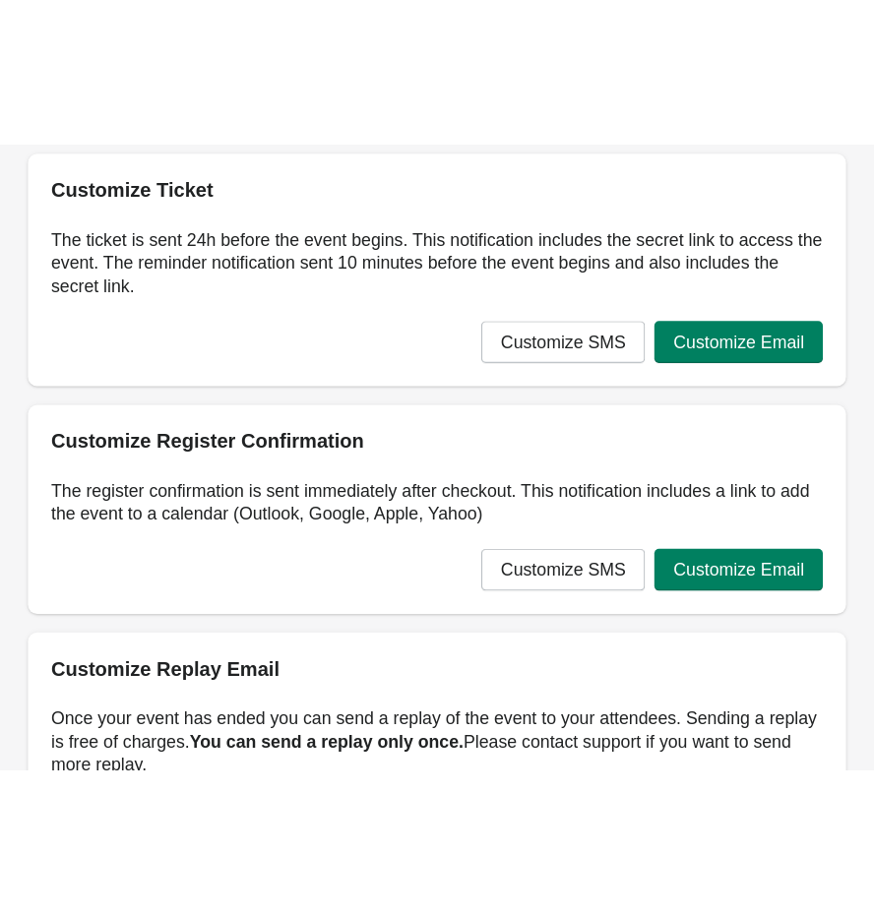
scroll to position [0, 0]
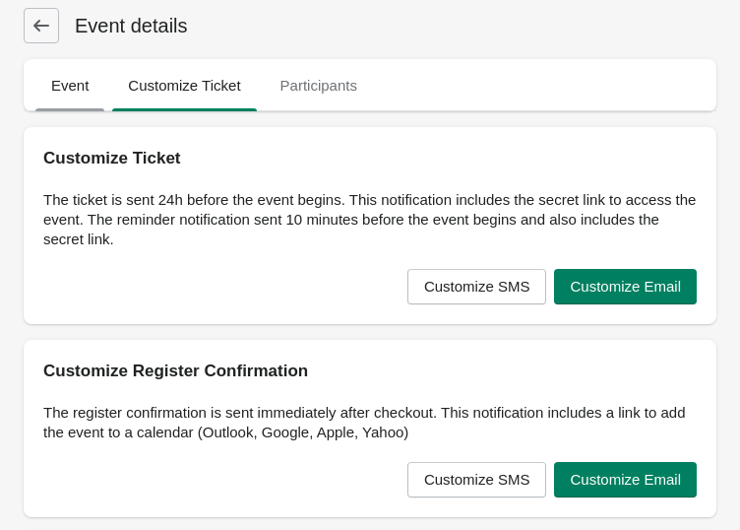
click at [80, 88] on span "Event" at bounding box center [69, 85] width 69 height 35
select select "US"
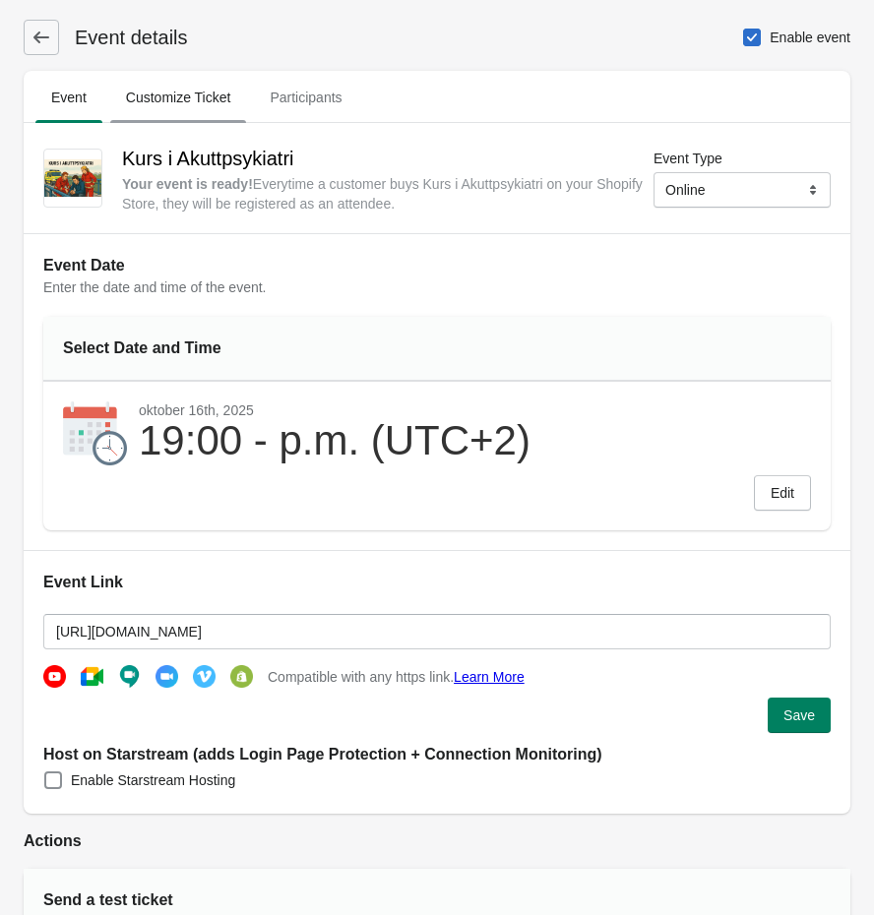
click at [190, 80] on span "Customize Ticket" at bounding box center [178, 97] width 137 height 35
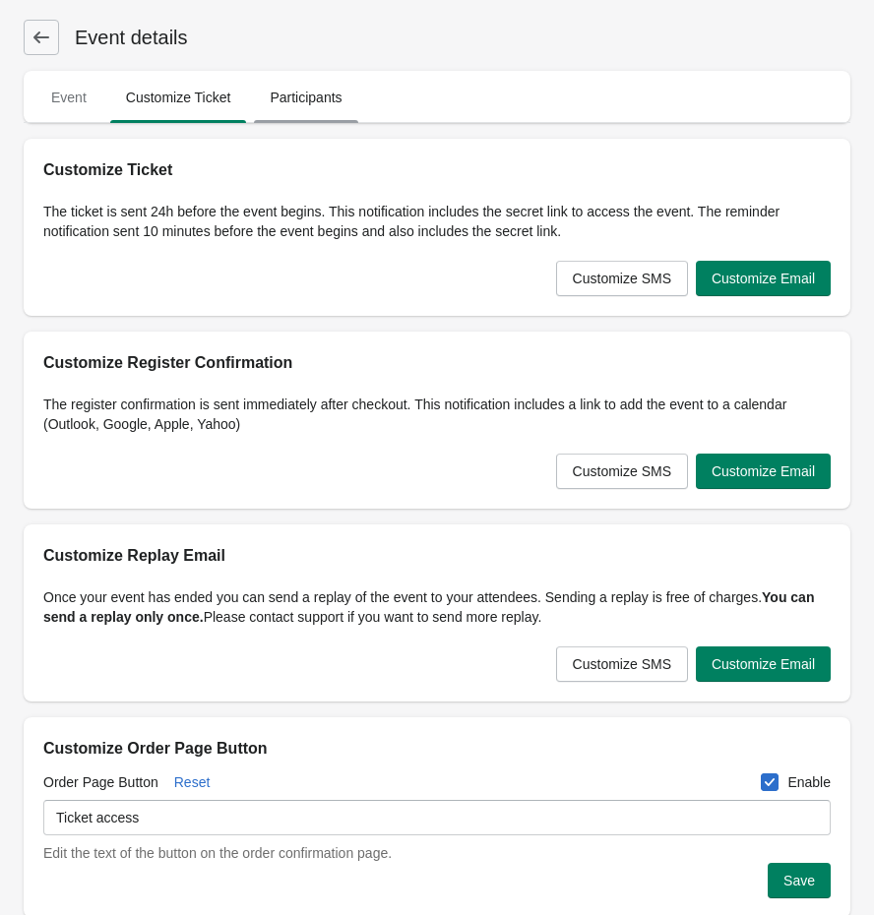
click at [290, 95] on span "Participants" at bounding box center [305, 97] width 103 height 35
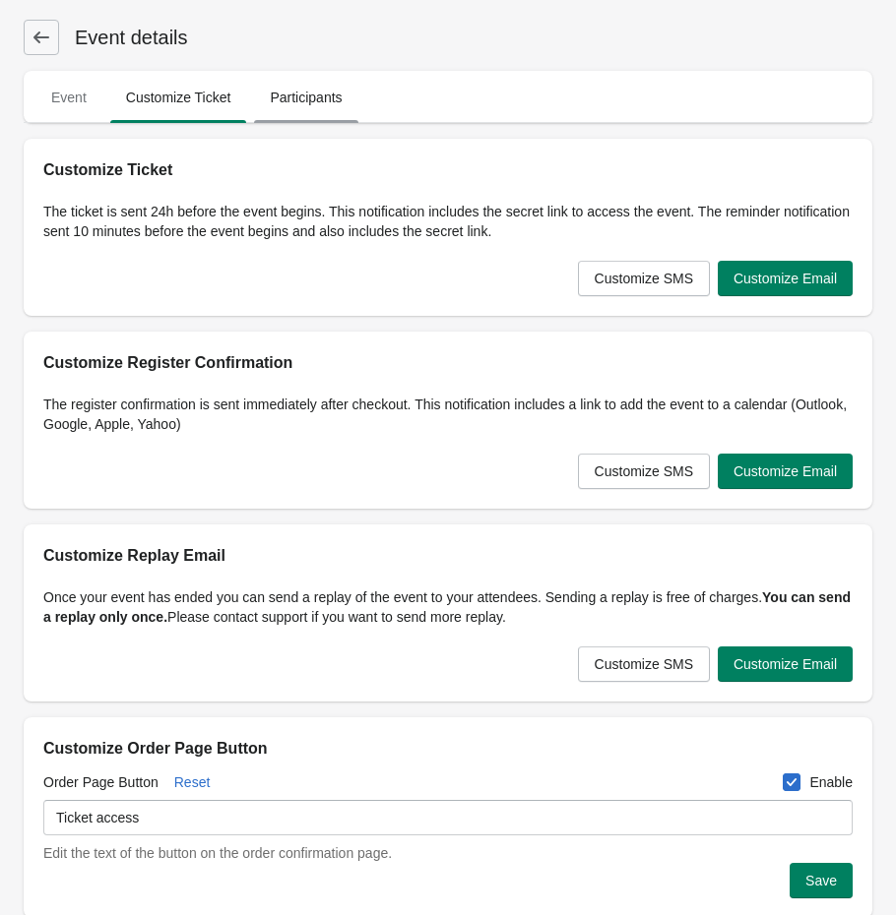
select select "US"
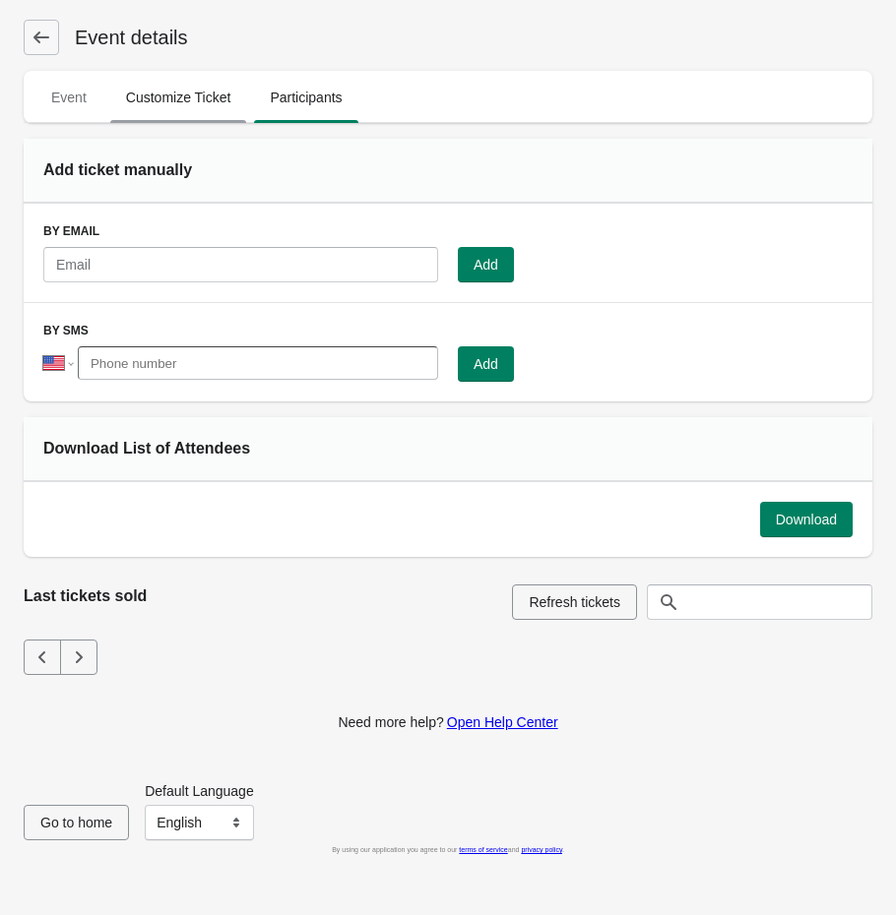
click at [202, 80] on span "Customize Ticket" at bounding box center [178, 97] width 137 height 35
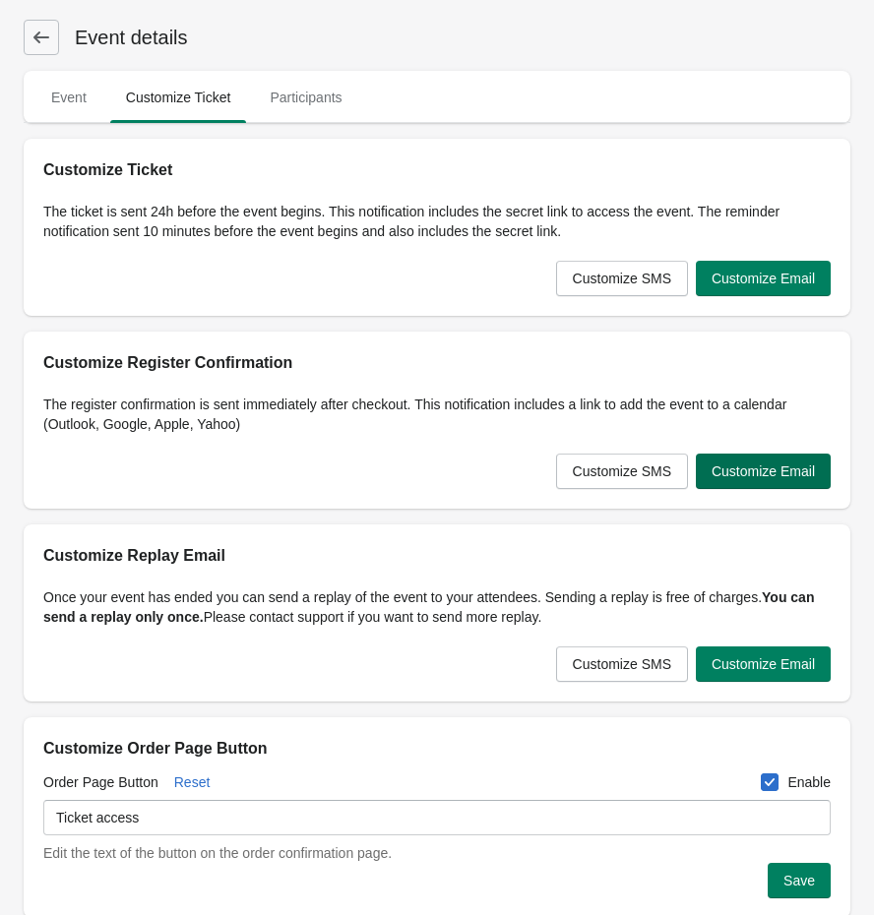
click at [730, 479] on span "Customize Email" at bounding box center [763, 472] width 103 height 16
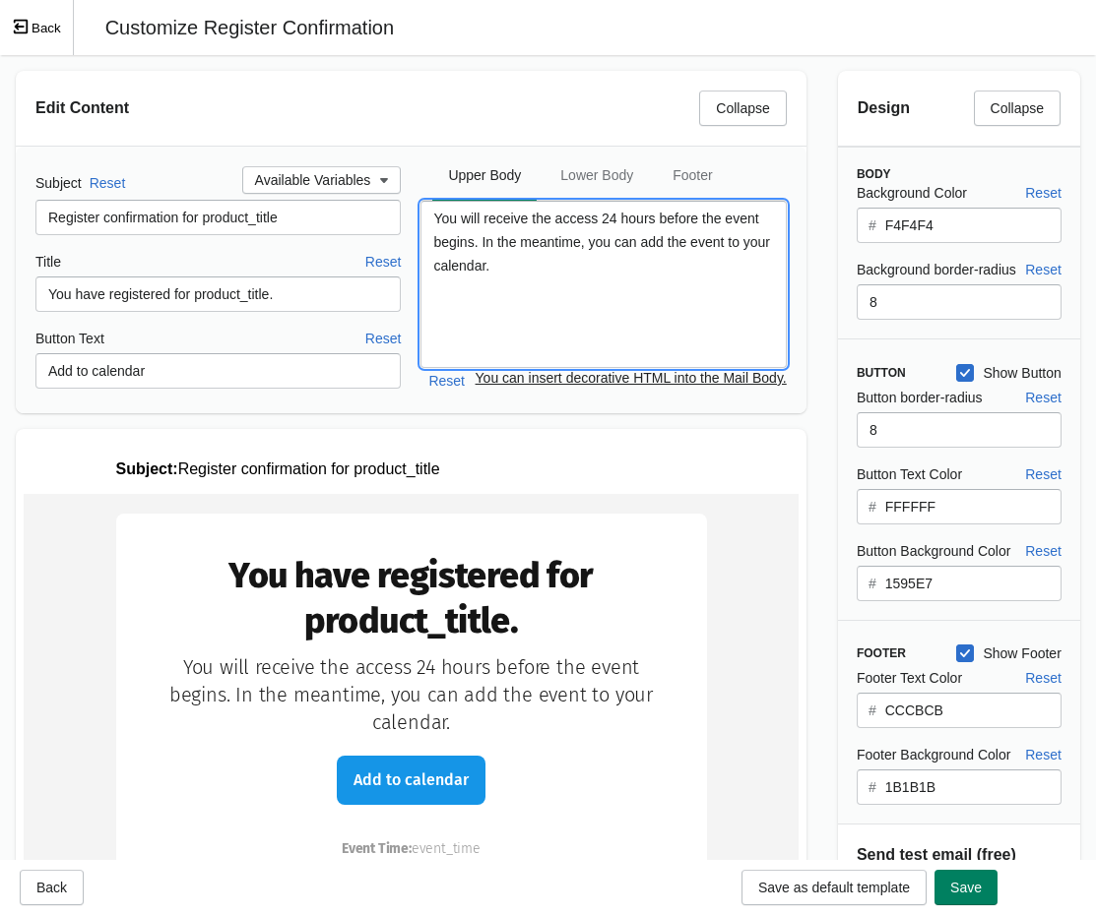
click at [557, 250] on textarea "You will receive the access 24 hours before the event begins. In the meantime, …" at bounding box center [602, 284] width 365 height 167
click at [544, 266] on textarea "You will receive the access 24 hours before the event begins. In the meantime, …" at bounding box center [602, 284] width 365 height 167
